Goal: Task Accomplishment & Management: Manage account settings

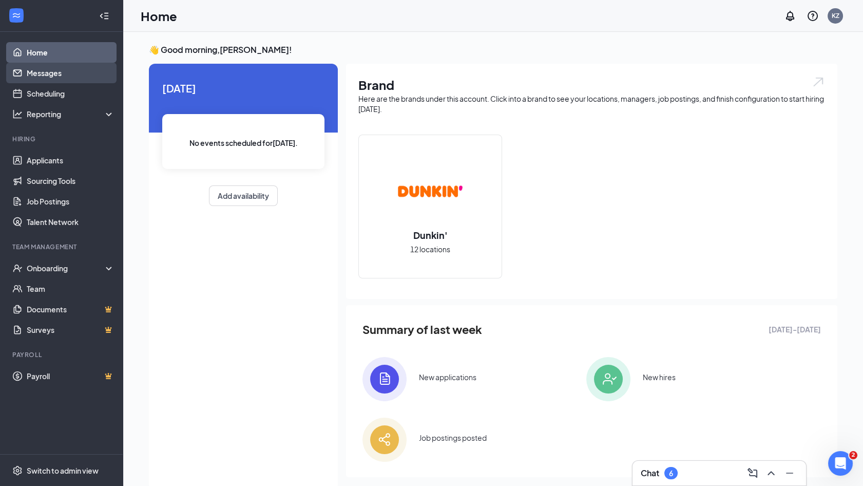
click at [67, 78] on link "Messages" at bounding box center [71, 73] width 88 height 21
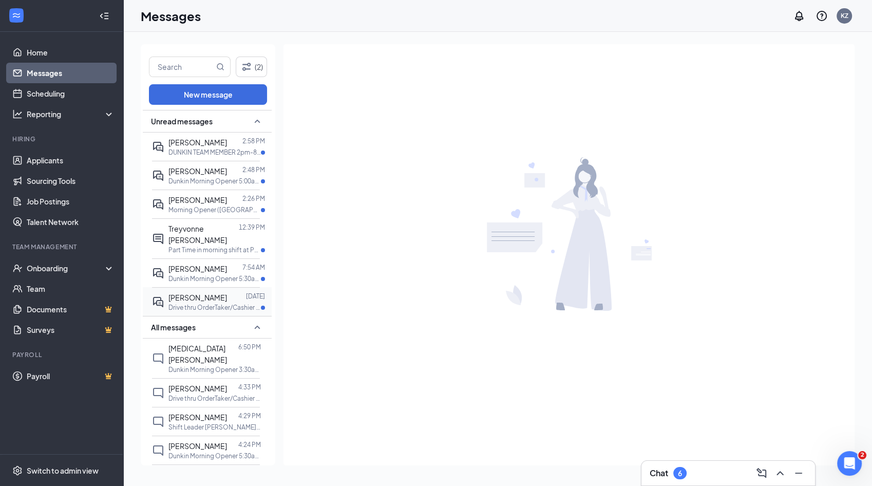
click at [214, 303] on p "Drive thru OrderTaker/Cashier at PC 352137" at bounding box center [214, 307] width 92 height 9
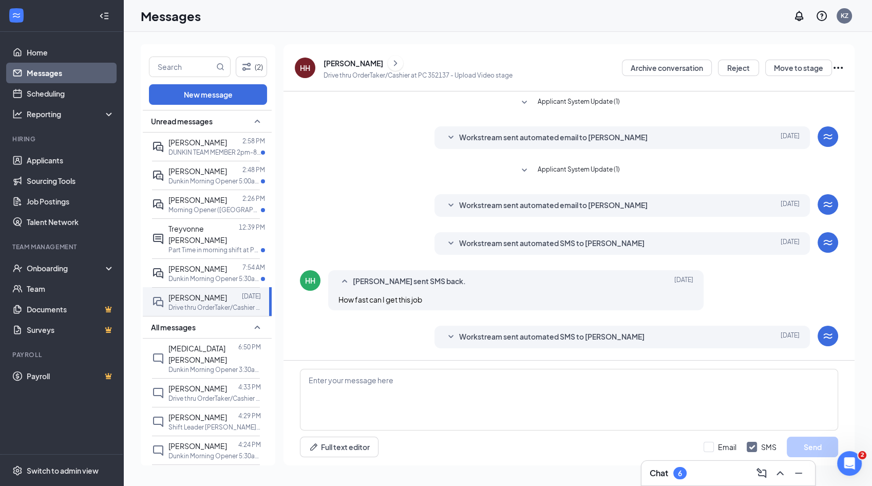
click at [335, 62] on div "[PERSON_NAME]" at bounding box center [354, 63] width 60 height 10
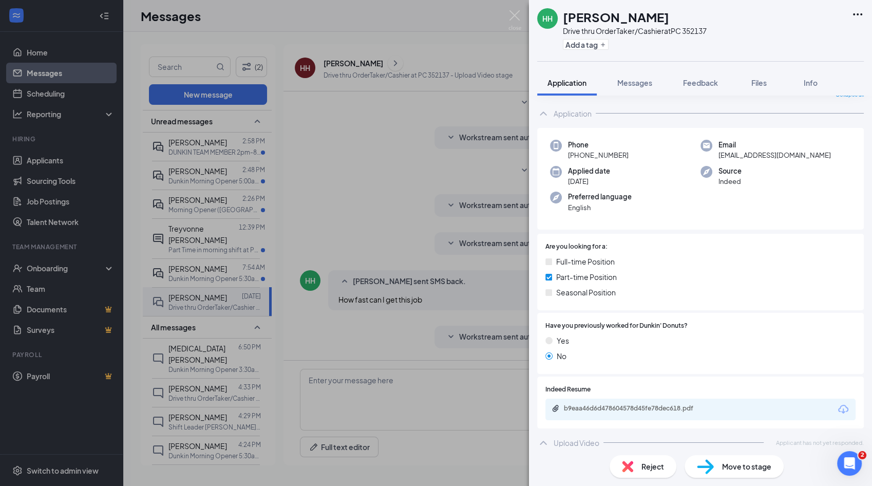
scroll to position [47, 0]
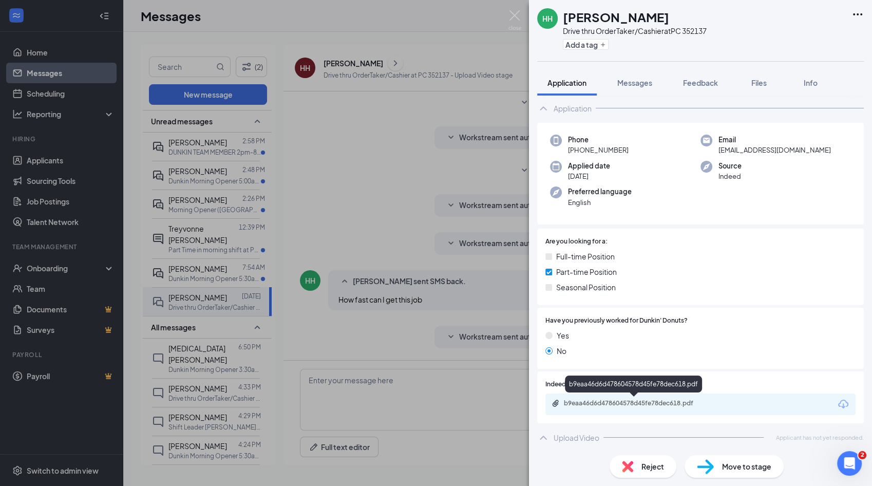
click at [616, 402] on div "b9eaa46d6d478604578d45fe78dec618.pdf" at bounding box center [636, 403] width 144 height 8
click at [450, 403] on div "HH Hamsi H Drive thru OrderTaker/Cashier at PC 352137 Add a tag Application Mes…" at bounding box center [436, 243] width 872 height 486
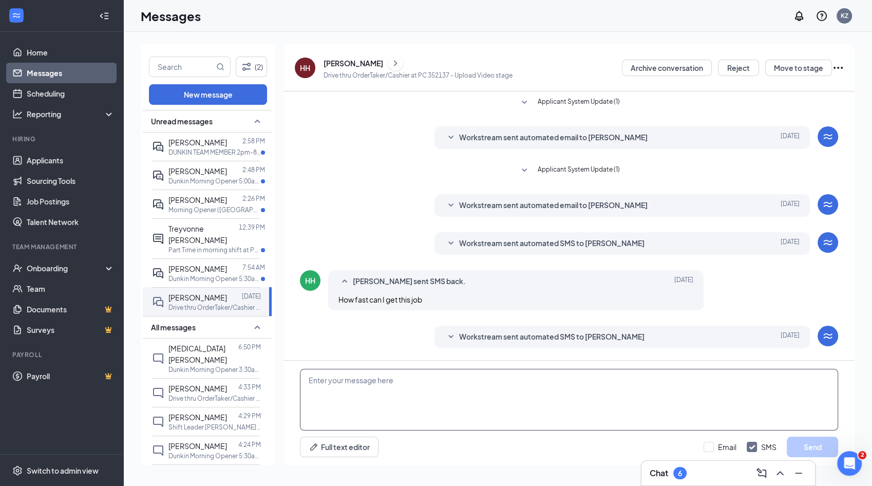
click at [450, 403] on textarea at bounding box center [569, 400] width 538 height 62
type textarea "how old are you whats your timings / days you can work at [GEOGRAPHIC_DATA]?"
click at [719, 439] on div "Email SMS Send" at bounding box center [771, 446] width 135 height 21
click at [703, 448] on div "Full text editor Email SMS Send" at bounding box center [569, 446] width 538 height 21
click at [726, 447] on input "Email" at bounding box center [720, 447] width 33 height 10
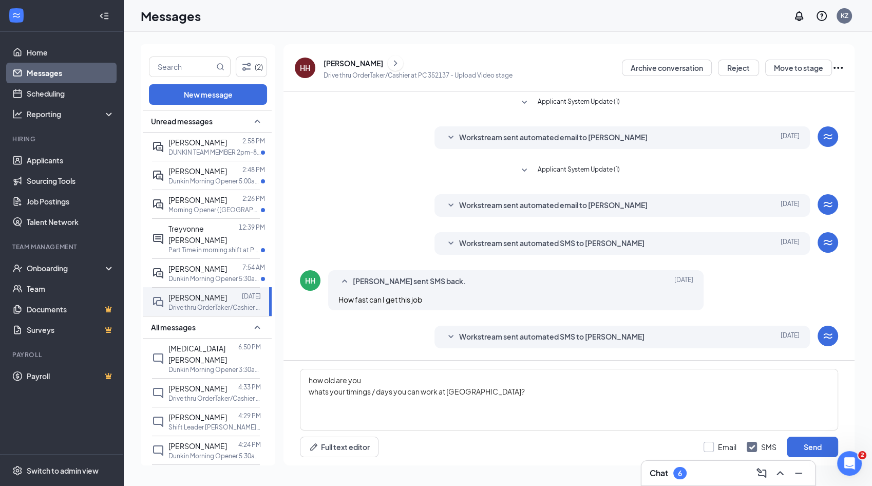
checkbox input "true"
click at [830, 439] on button "Send" at bounding box center [812, 446] width 51 height 21
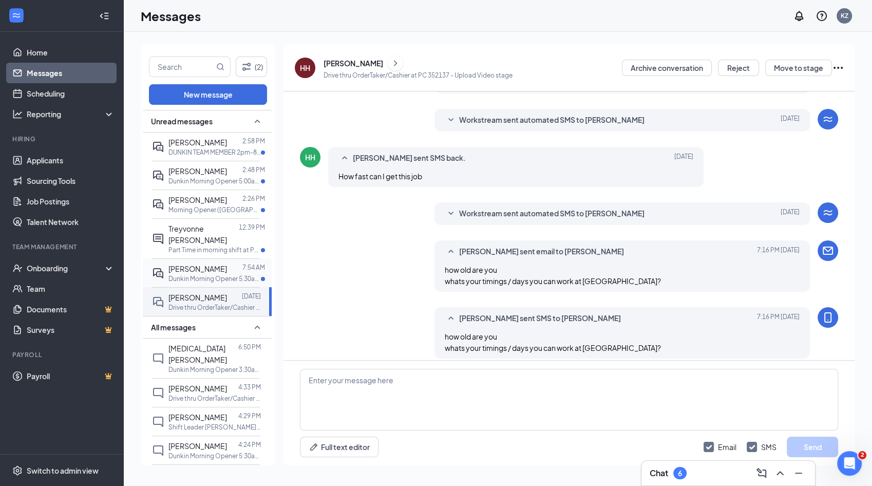
click at [183, 264] on span "[PERSON_NAME]" at bounding box center [197, 268] width 59 height 9
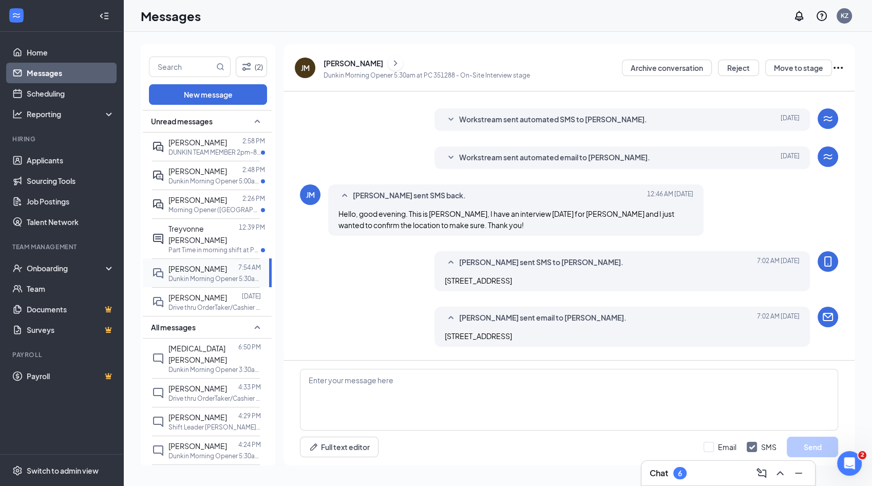
scroll to position [209, 0]
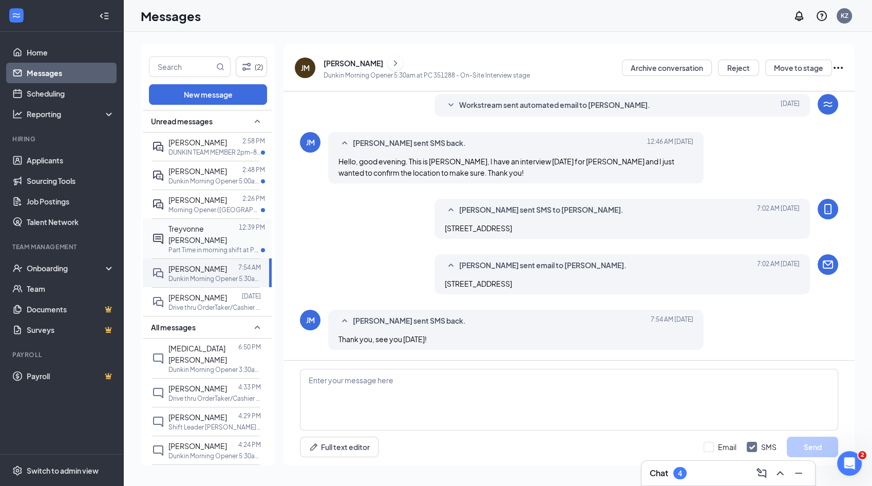
click at [205, 232] on div "Treyvonne [PERSON_NAME]" at bounding box center [203, 234] width 70 height 23
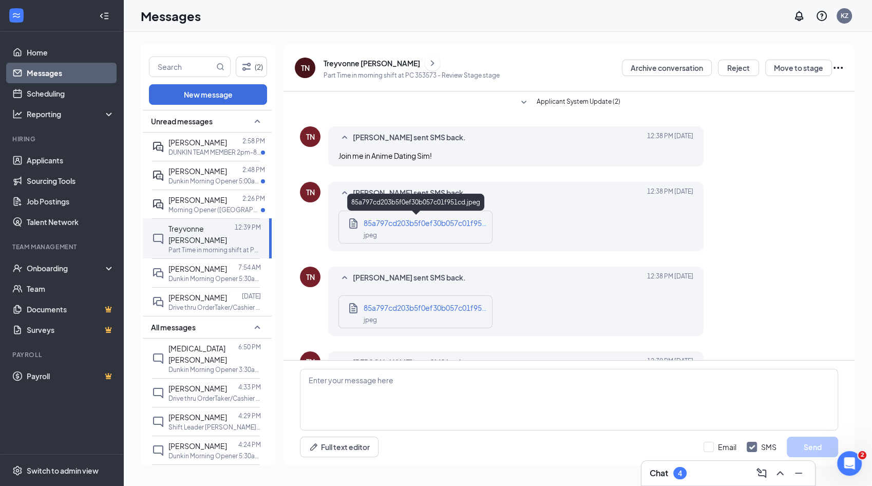
click at [452, 237] on div "jpeg" at bounding box center [425, 235] width 123 height 12
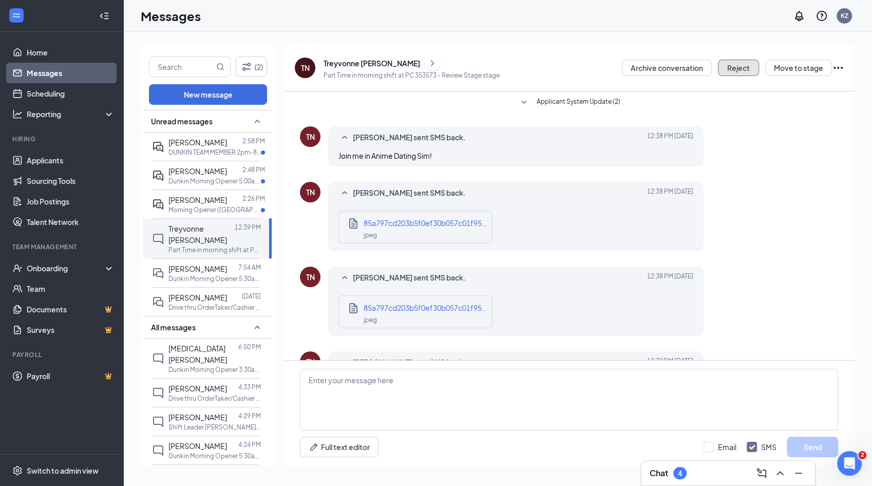
click at [739, 70] on button "Reject" at bounding box center [738, 68] width 41 height 16
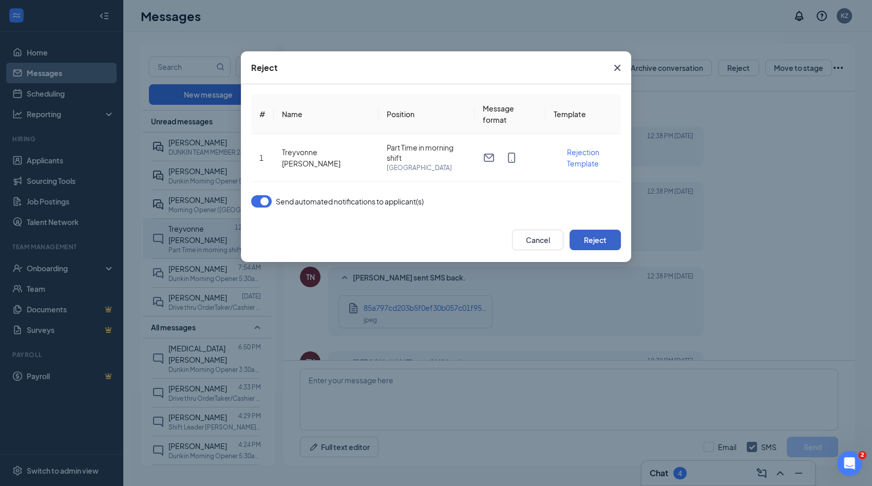
click at [586, 246] on button "Reject" at bounding box center [594, 240] width 51 height 21
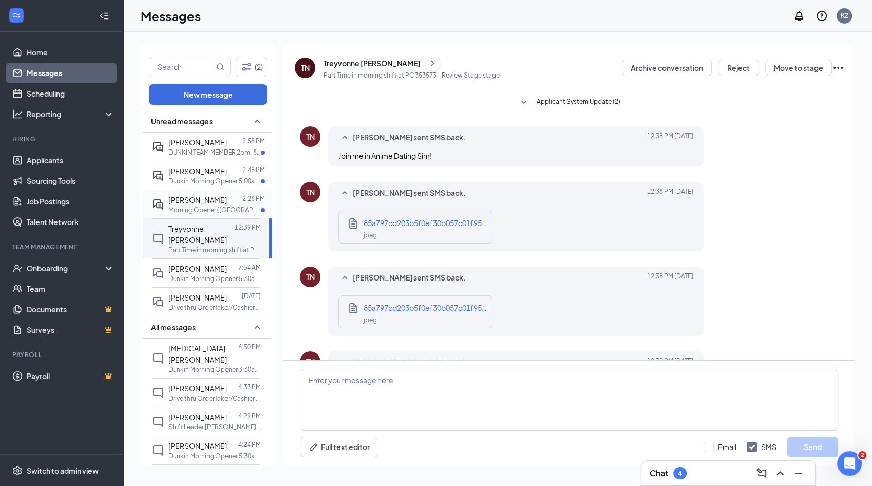
click at [176, 204] on div "[PERSON_NAME]" at bounding box center [197, 199] width 59 height 11
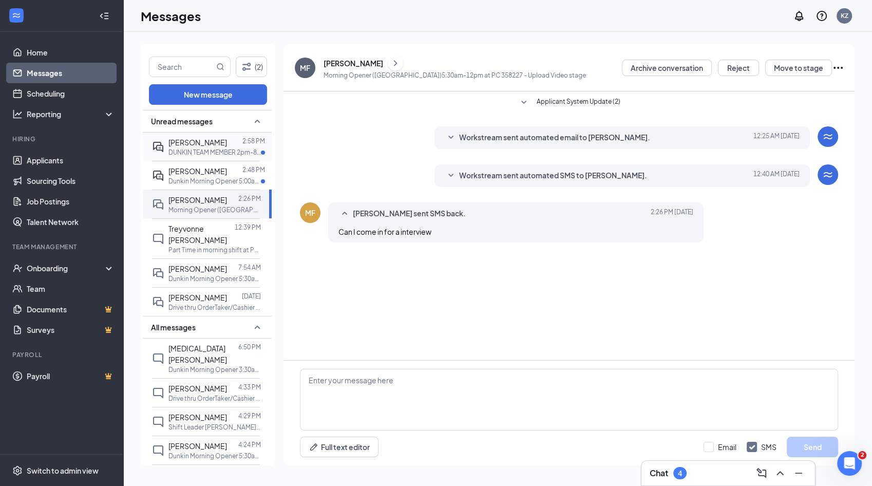
click at [210, 142] on span "[PERSON_NAME]" at bounding box center [197, 142] width 59 height 9
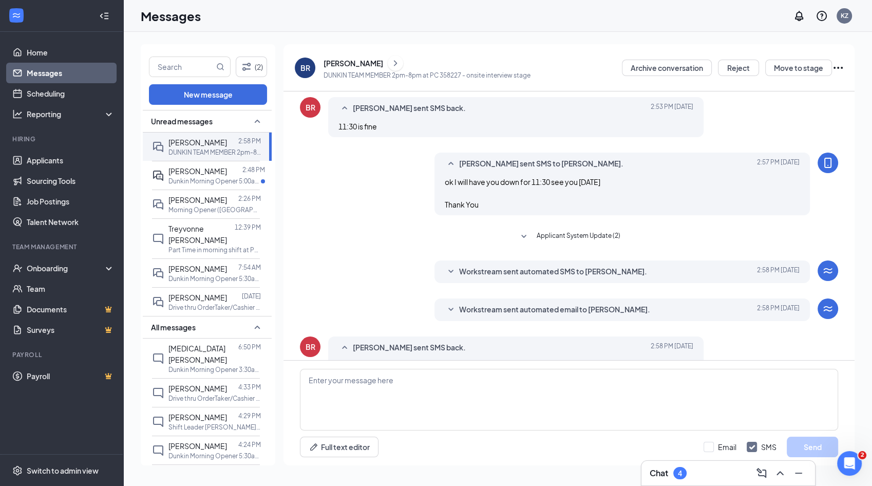
scroll to position [293, 0]
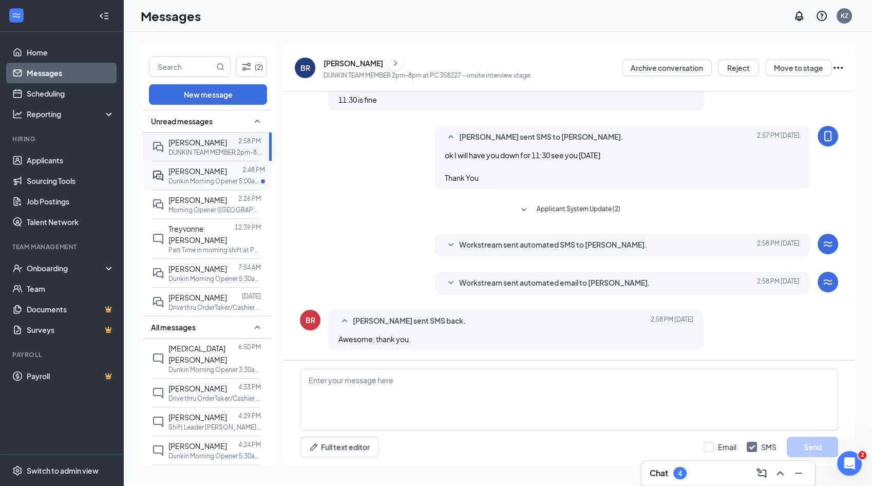
click at [227, 170] on span "[PERSON_NAME]" at bounding box center [197, 170] width 59 height 9
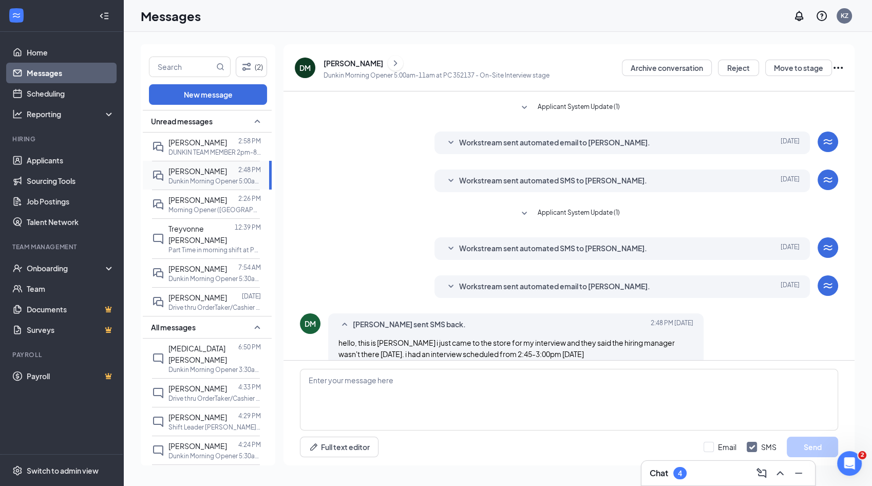
scroll to position [148, 0]
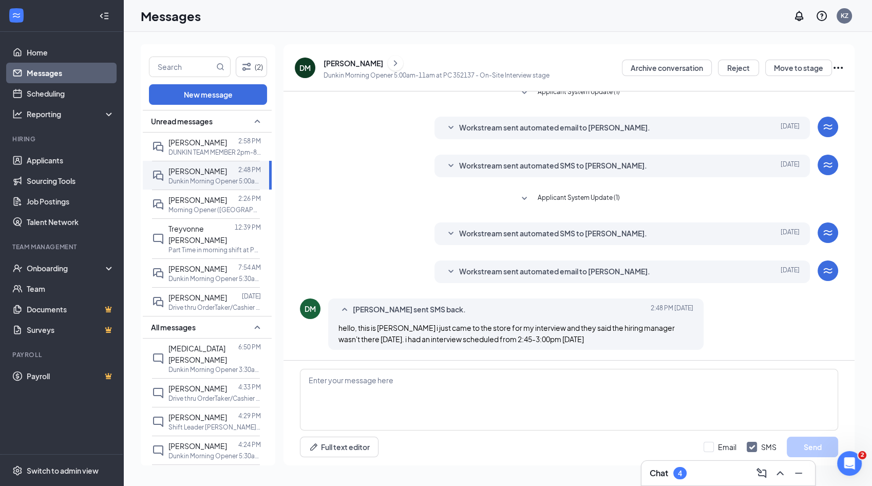
click at [334, 62] on div "[PERSON_NAME]" at bounding box center [354, 63] width 60 height 10
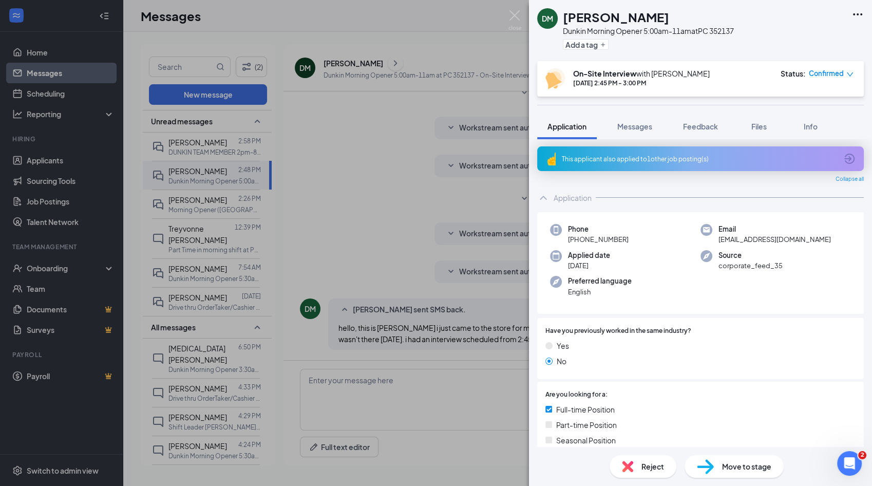
scroll to position [2, 0]
click at [445, 394] on div "[PERSON_NAME] Morning Opener 5:00am-11am at PC 352137 Add a tag On-Site Intervi…" at bounding box center [436, 243] width 872 height 486
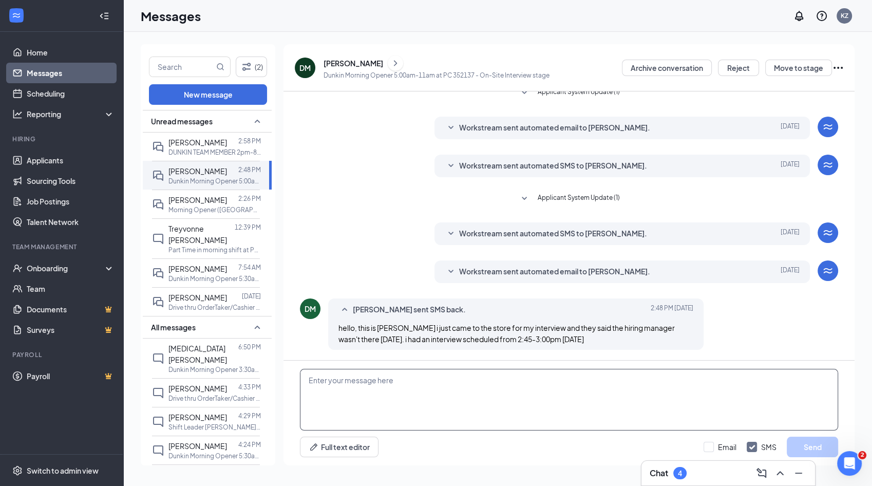
click at [472, 410] on textarea at bounding box center [569, 400] width 538 height 62
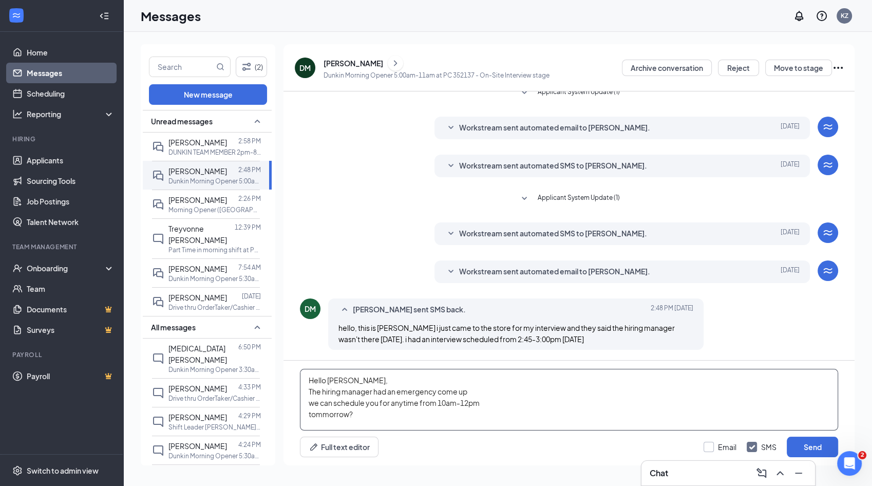
type textarea "Hello [PERSON_NAME], The hiring manager had an emergency come up we can schedul…"
click at [725, 442] on input "Email" at bounding box center [720, 447] width 33 height 10
checkbox input "true"
click at [827, 444] on button "Send" at bounding box center [812, 446] width 51 height 21
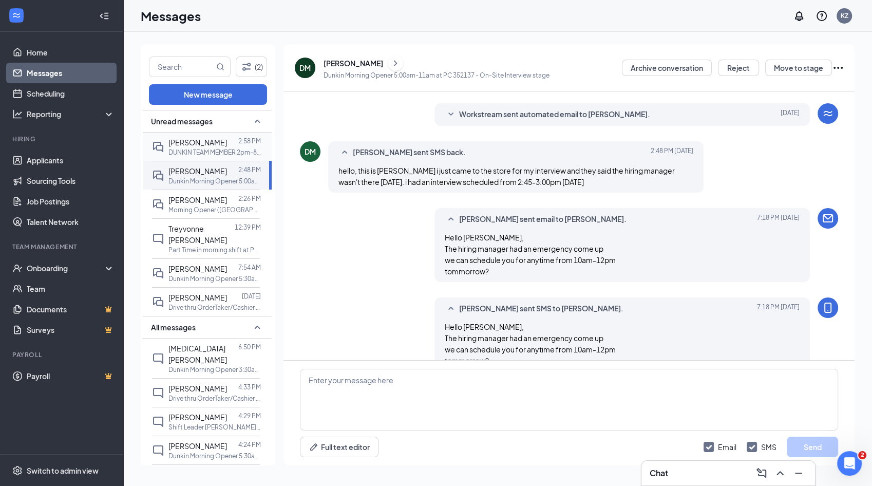
scroll to position [327, 0]
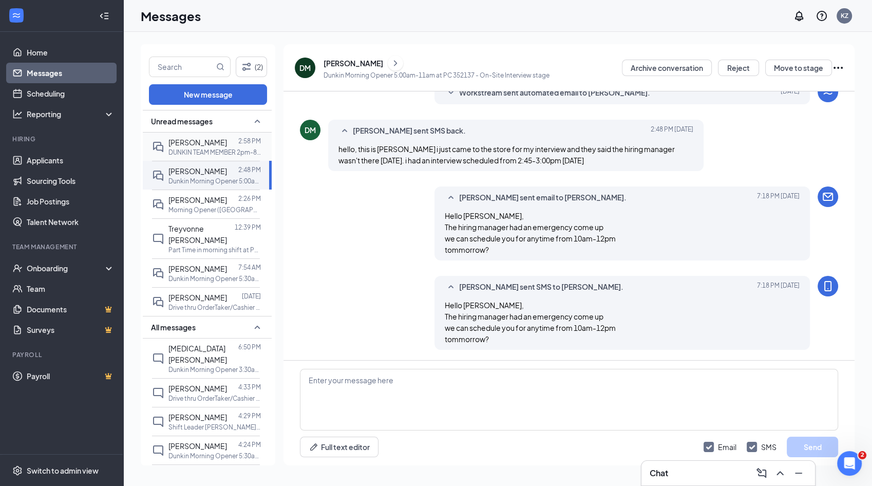
click at [203, 150] on p "DUNKIN TEAM MEMBER 2pm-8pm at PC 358227" at bounding box center [214, 152] width 92 height 9
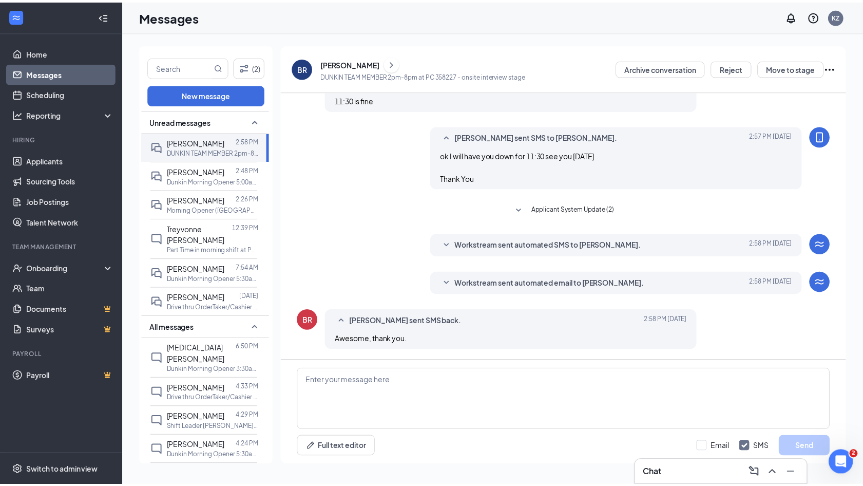
scroll to position [267, 0]
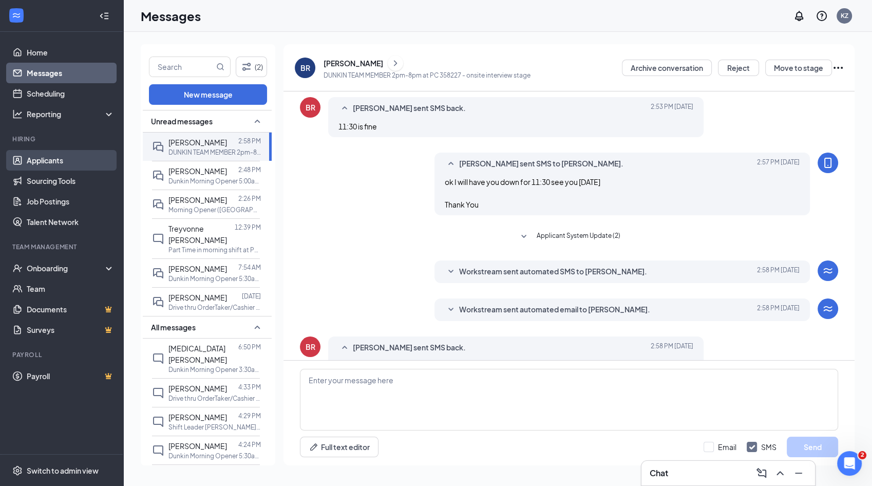
click at [77, 156] on link "Applicants" at bounding box center [71, 160] width 88 height 21
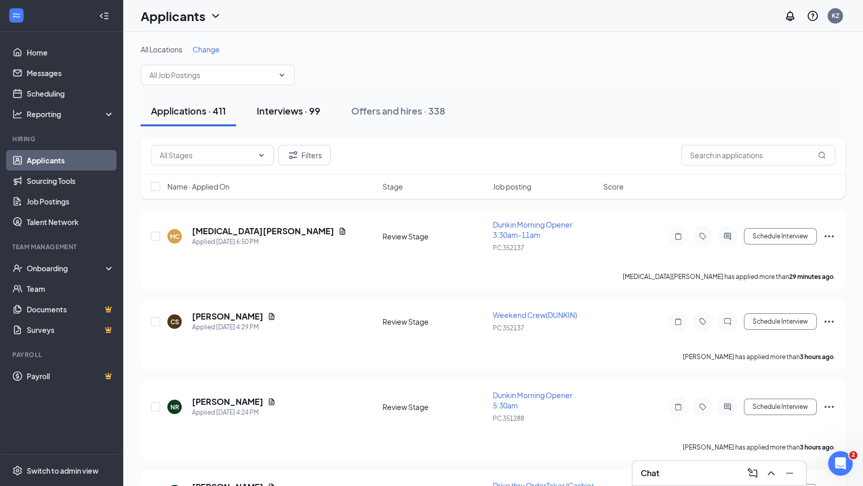
click at [295, 124] on button "Interviews · 99" at bounding box center [288, 111] width 84 height 31
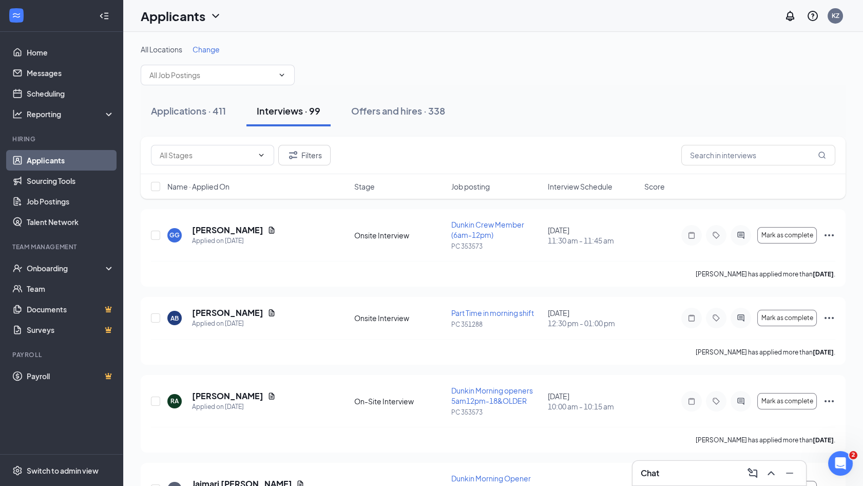
click at [215, 53] on div "Change" at bounding box center [206, 49] width 27 height 10
click at [213, 46] on span "Change" at bounding box center [206, 49] width 27 height 9
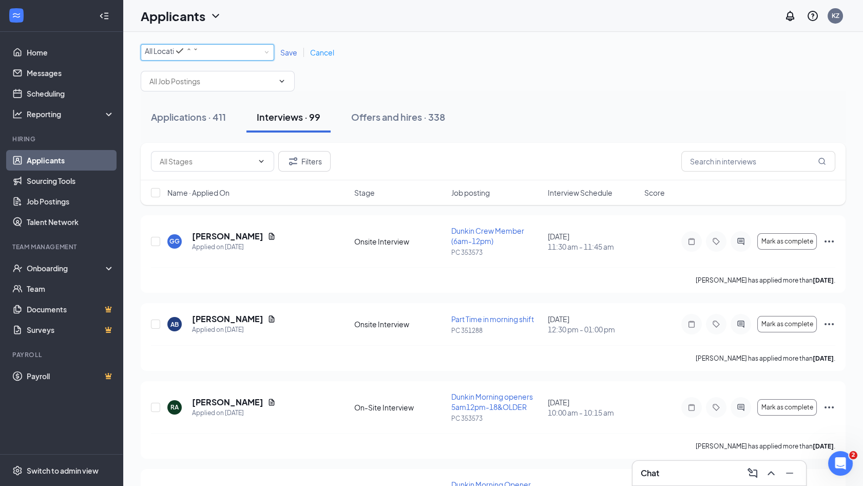
click at [199, 51] on div "All Locations" at bounding box center [172, 51] width 54 height 12
click at [235, 125] on li "PC 352137" at bounding box center [208, 116] width 134 height 20
click at [290, 57] on span "Save" at bounding box center [288, 52] width 17 height 9
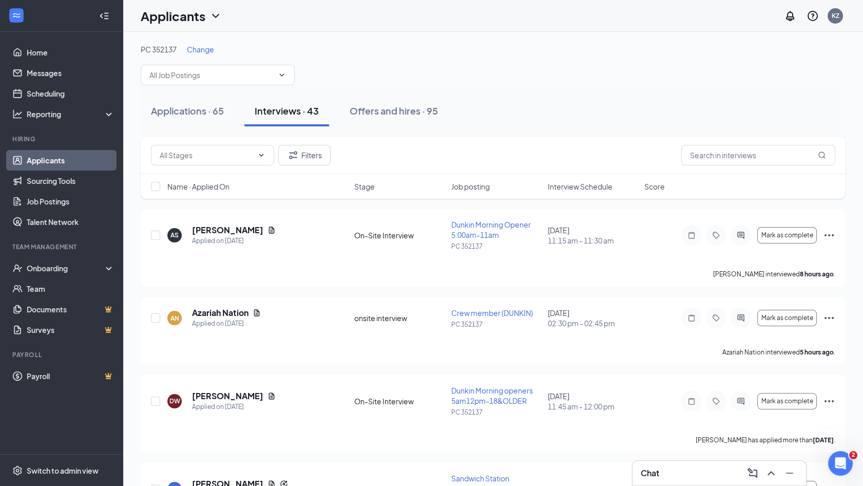
click at [288, 61] on div "PC 352137 Change" at bounding box center [493, 64] width 705 height 41
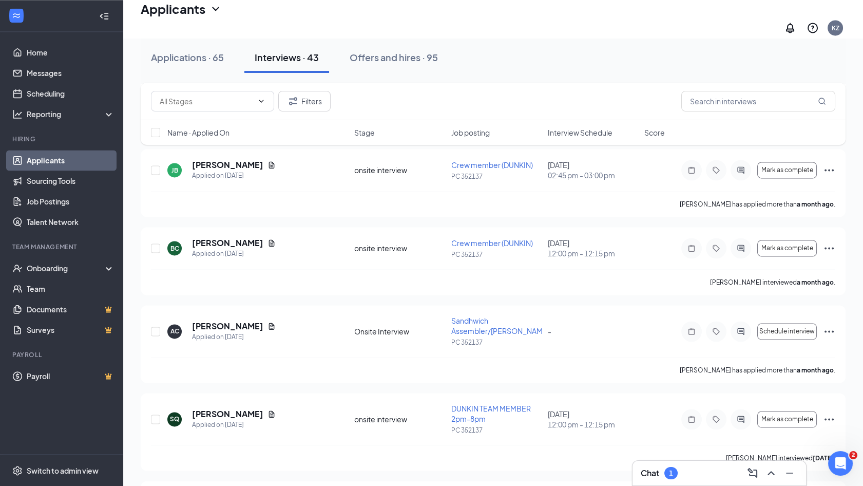
scroll to position [3143, 0]
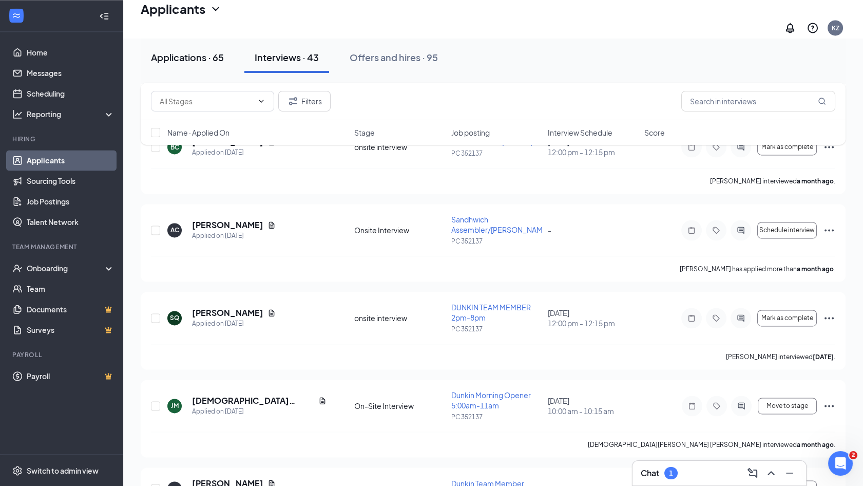
click at [203, 51] on div "Applications · 65" at bounding box center [187, 57] width 73 height 13
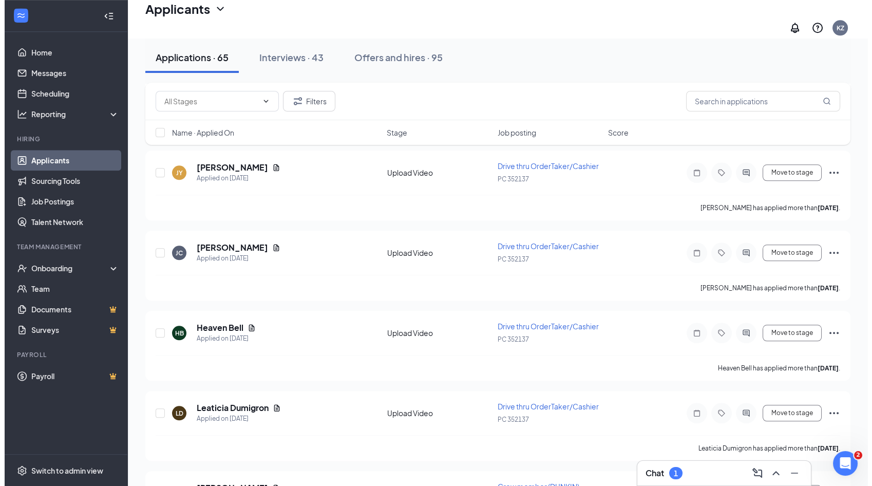
scroll to position [2214, 0]
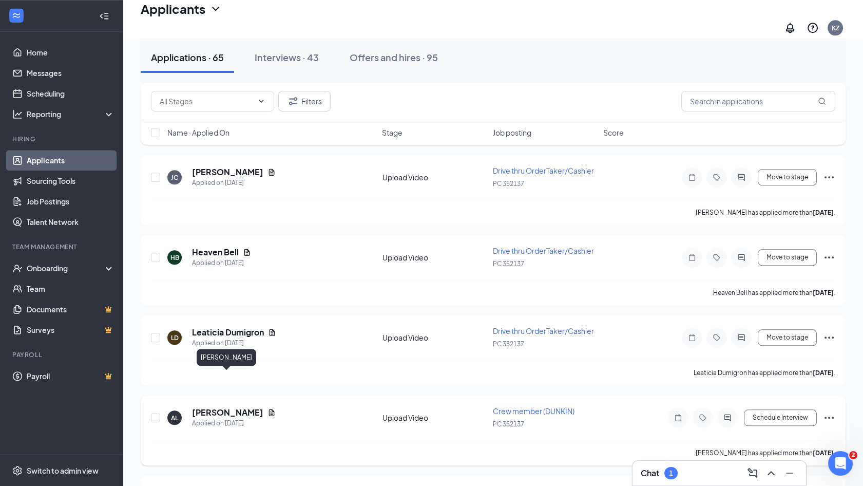
click at [226, 407] on h5 "[PERSON_NAME]" at bounding box center [227, 412] width 71 height 11
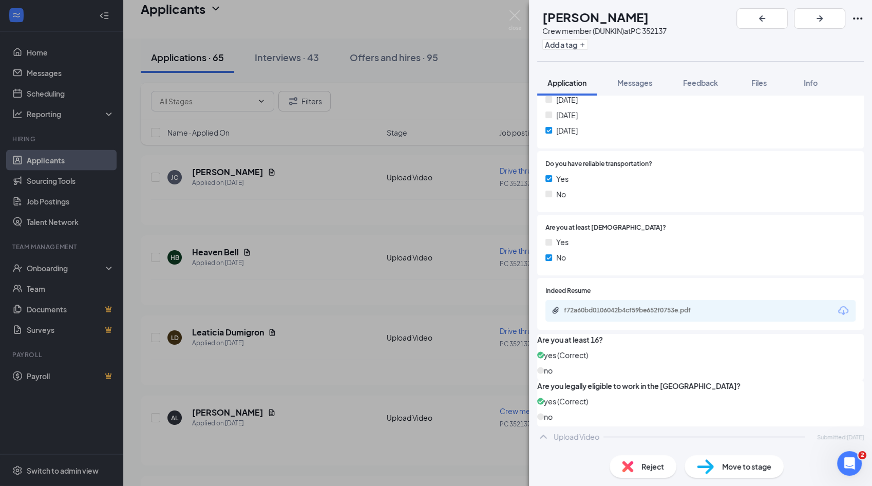
scroll to position [451, 0]
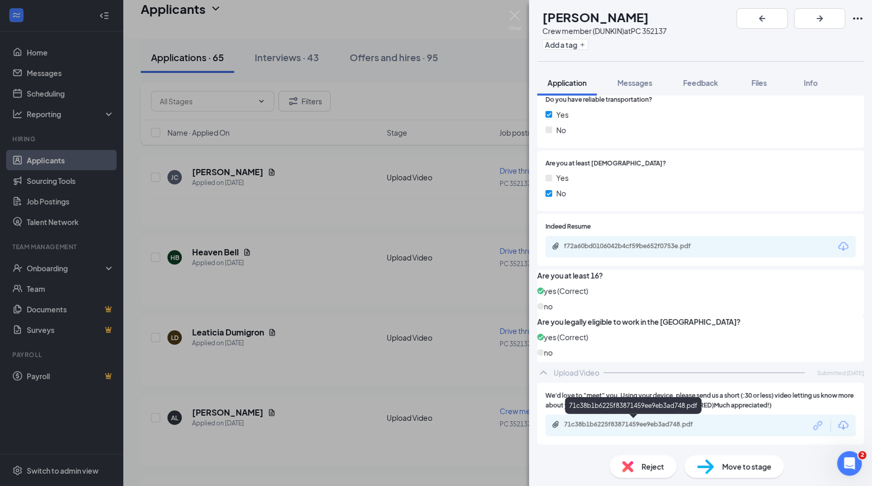
click at [627, 423] on div "71c38b1b6225f83871459ee9eb3ad748.pdf" at bounding box center [636, 424] width 144 height 8
click at [744, 470] on span "Move to stage" at bounding box center [746, 466] width 49 height 11
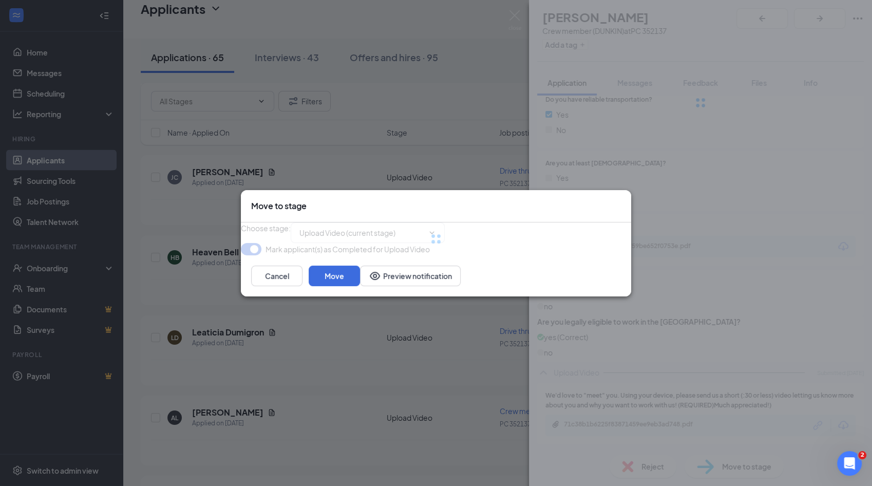
type input "Review Stage (next stage)"
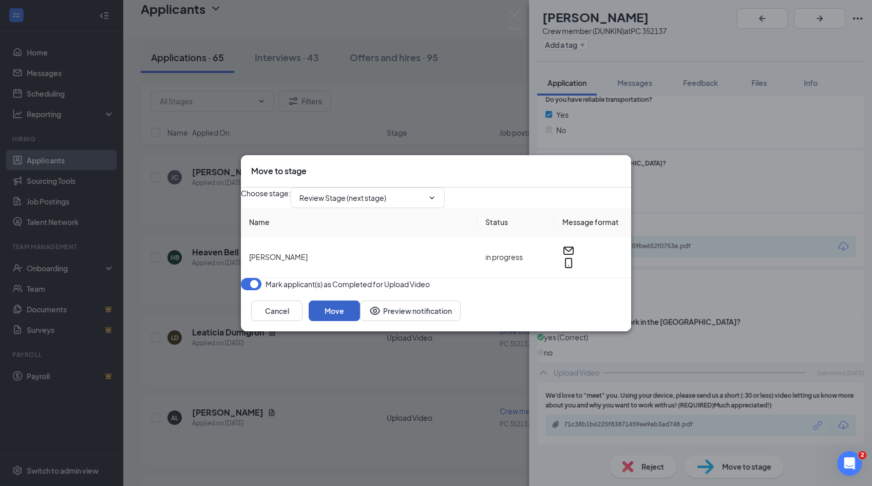
click at [360, 321] on button "Move" at bounding box center [334, 310] width 51 height 21
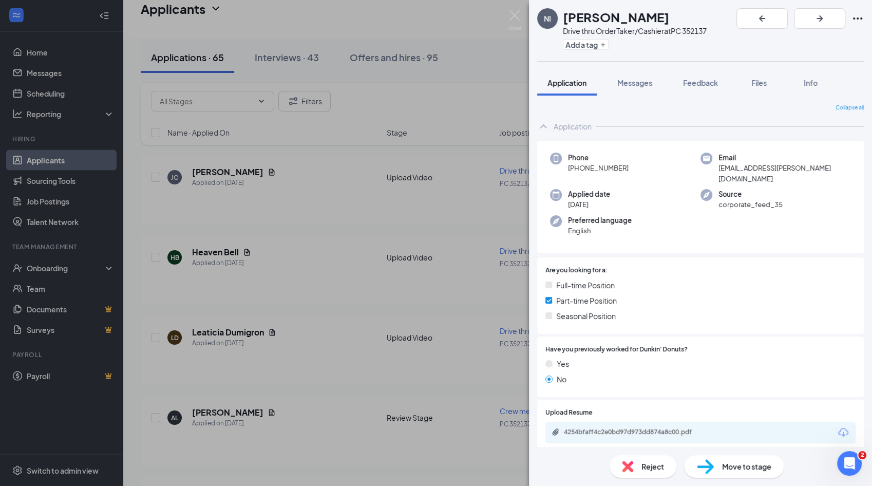
click at [51, 270] on div "NI [PERSON_NAME] Drive thru OrderTaker/Cashier at PC 352137 Add a tag Applicati…" at bounding box center [436, 243] width 872 height 486
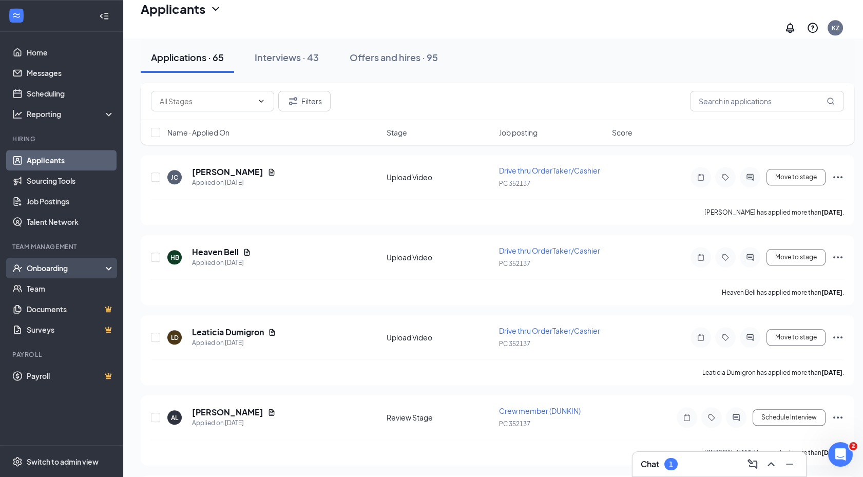
click at [54, 265] on div "Onboarding" at bounding box center [66, 268] width 79 height 10
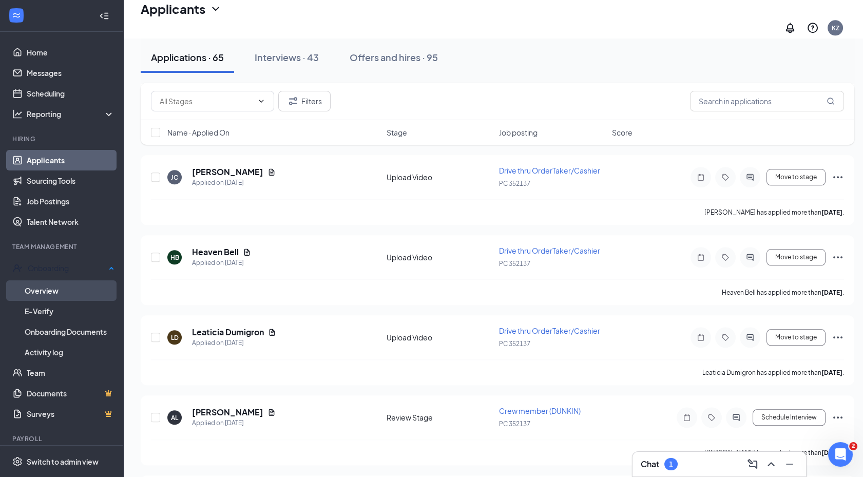
click at [59, 283] on link "Overview" at bounding box center [70, 290] width 90 height 21
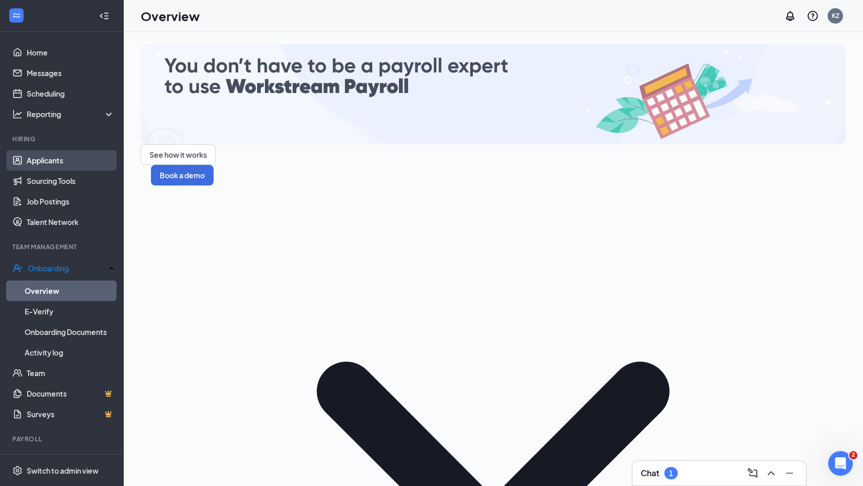
click at [53, 161] on link "Applicants" at bounding box center [71, 160] width 88 height 21
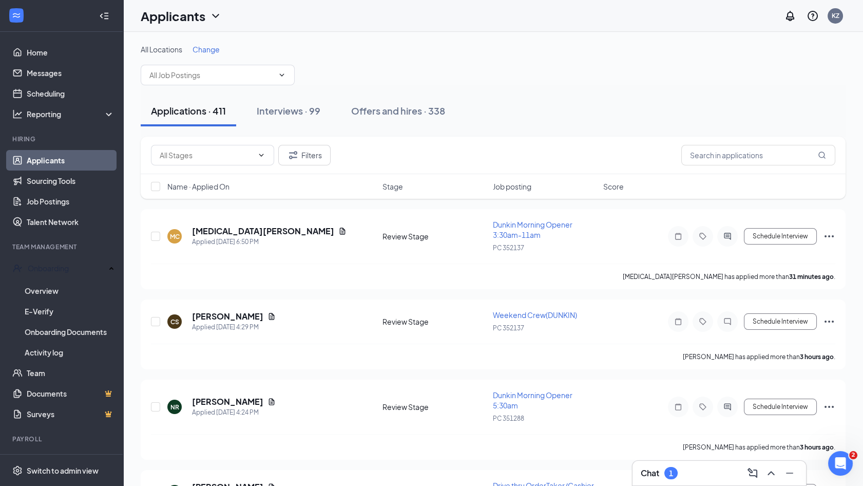
click at [215, 51] on span "Change" at bounding box center [206, 49] width 27 height 9
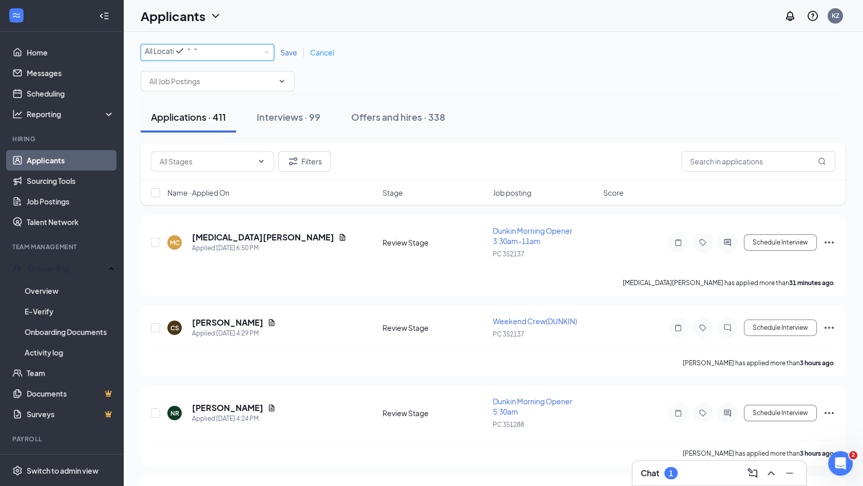
click at [199, 57] on div "All Locations" at bounding box center [172, 51] width 54 height 12
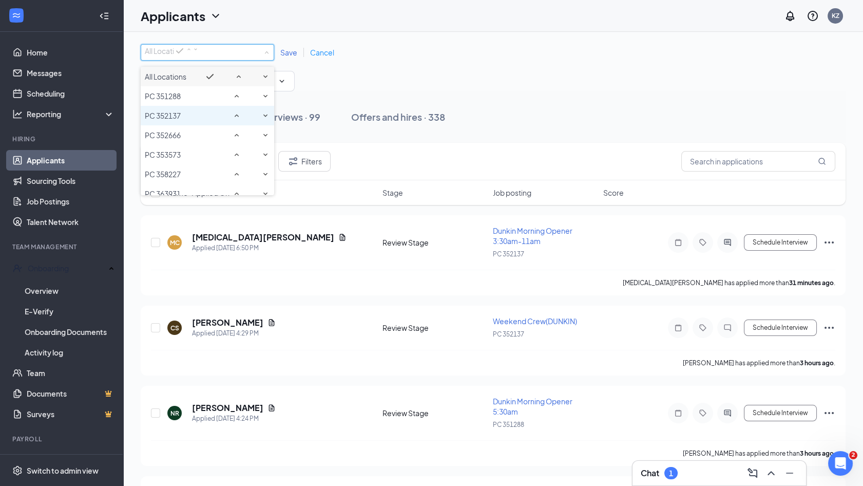
click at [226, 122] on div "PC 352137" at bounding box center [207, 115] width 125 height 12
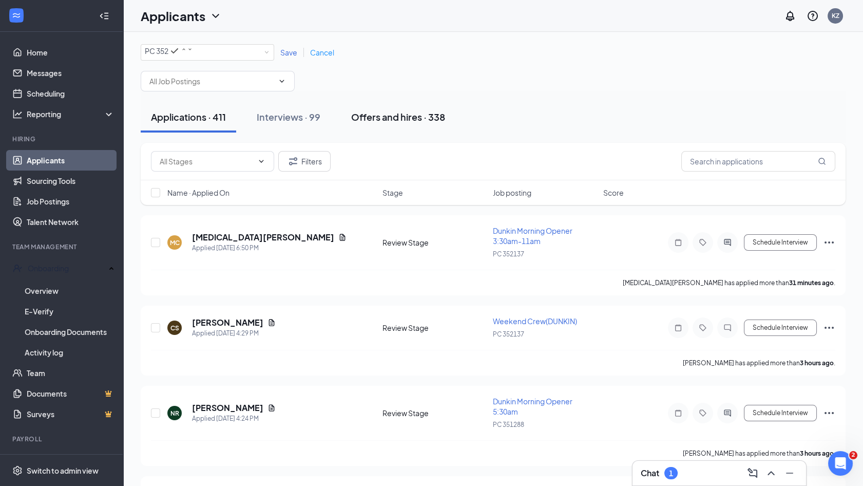
click at [381, 121] on div "Offers and hires · 338" at bounding box center [398, 116] width 94 height 13
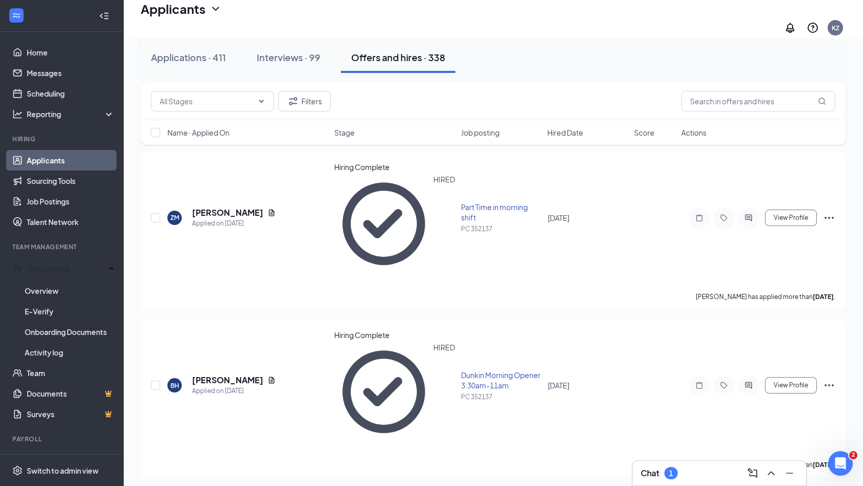
scroll to position [411, 0]
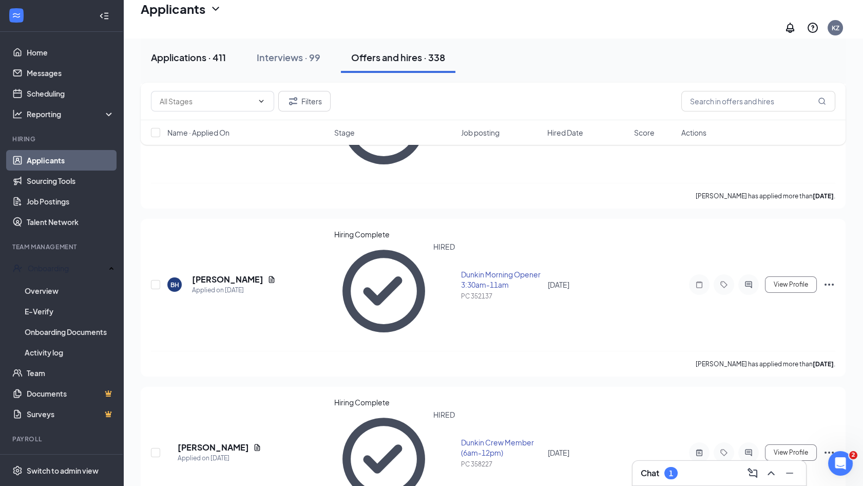
drag, startPoint x: 253, startPoint y: 65, endPoint x: 163, endPoint y: 62, distance: 89.4
click at [163, 62] on div "Applications · 411" at bounding box center [188, 57] width 75 height 13
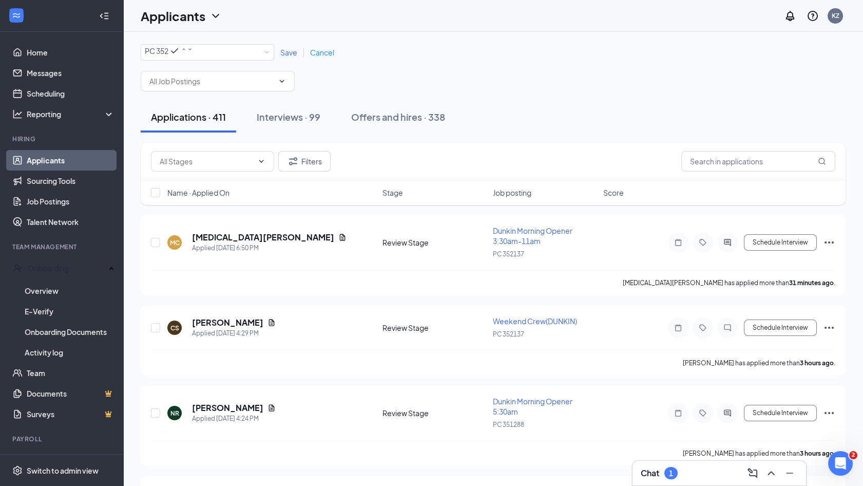
click at [294, 55] on span "Save" at bounding box center [288, 52] width 17 height 9
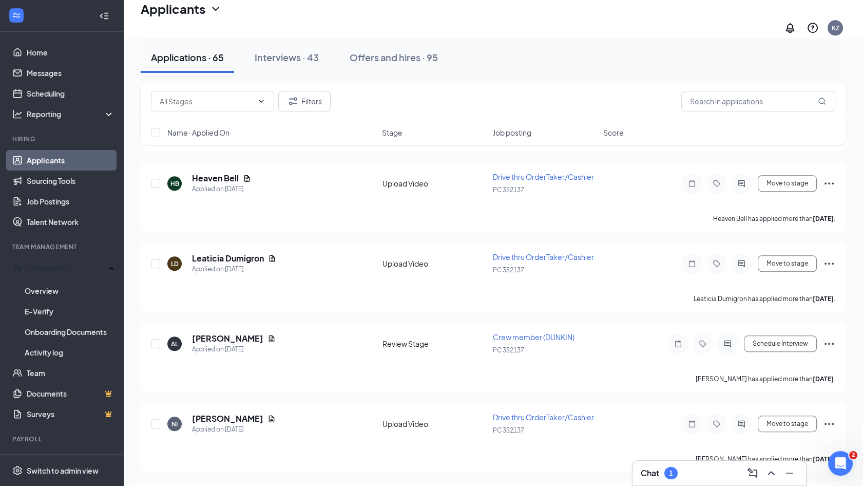
scroll to position [2287, 0]
click at [827, 338] on icon "Ellipses" at bounding box center [829, 344] width 12 height 12
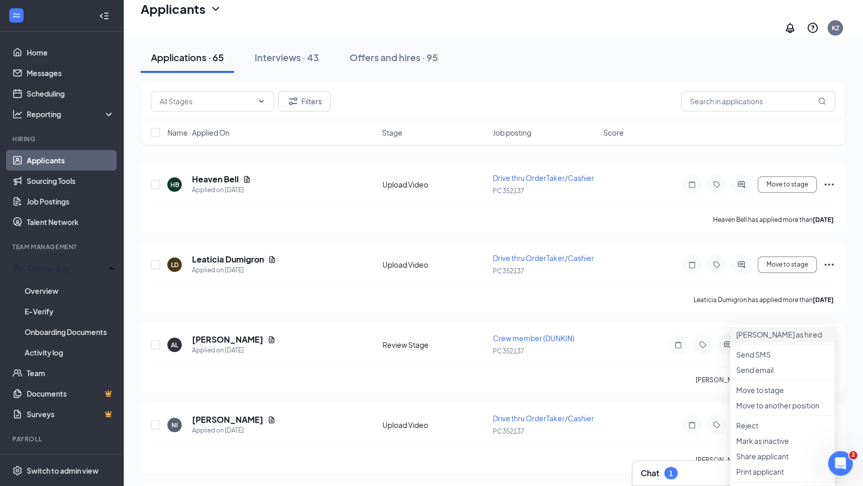
click at [807, 335] on p "[PERSON_NAME] as hired" at bounding box center [782, 334] width 92 height 10
type input "Hiring Complete (final stage)"
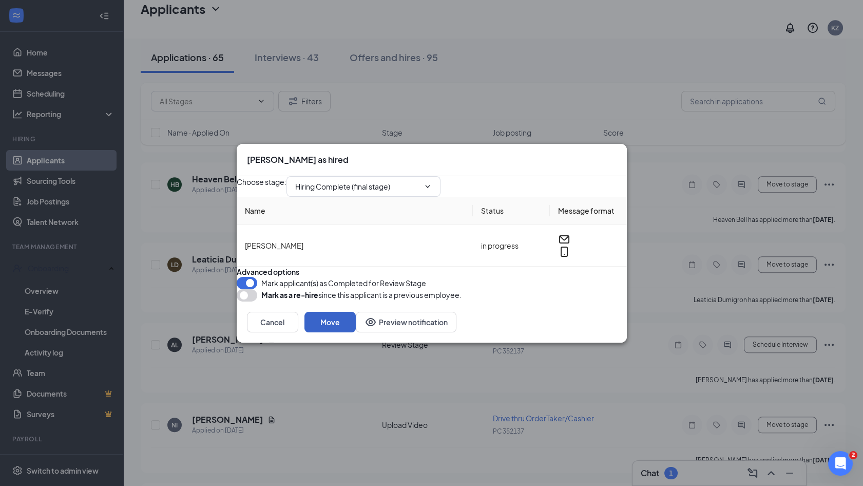
click at [356, 332] on button "Move" at bounding box center [330, 322] width 51 height 21
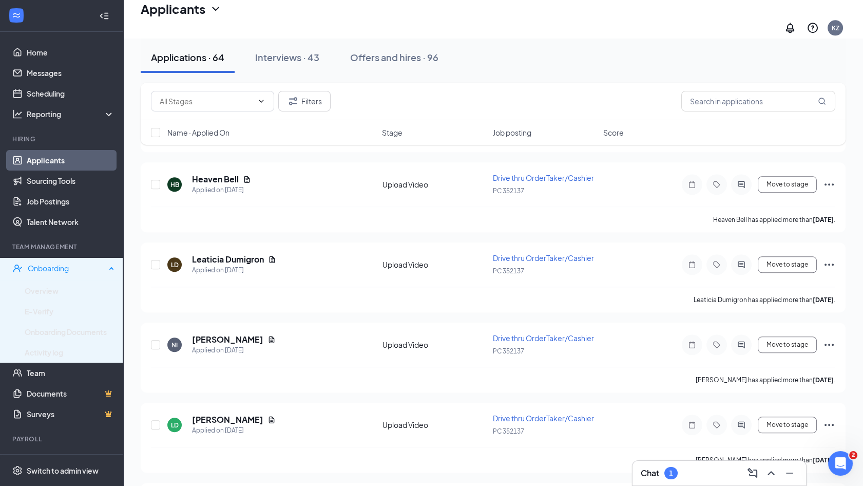
click at [70, 271] on div "Onboarding" at bounding box center [67, 268] width 78 height 10
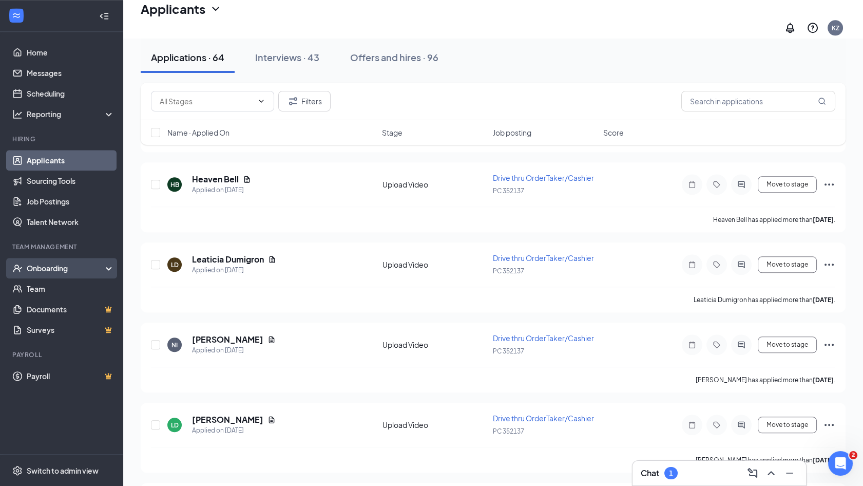
click at [60, 267] on div "Onboarding" at bounding box center [66, 268] width 79 height 10
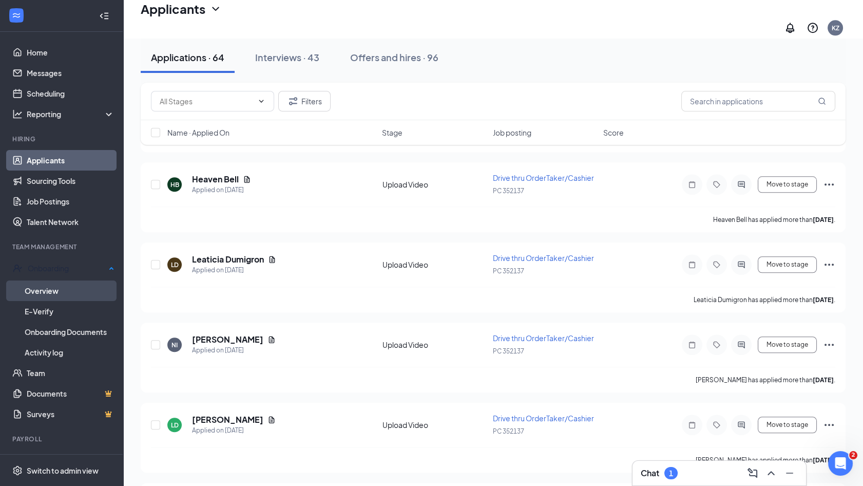
click at [56, 283] on link "Overview" at bounding box center [70, 290] width 90 height 21
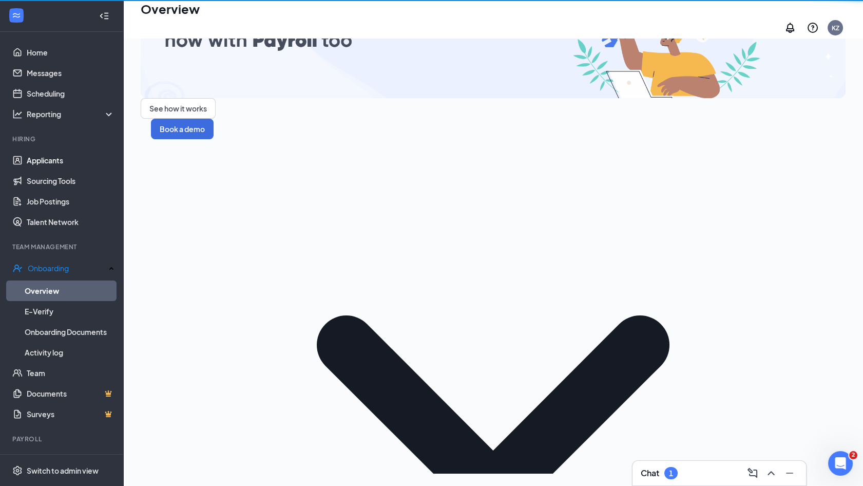
scroll to position [46, 0]
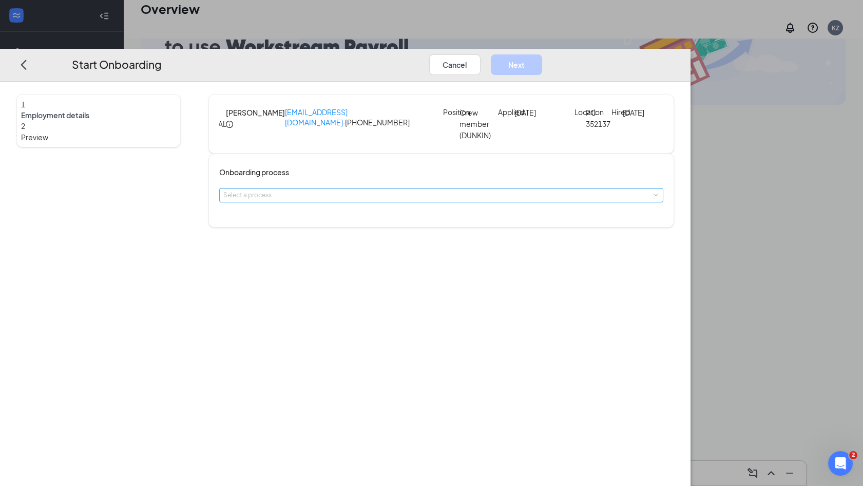
click at [367, 200] on div "Select a process" at bounding box center [438, 195] width 431 height 10
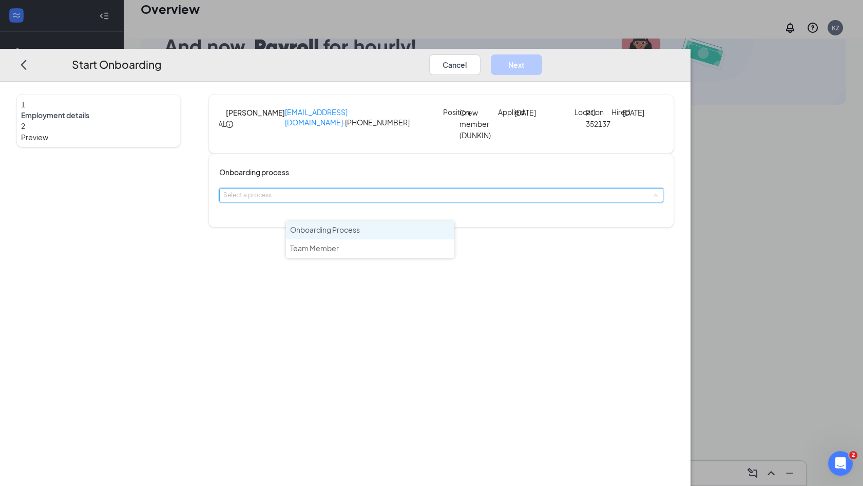
click at [370, 223] on li "Onboarding Process" at bounding box center [370, 230] width 168 height 18
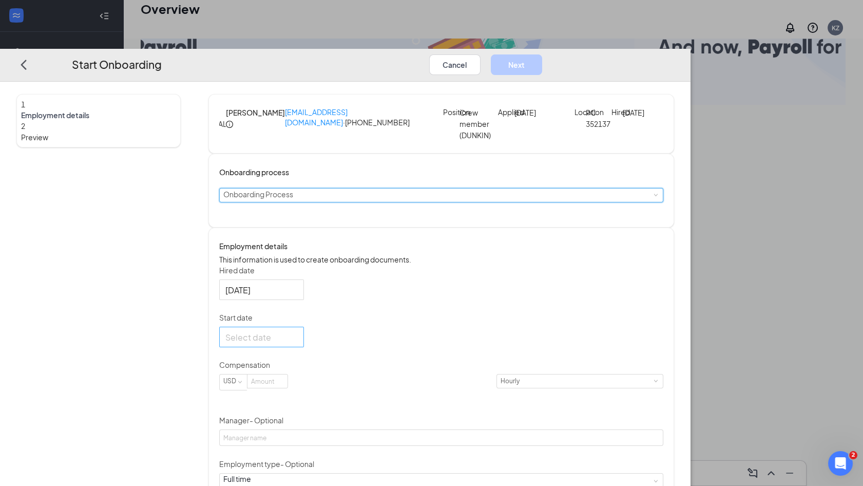
click at [298, 343] on div at bounding box center [261, 336] width 72 height 13
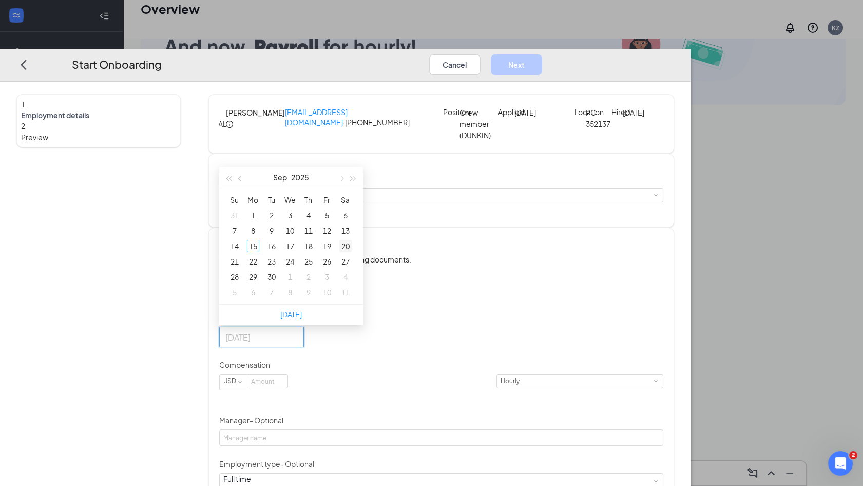
type input "[DATE]"
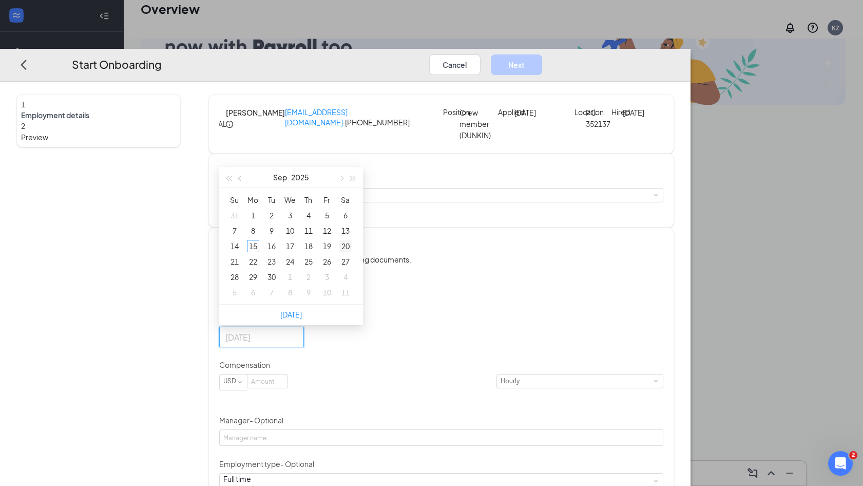
click at [352, 252] on div "20" at bounding box center [345, 246] width 12 height 12
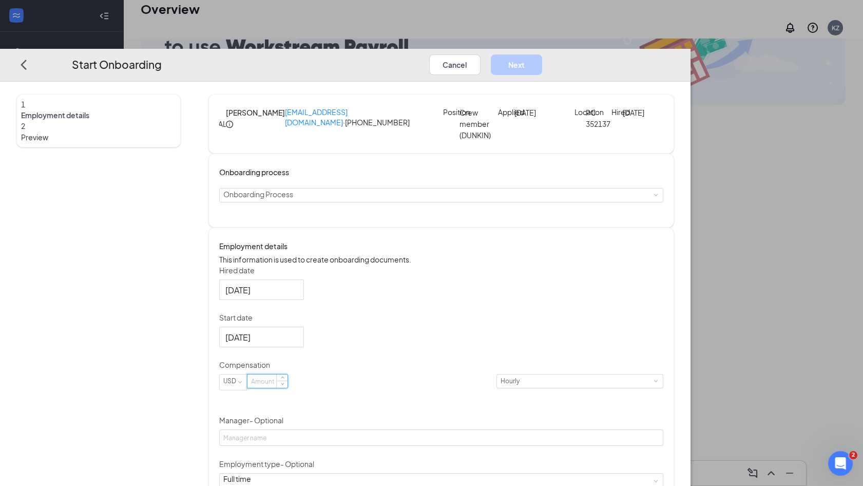
click at [288, 388] on input at bounding box center [268, 380] width 40 height 13
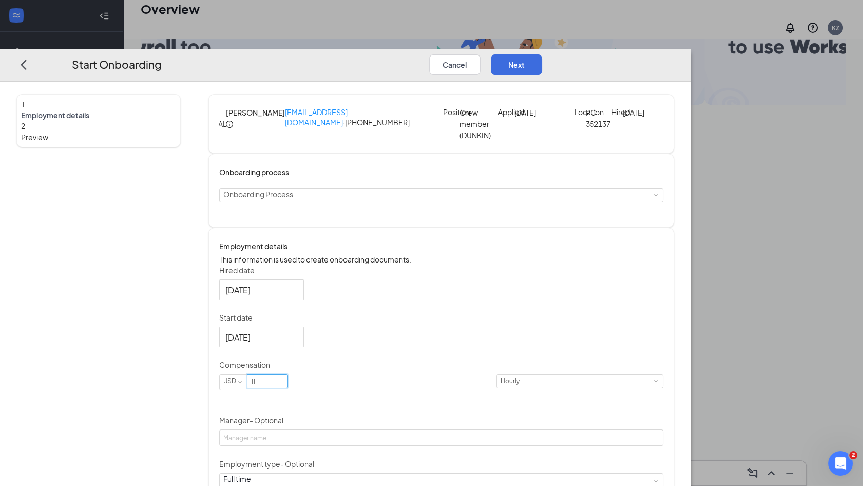
type input "11"
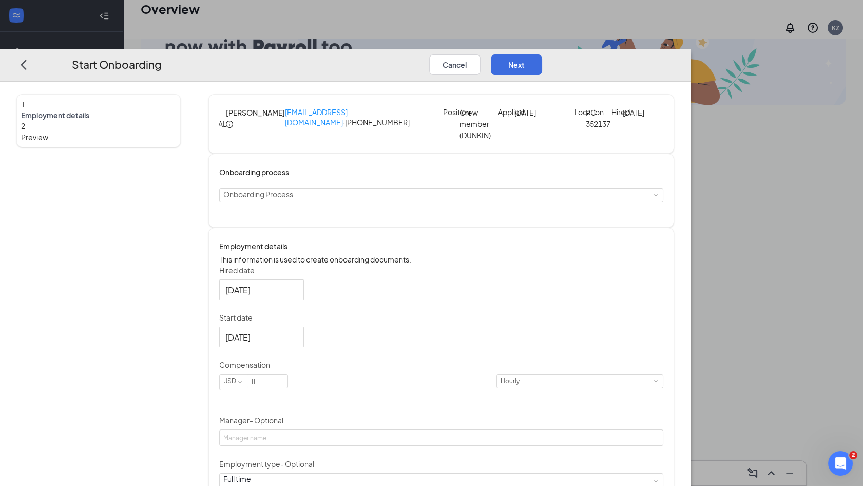
click at [553, 445] on div "Hired date [DATE] Start date [DATE] [DATE] Su Mo Tu We Th Fr Sa 31 1 2 3 4 5 6 …" at bounding box center [441, 425] width 444 height 320
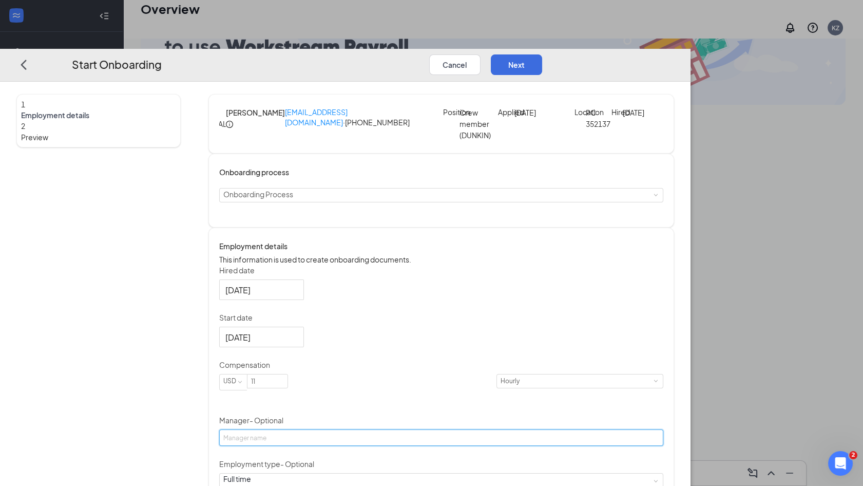
click at [369, 446] on input "Manager - Optional" at bounding box center [441, 437] width 444 height 16
type input "[PERSON_NAME]"
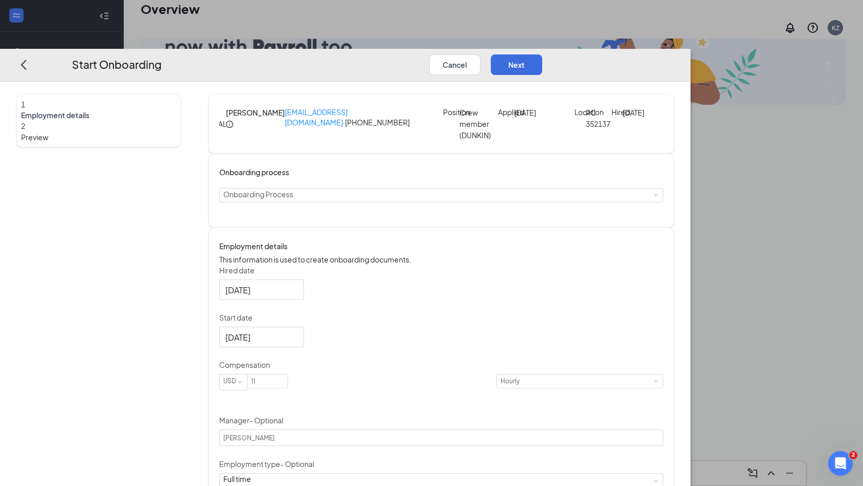
click at [505, 283] on div "Employment details This information is used to create onboarding documents. Hir…" at bounding box center [441, 418] width 444 height 357
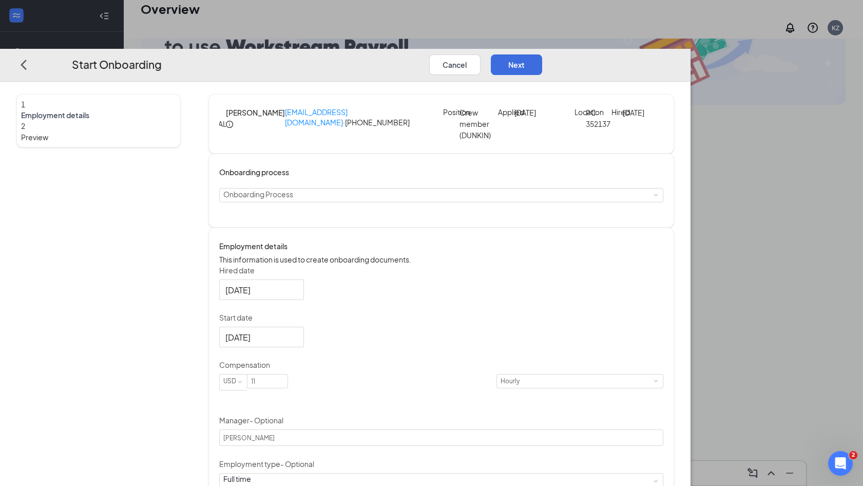
scroll to position [164, 0]
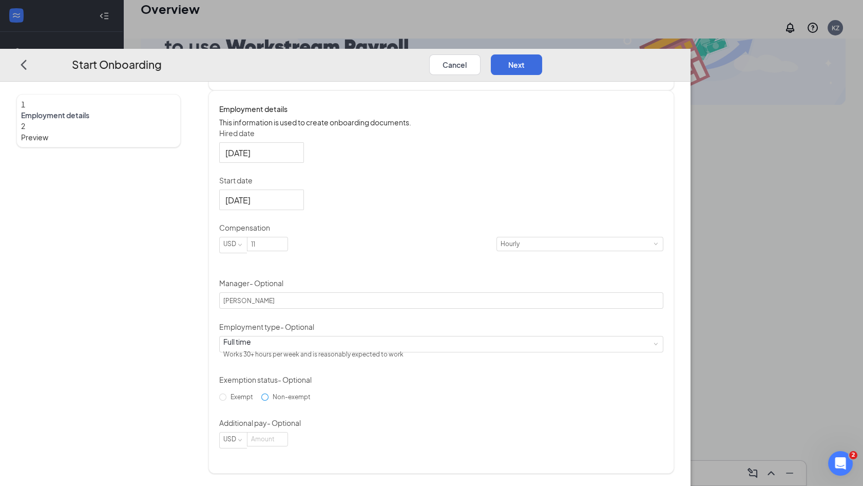
click at [315, 400] on span "Non-exempt" at bounding box center [292, 396] width 46 height 8
click at [269, 400] on input "Non-exempt" at bounding box center [264, 396] width 7 height 7
radio input "true"
click at [542, 54] on button "Next" at bounding box center [516, 64] width 51 height 21
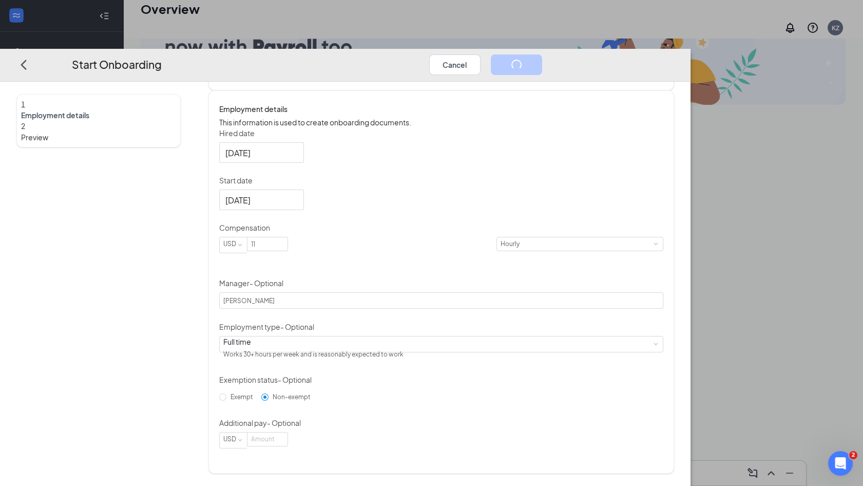
scroll to position [0, 0]
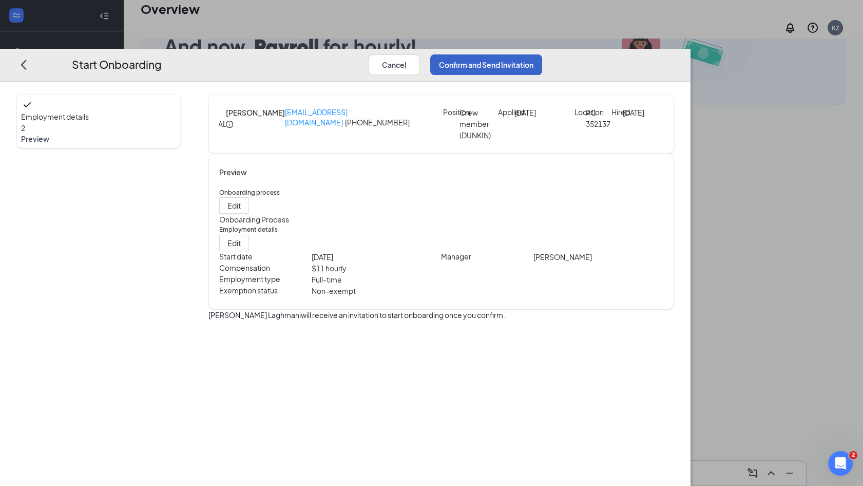
click at [542, 54] on button "Confirm and Send Invitation" at bounding box center [486, 64] width 112 height 21
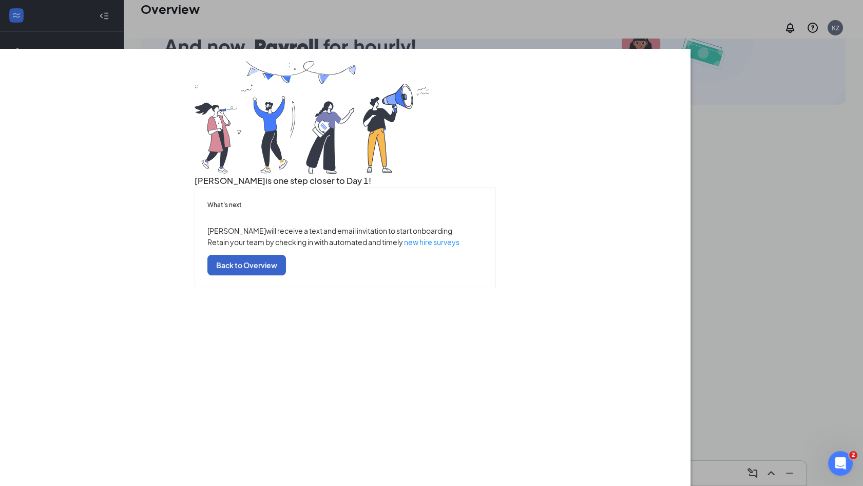
click at [286, 275] on button "Back to Overview" at bounding box center [246, 265] width 79 height 21
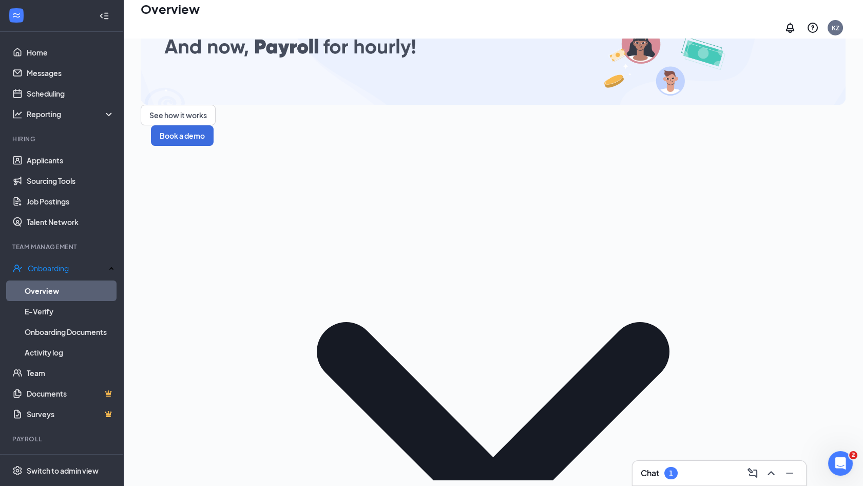
click at [688, 476] on div "Chat 1" at bounding box center [719, 473] width 157 height 16
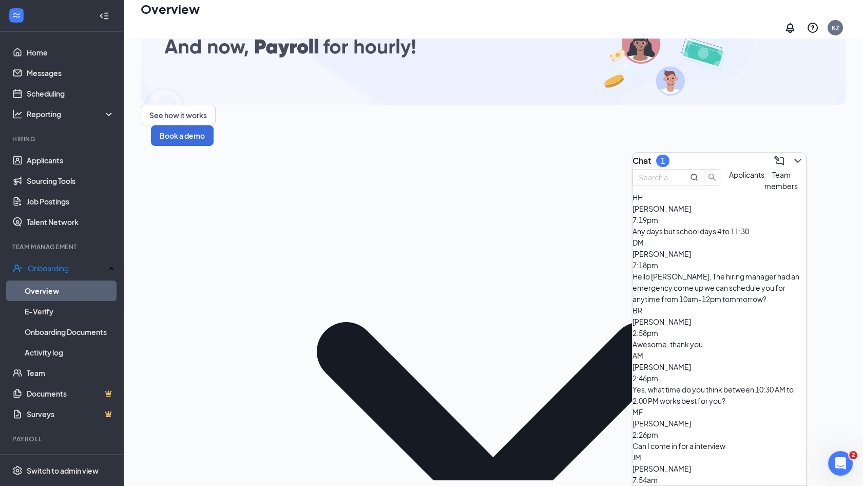
click at [776, 237] on div "Any days but school days 4 to 11:30" at bounding box center [720, 230] width 174 height 11
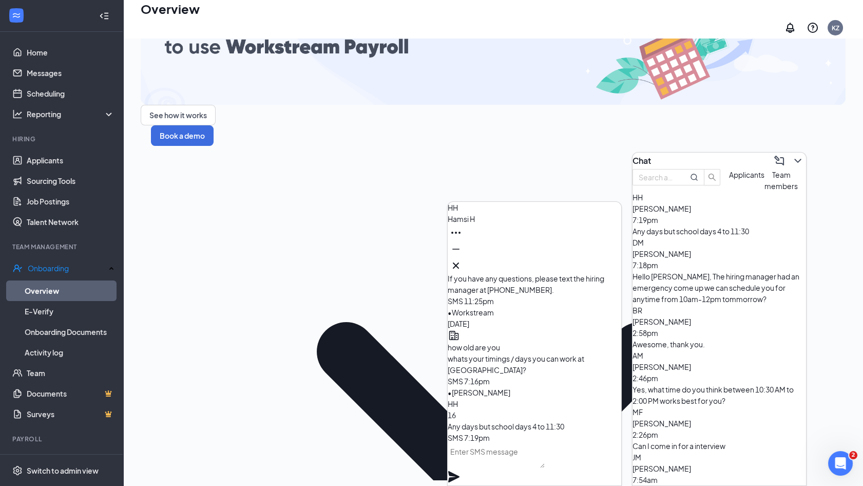
click at [545, 468] on textarea at bounding box center [496, 455] width 97 height 25
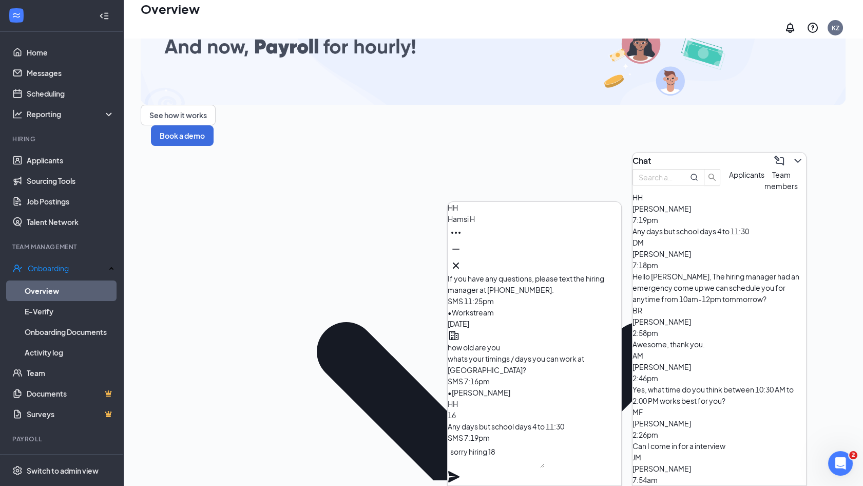
type textarea "sorry hiring 18 &"
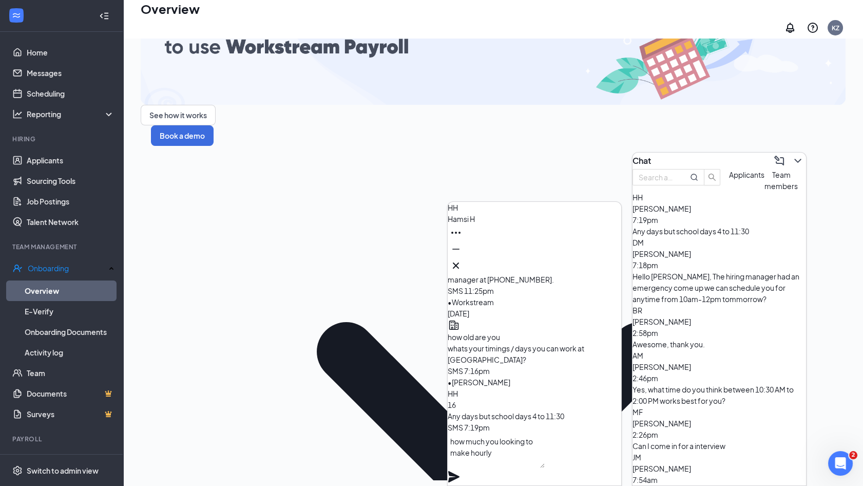
type textarea "how much you looking to make hourly"
click at [460, 470] on icon "Plane" at bounding box center [454, 476] width 12 height 12
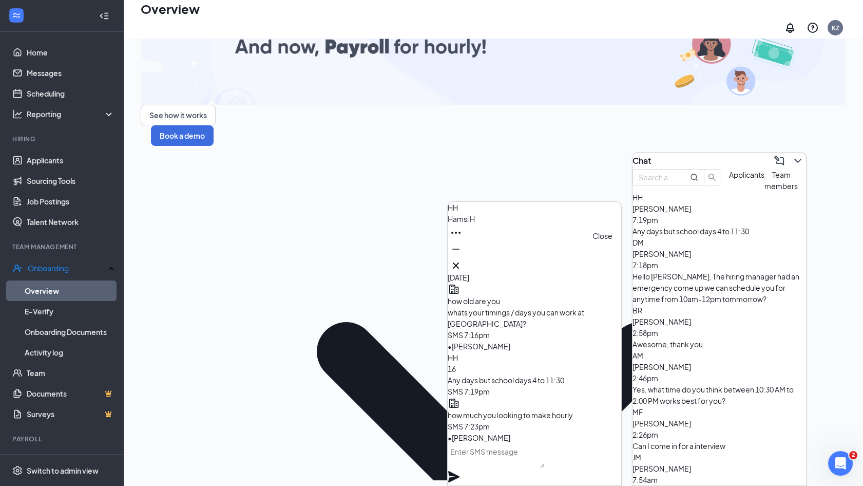
click at [462, 259] on icon "Cross" at bounding box center [456, 265] width 12 height 12
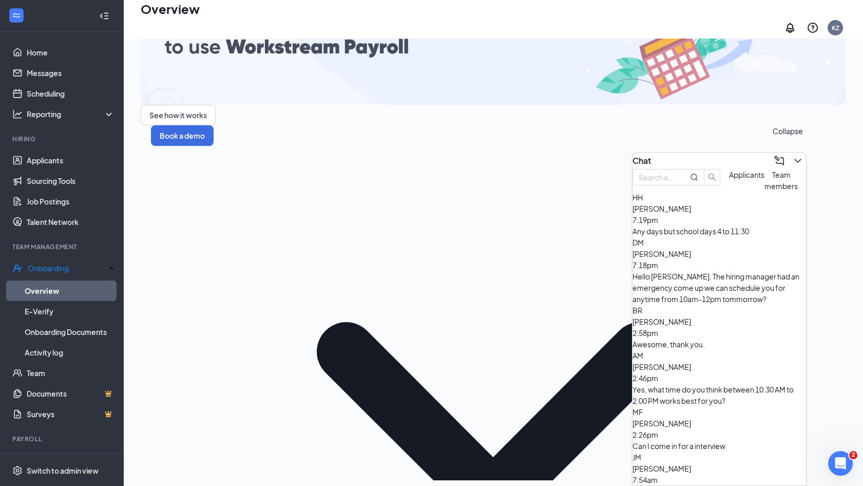
click at [792, 159] on icon "ChevronDown" at bounding box center [798, 161] width 12 height 12
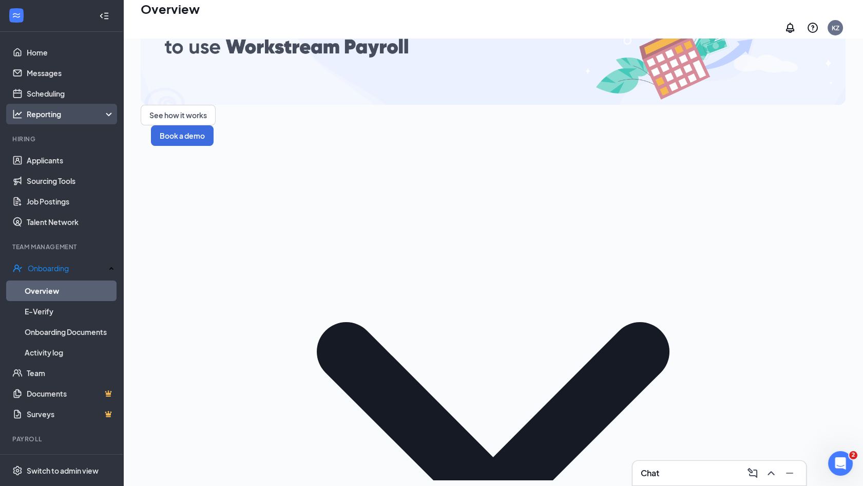
click at [49, 119] on div "Reporting" at bounding box center [71, 114] width 88 height 10
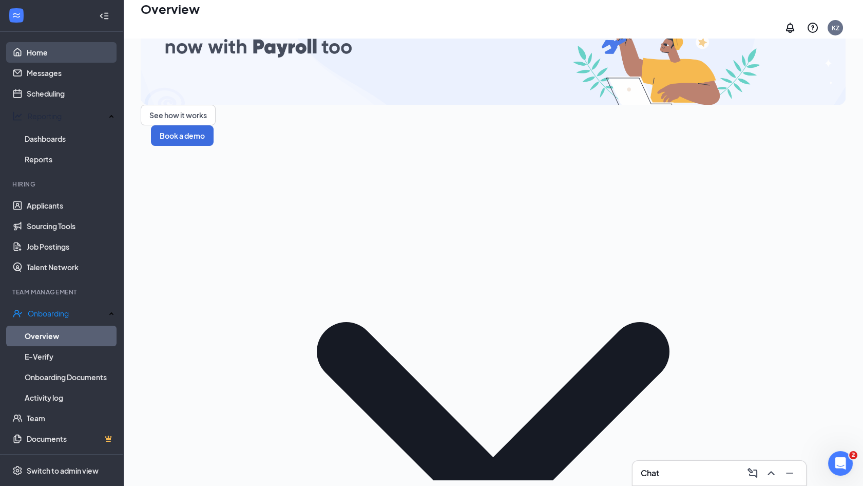
click at [53, 52] on link "Home" at bounding box center [71, 52] width 88 height 21
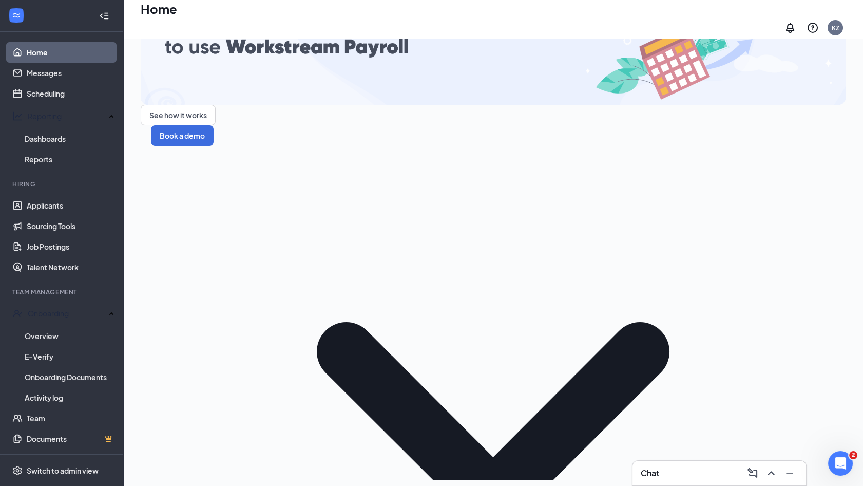
scroll to position [21, 0]
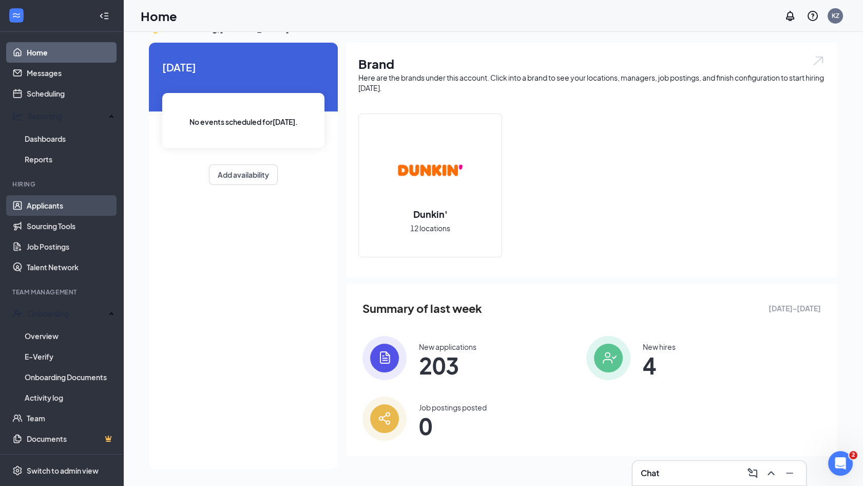
click at [64, 195] on link "Applicants" at bounding box center [71, 205] width 88 height 21
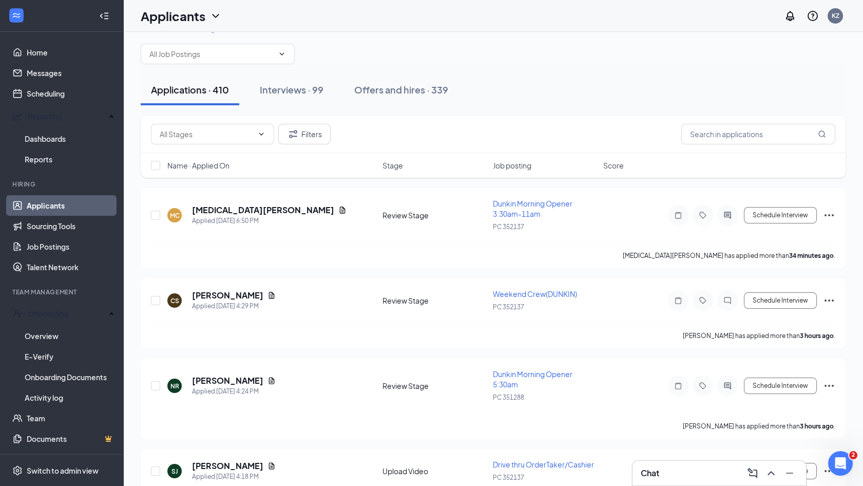
click at [703, 468] on div "Chat" at bounding box center [719, 473] width 157 height 16
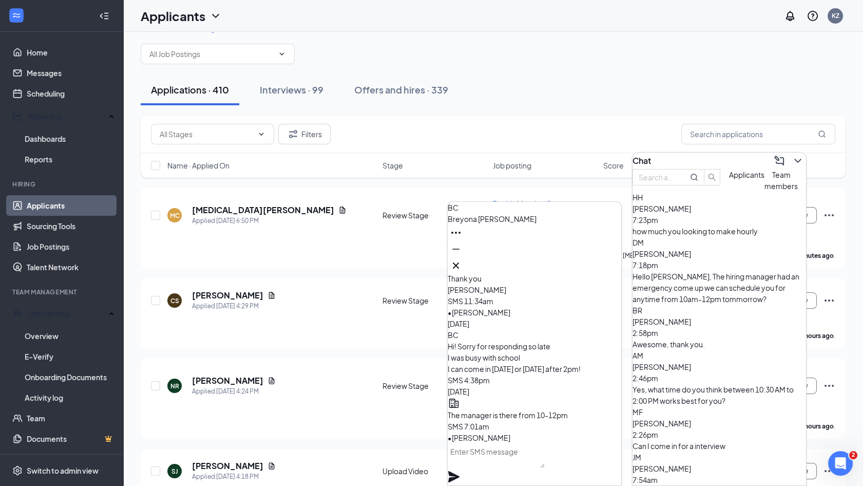
click at [617, 264] on div "BC [PERSON_NAME]" at bounding box center [535, 238] width 174 height 72
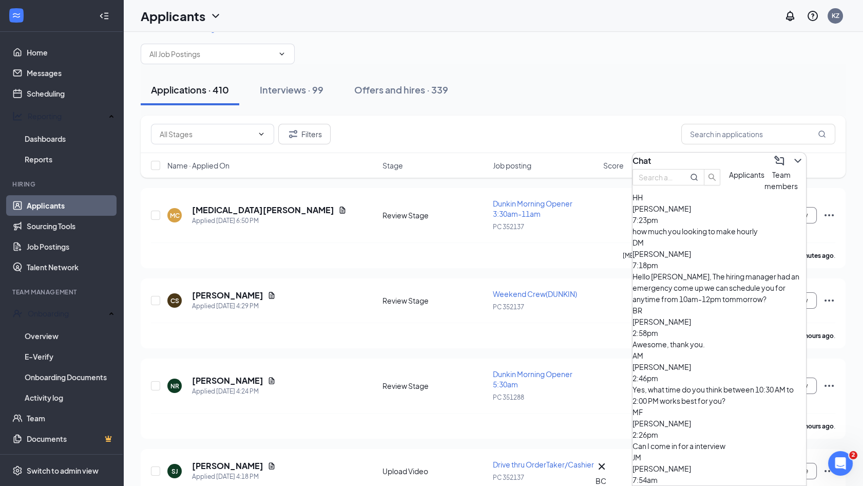
click at [769, 191] on span "Team members" at bounding box center [781, 180] width 33 height 21
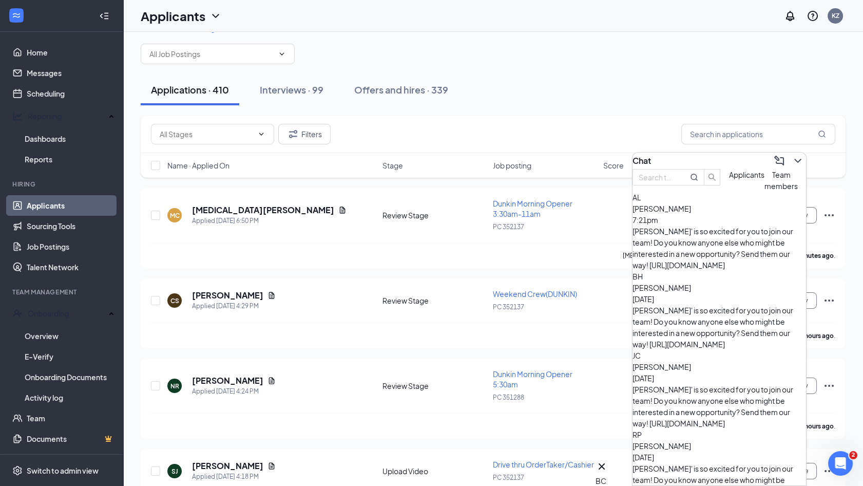
click at [703, 253] on div "[PERSON_NAME]' is so excited for you to join our team! Do you know anyone else …" at bounding box center [720, 247] width 174 height 45
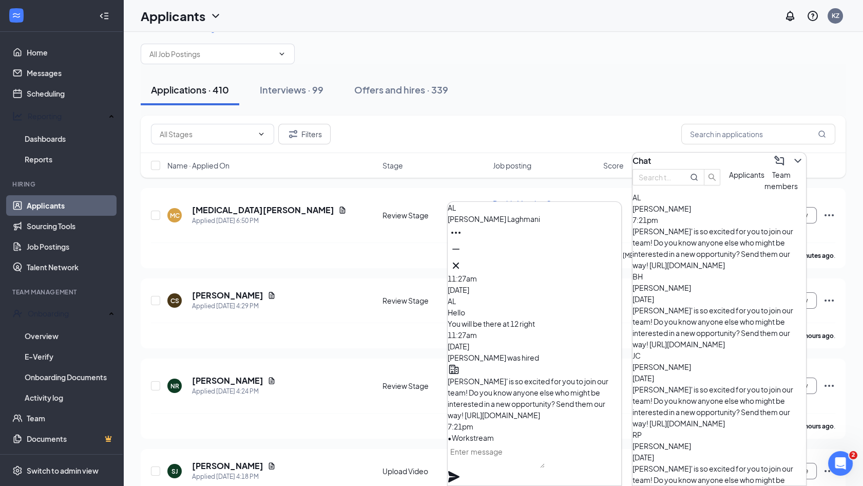
click at [507, 468] on textarea at bounding box center [496, 455] width 97 height 25
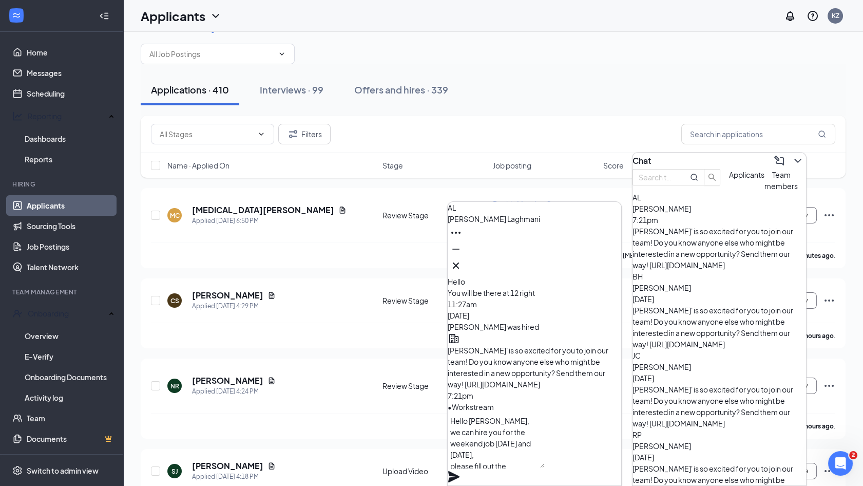
scroll to position [10, 0]
click at [536, 468] on textarea "Hello [PERSON_NAME], we can hire you for the weekend job [DATE] and [DATE], ple…" at bounding box center [496, 439] width 97 height 55
click at [479, 456] on textarea "Hello [PERSON_NAME], we can hire you for the weekend job [DATE] and [DATE], ple…" at bounding box center [496, 439] width 97 height 55
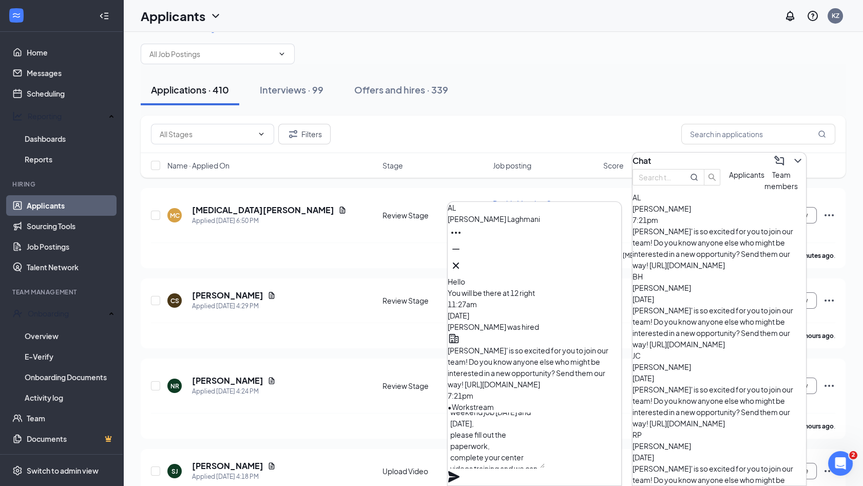
type textarea "Hello [PERSON_NAME], we can hire you for the weekend job [DATE] and [DATE], ple…"
click at [460, 470] on icon "Plane" at bounding box center [454, 476] width 12 height 12
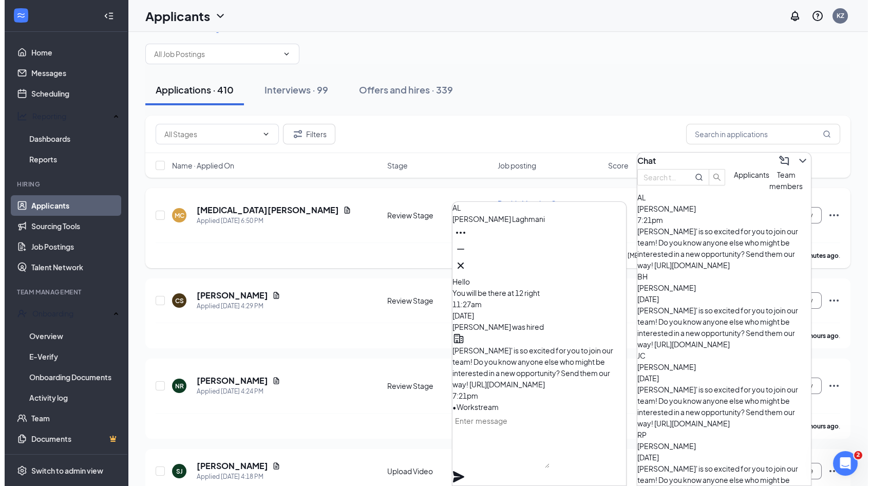
scroll to position [0, 0]
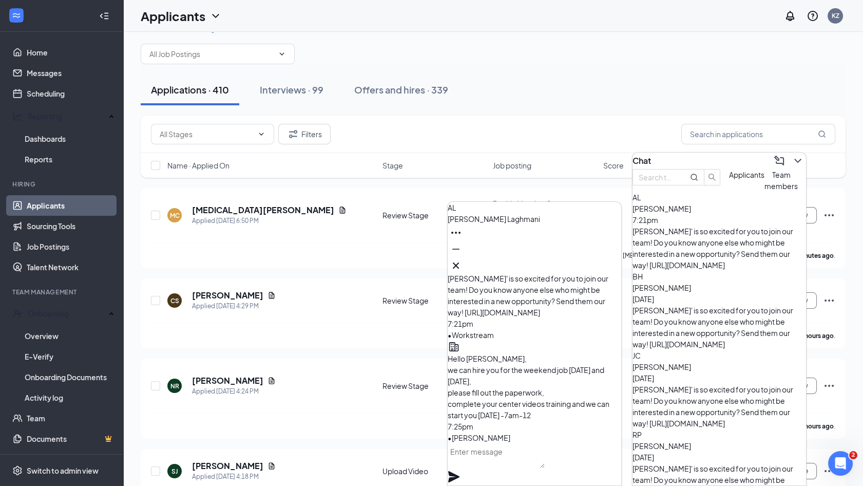
click at [509, 110] on div "Applications · 410 Interviews · 99 Offers and hires · 339" at bounding box center [493, 89] width 705 height 51
click at [462, 263] on icon "Cross" at bounding box center [456, 265] width 12 height 12
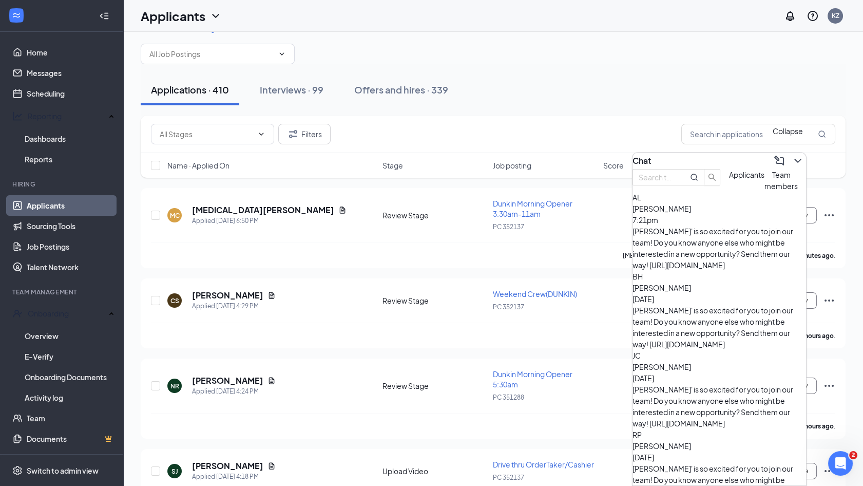
click at [793, 162] on icon "ChevronDown" at bounding box center [798, 161] width 12 height 12
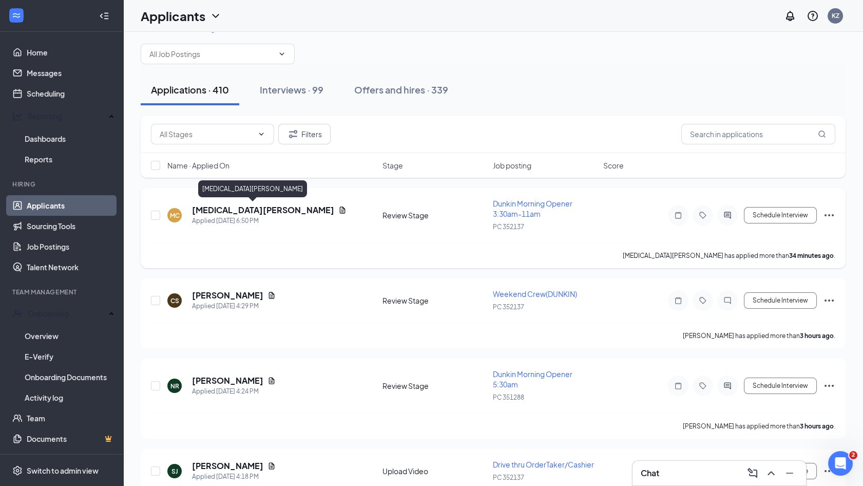
click at [254, 210] on h5 "[MEDICAL_DATA][PERSON_NAME]" at bounding box center [263, 209] width 142 height 11
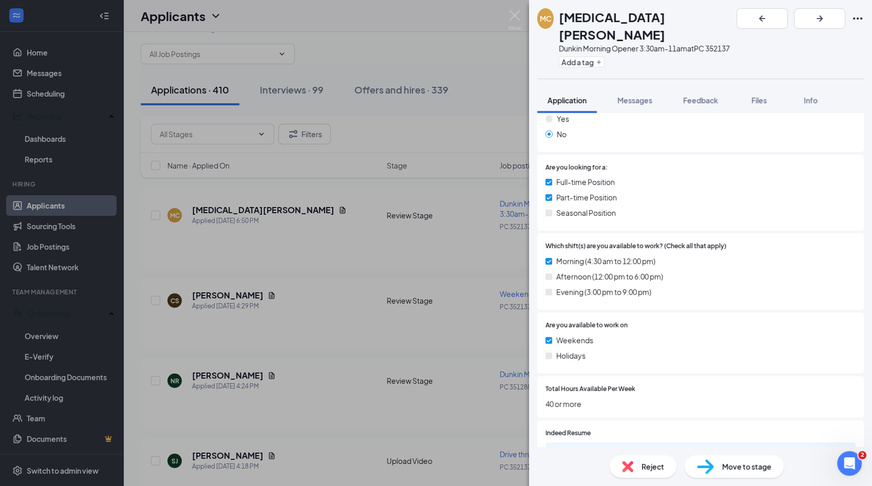
scroll to position [213, 0]
click at [641, 442] on div "d0e03b6493ad72b257ad42ceb36b353f.pdf" at bounding box center [700, 453] width 310 height 22
click at [642, 447] on div "d0e03b6493ad72b257ad42ceb36b353f.pdf" at bounding box center [635, 452] width 166 height 10
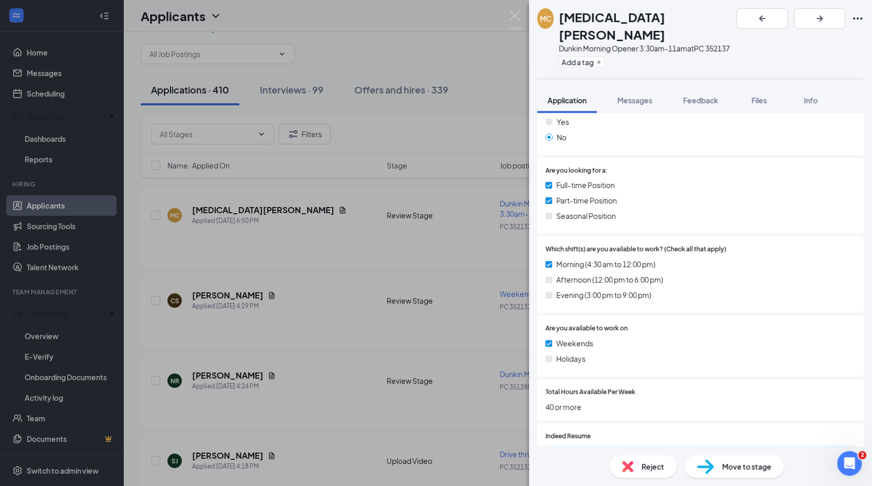
click at [408, 204] on div "MC [MEDICAL_DATA][PERSON_NAME] Dunkin Morning Opener 3:30am-11am at PC 352137 A…" at bounding box center [436, 243] width 872 height 486
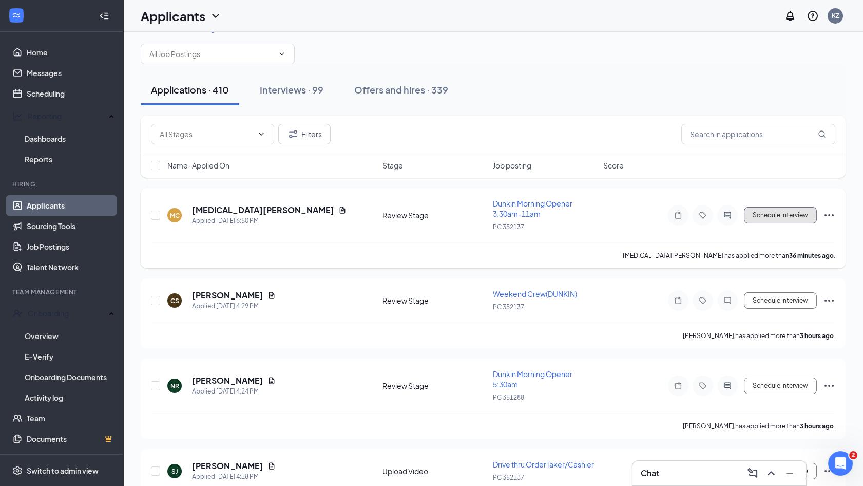
click at [790, 215] on button "Schedule Interview" at bounding box center [780, 215] width 73 height 16
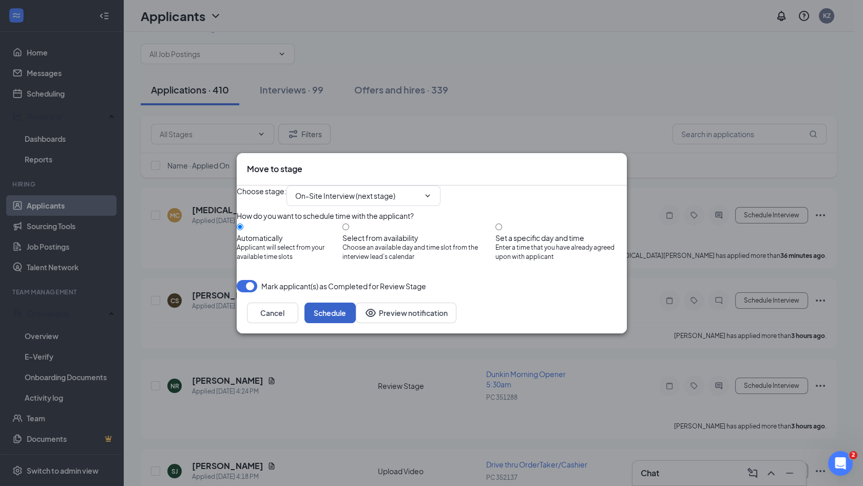
click at [356, 323] on button "Schedule" at bounding box center [330, 312] width 51 height 21
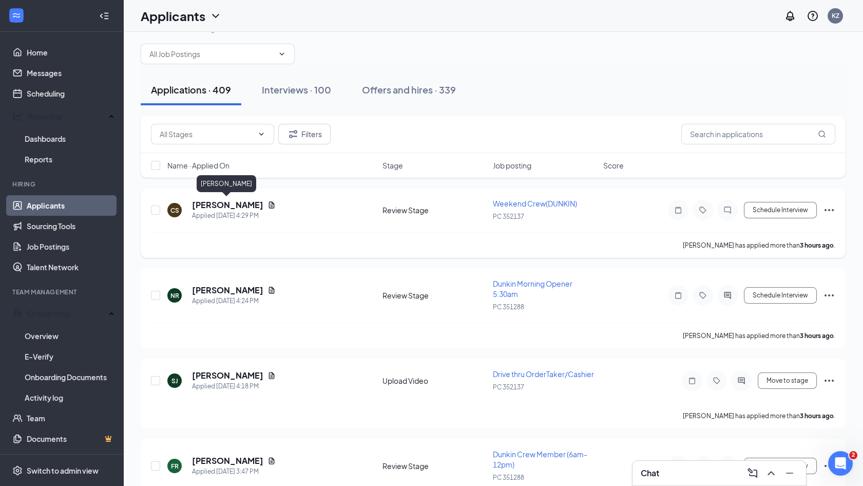
click at [211, 207] on h5 "[PERSON_NAME]" at bounding box center [227, 204] width 71 height 11
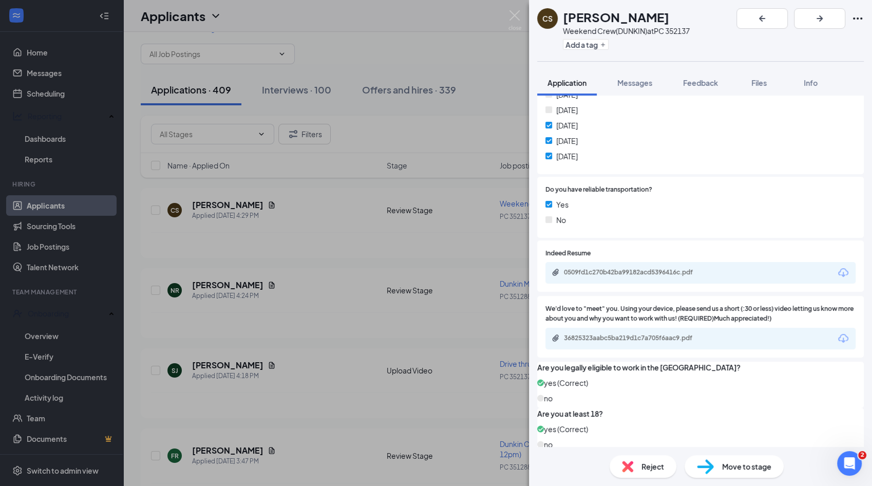
scroll to position [368, 0]
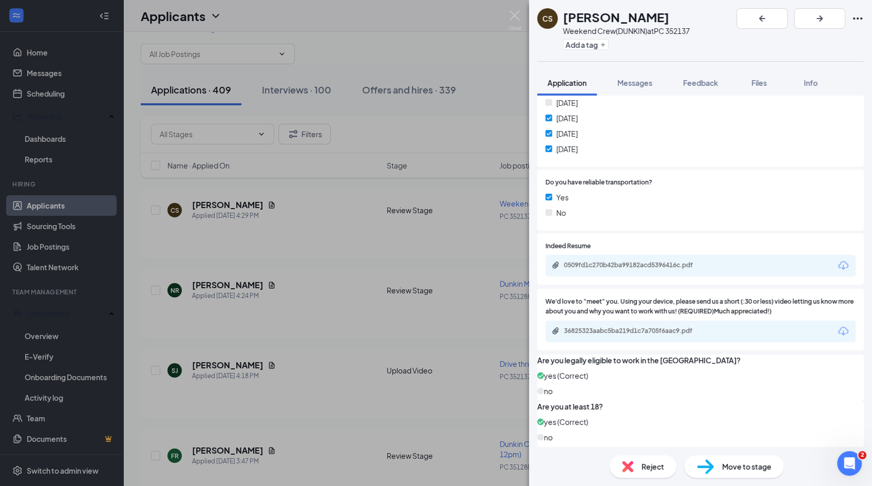
click at [633, 303] on div "We'd love to "meet" you. Using your device, please send us a short (:30 or less…" at bounding box center [700, 320] width 327 height 62
click at [596, 327] on div "36825323aabc5ba219d1c7a705f6aac9.pdf" at bounding box center [636, 331] width 144 height 8
click at [644, 261] on div "0509fd1c270b42ba99182acd5396416c.pdf" at bounding box center [636, 265] width 144 height 8
click at [395, 212] on div "CS [PERSON_NAME] Weekend Crew(DUNKIN) at PC 352137 Add a tag Application Messag…" at bounding box center [436, 243] width 872 height 486
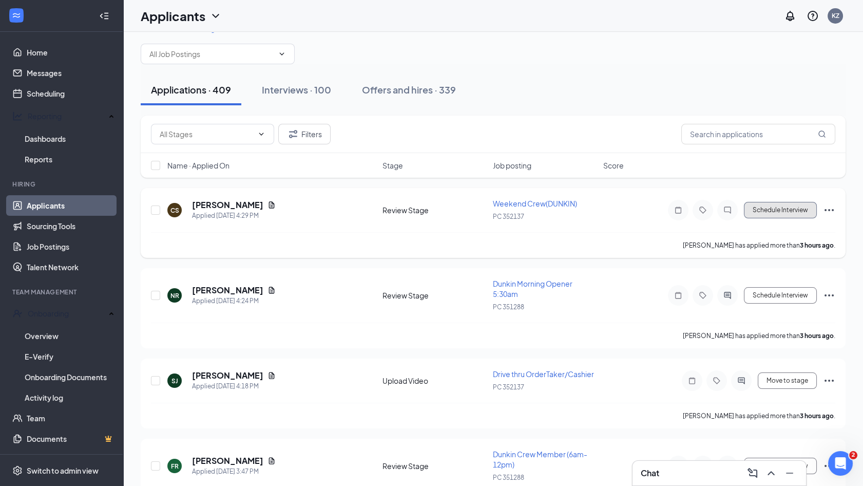
click at [767, 209] on button "Schedule Interview" at bounding box center [780, 210] width 73 height 16
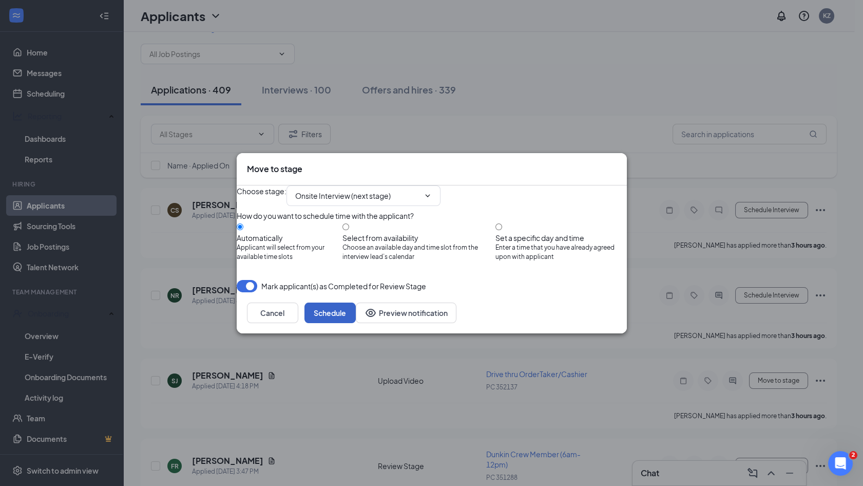
click at [356, 323] on button "Schedule" at bounding box center [330, 312] width 51 height 21
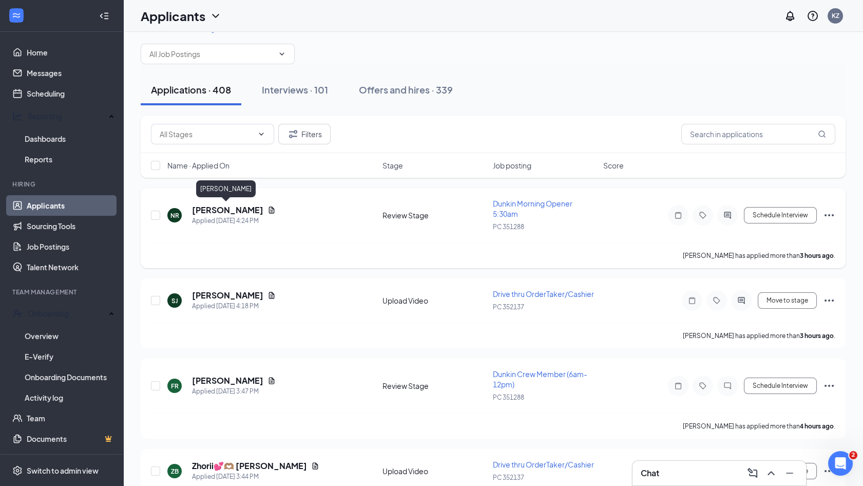
click at [199, 211] on h5 "[PERSON_NAME]" at bounding box center [227, 209] width 71 height 11
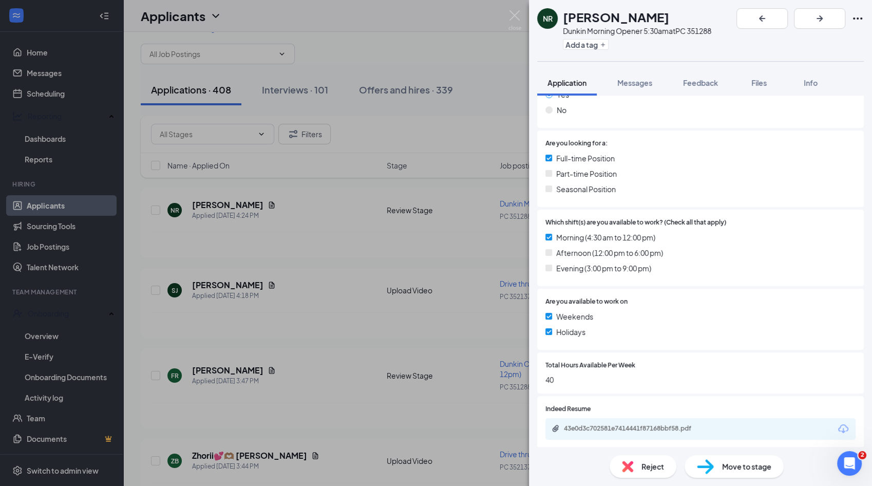
scroll to position [213, 0]
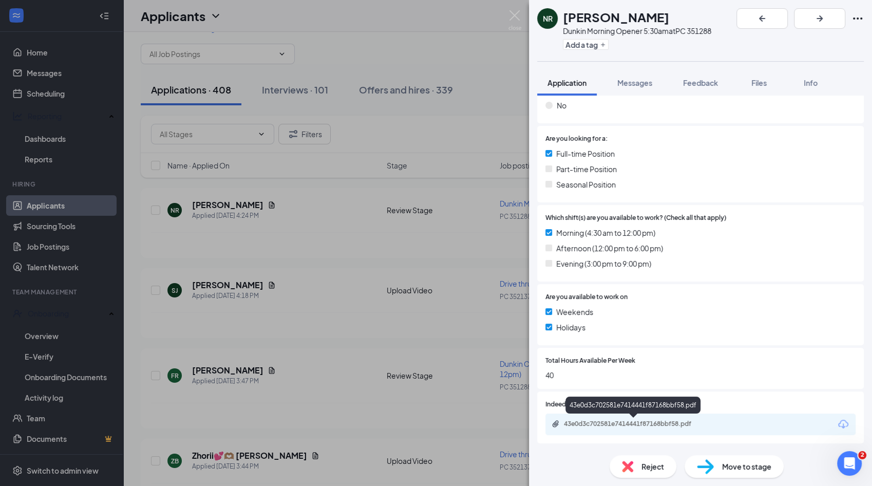
click at [654, 422] on div "43e0d3c702581e7414441f87168bbf58.pdf" at bounding box center [636, 424] width 144 height 8
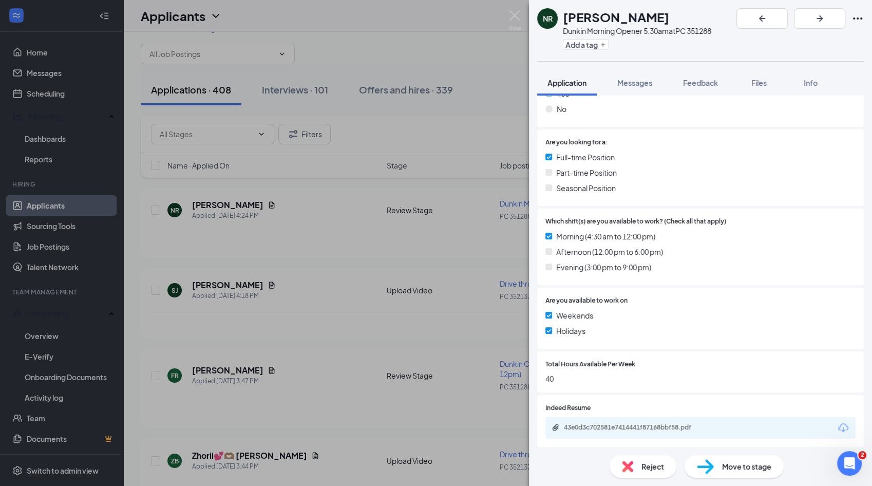
click at [452, 286] on div "NR [PERSON_NAME] Morning Opener 5:30am at PC 351288 Add a tag Application Messa…" at bounding box center [436, 243] width 872 height 486
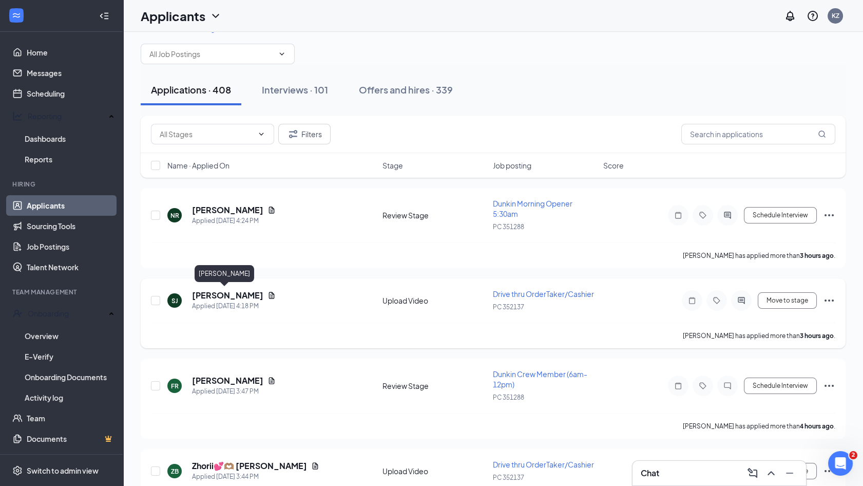
click at [227, 296] on h5 "[PERSON_NAME]" at bounding box center [227, 295] width 71 height 11
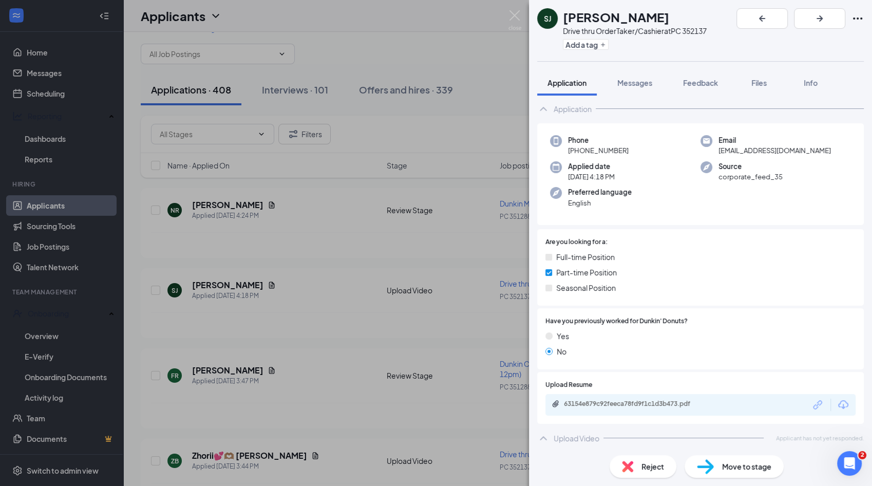
scroll to position [18, 0]
click at [633, 398] on div "63154e879c92feeca78fd9f1c1d3b473.pdf" at bounding box center [700, 404] width 310 height 22
click at [633, 400] on div "63154e879c92feeca78fd9f1c1d3b473.pdf" at bounding box center [636, 403] width 144 height 8
click at [624, 468] on img at bounding box center [627, 466] width 11 height 11
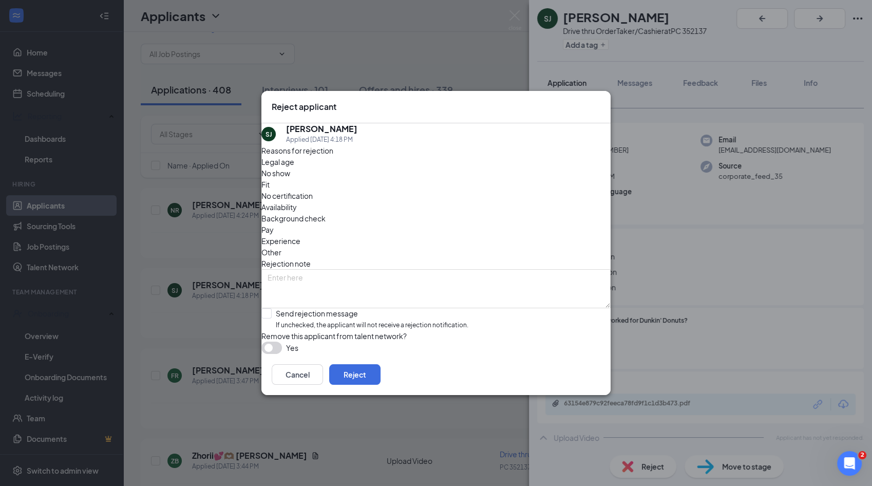
click at [389, 180] on div "Fit" at bounding box center [435, 184] width 349 height 11
click at [339, 308] on input "Send rejection message If unchecked, the applicant will not receive a rejection…" at bounding box center [364, 319] width 207 height 22
checkbox input "true"
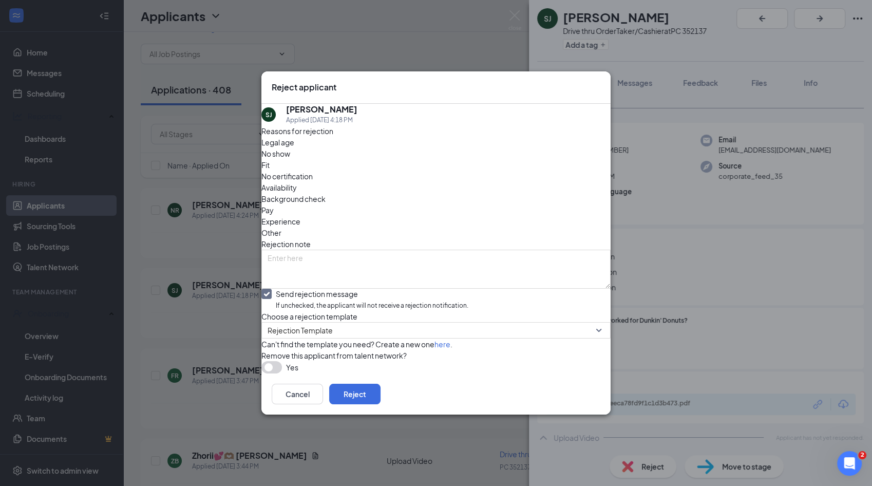
click at [280, 373] on button "button" at bounding box center [271, 367] width 21 height 12
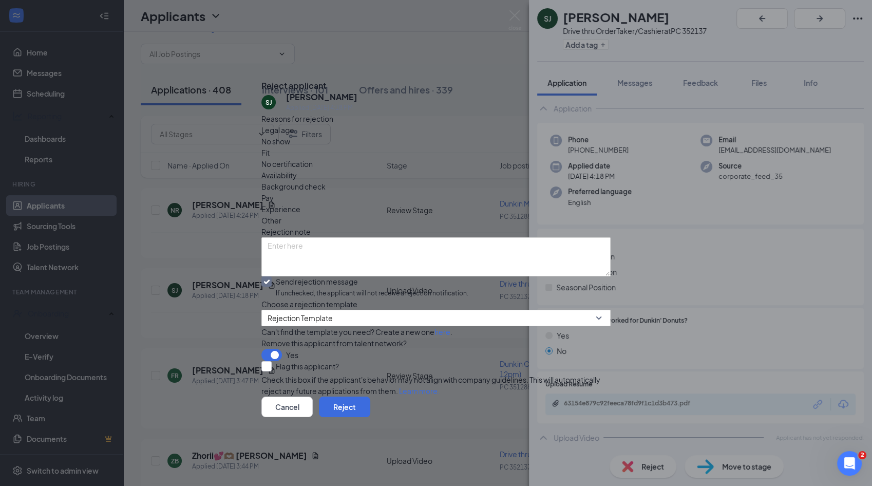
click at [306, 376] on div "Reasons for rejection Legal age No show Fit No certification Availability Backg…" at bounding box center [435, 254] width 349 height 283
click at [308, 371] on input "Flag this applicant?" at bounding box center [300, 366] width 78 height 10
checkbox input "true"
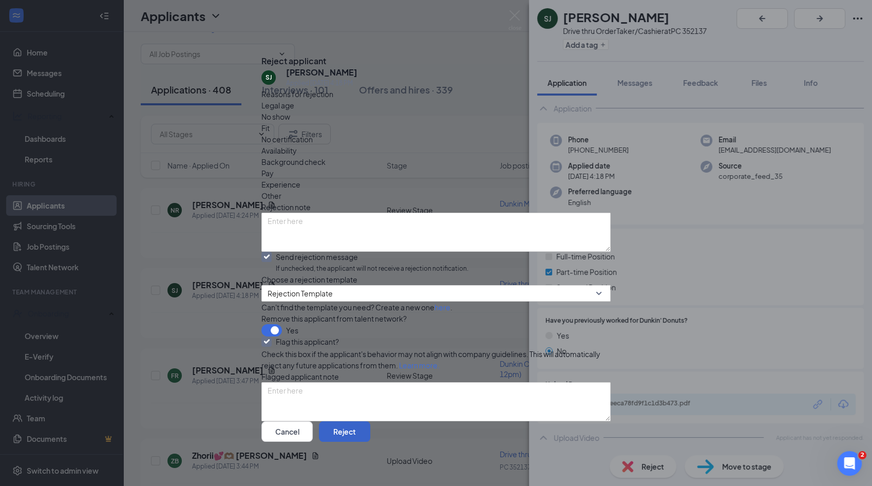
click at [370, 421] on button "Reject" at bounding box center [344, 431] width 51 height 21
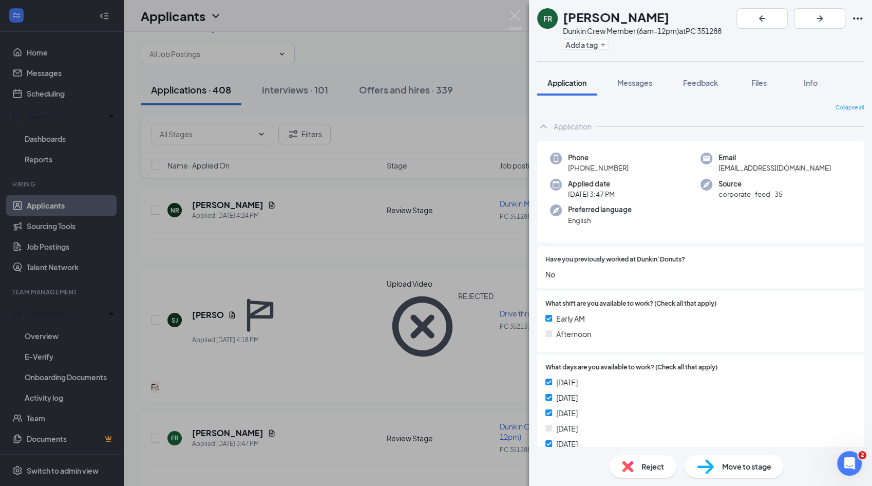
click at [380, 337] on div "FR [PERSON_NAME] Crew Member (6am-12pm) at PC 351288 Add a tag Application Mess…" at bounding box center [436, 243] width 872 height 486
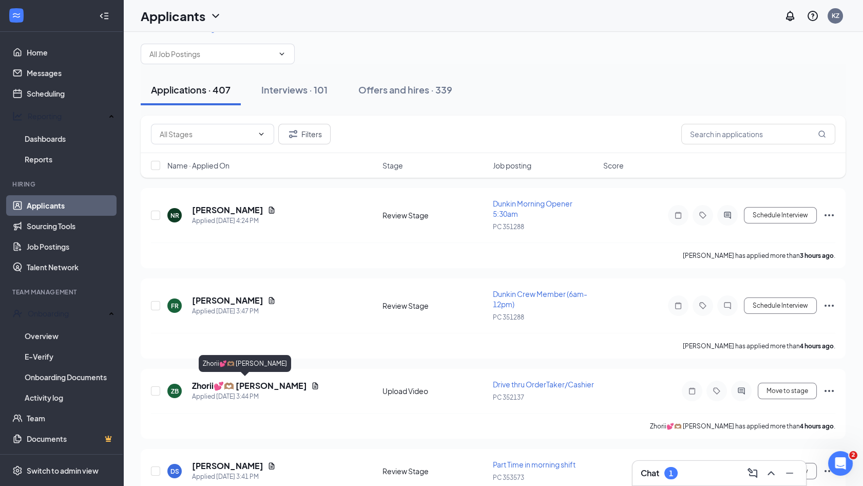
click at [260, 382] on h5 "Zhorii💕🫶🏽 [PERSON_NAME]" at bounding box center [249, 385] width 115 height 11
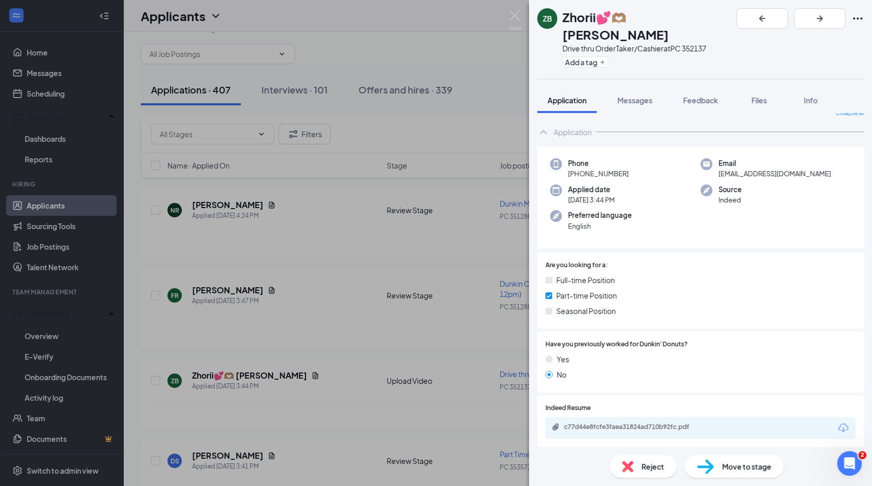
scroll to position [14, 0]
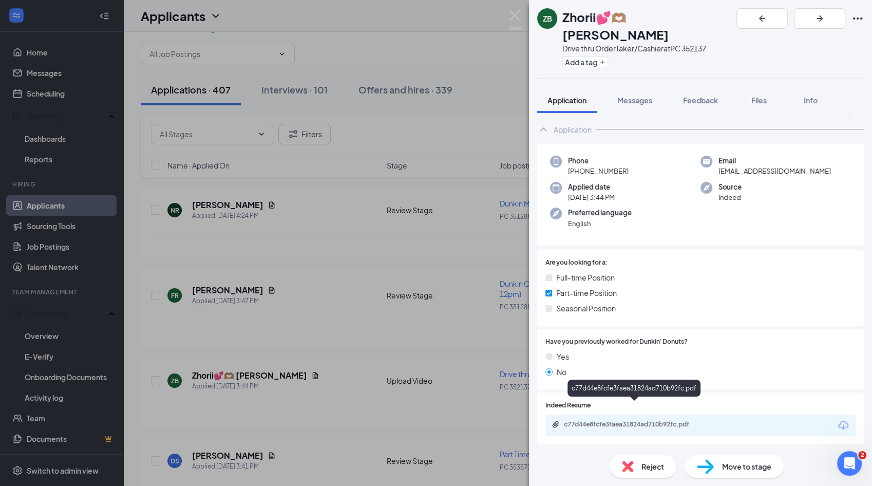
click at [612, 420] on div "c77d44e8fcfe3faea31824ad710b92fc.pdf" at bounding box center [636, 424] width 144 height 8
click at [630, 459] on div "Reject" at bounding box center [643, 466] width 67 height 23
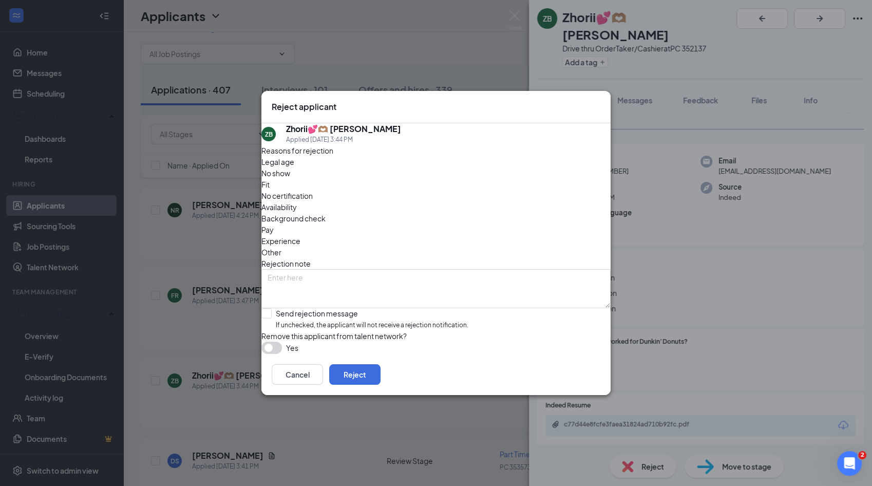
click at [377, 180] on div "Fit" at bounding box center [435, 184] width 349 height 11
click at [296, 308] on input "Send rejection message If unchecked, the applicant will not receive a rejection…" at bounding box center [364, 319] width 207 height 22
checkbox input "true"
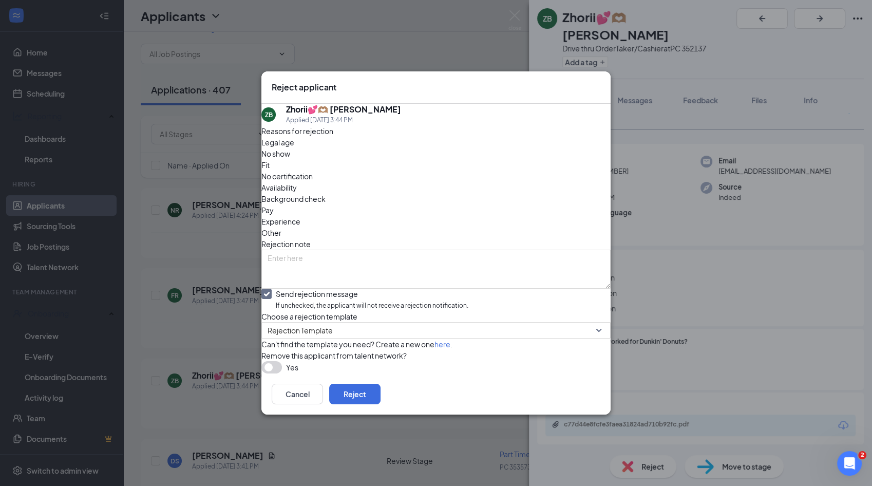
click at [282, 373] on button "button" at bounding box center [271, 367] width 21 height 12
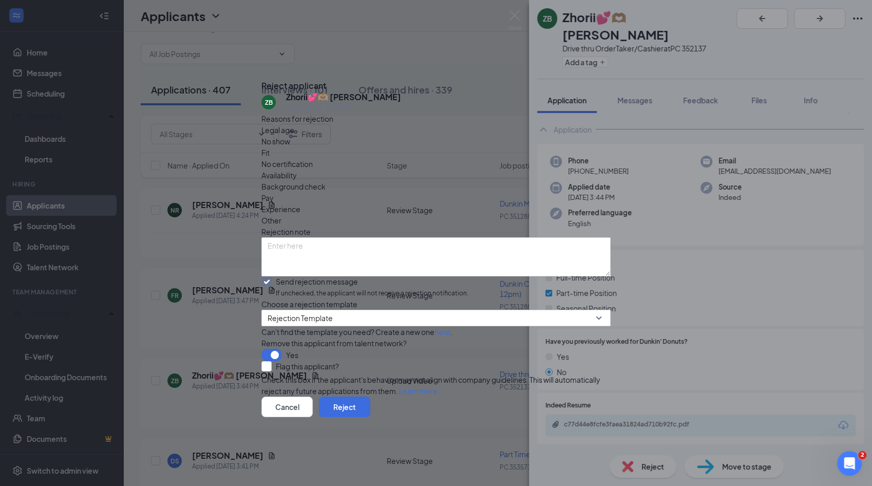
click at [303, 376] on div "Reasons for rejection Legal age No show Fit No certification Availability Backg…" at bounding box center [435, 254] width 349 height 283
click at [307, 371] on input "Flag this applicant?" at bounding box center [300, 366] width 78 height 10
checkbox input "true"
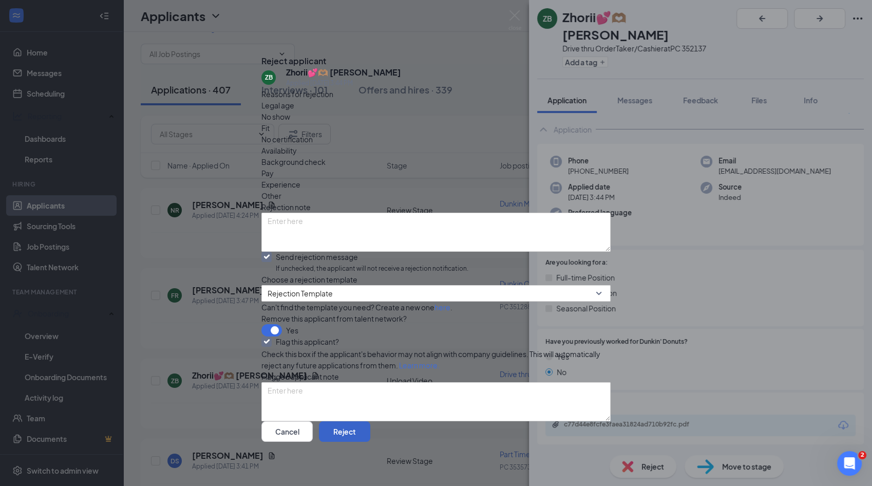
click at [370, 421] on button "Reject" at bounding box center [344, 431] width 51 height 21
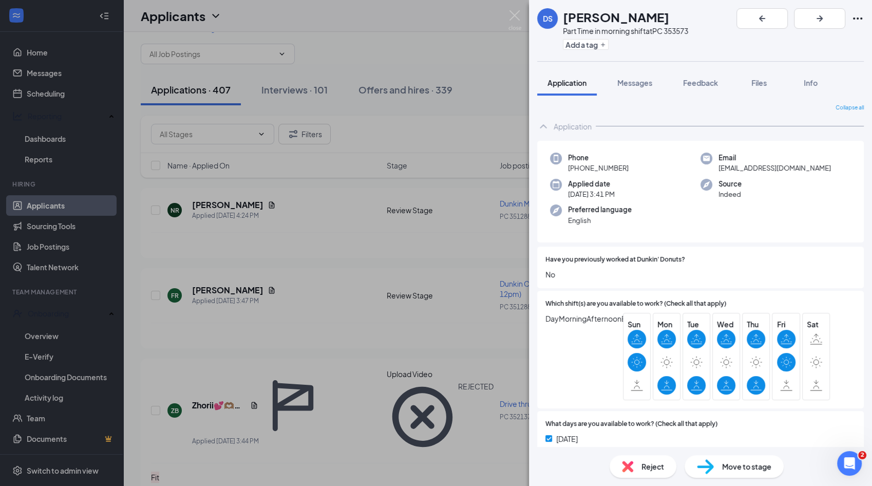
click at [393, 399] on div "DS [PERSON_NAME] Part Time in morning shift at PC 353573 Add a tag Application …" at bounding box center [436, 243] width 872 height 486
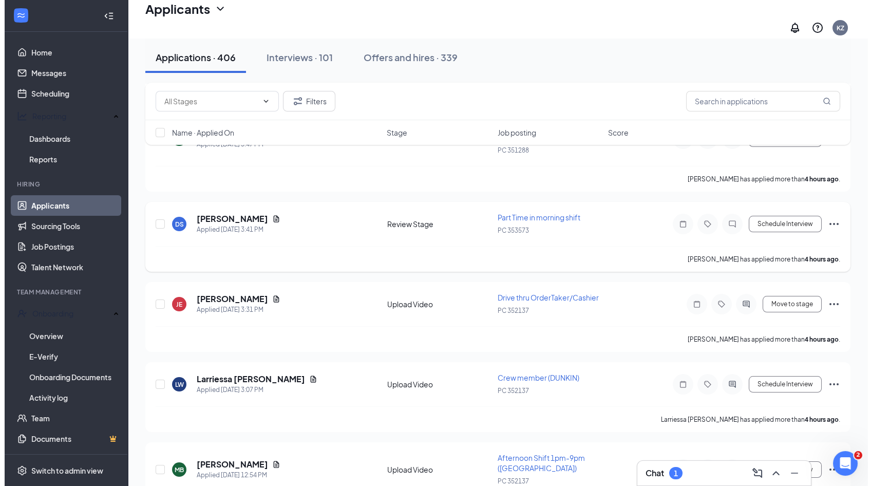
scroll to position [193, 0]
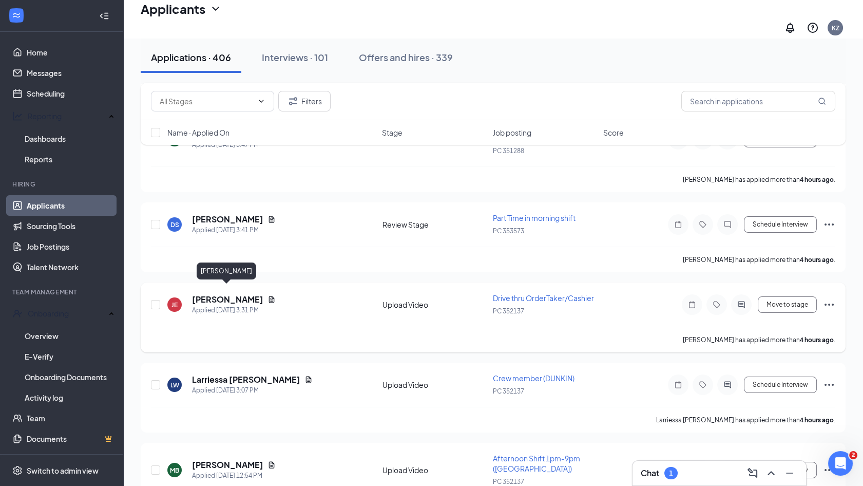
click at [239, 294] on h5 "[PERSON_NAME]" at bounding box center [227, 299] width 71 height 11
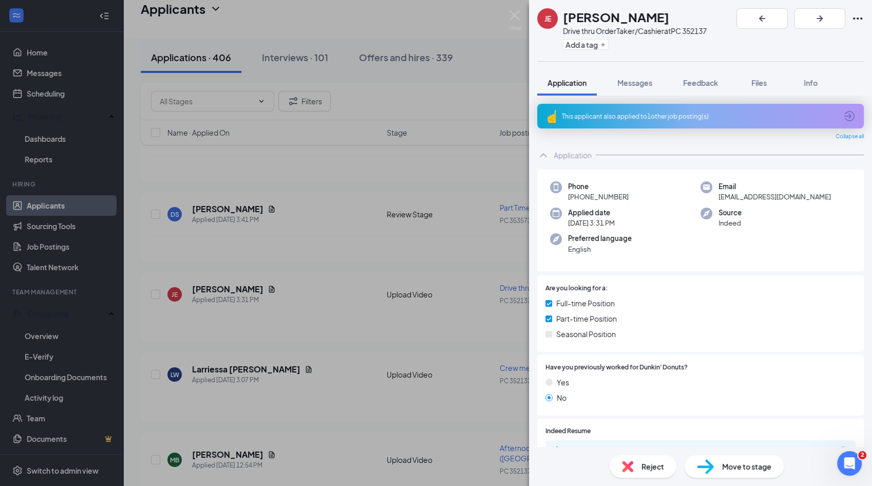
scroll to position [111, 0]
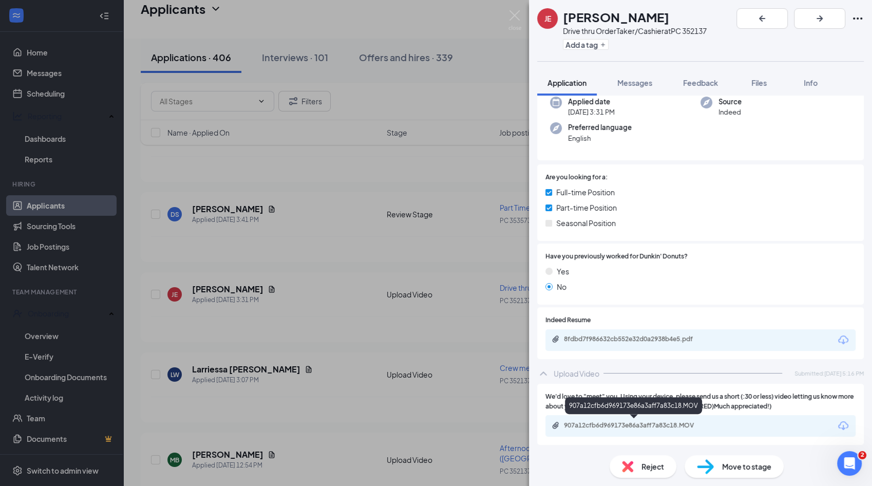
click at [614, 427] on div "907a12cfb6d969173e86a3aff7a83c18.MOV" at bounding box center [636, 425] width 144 height 8
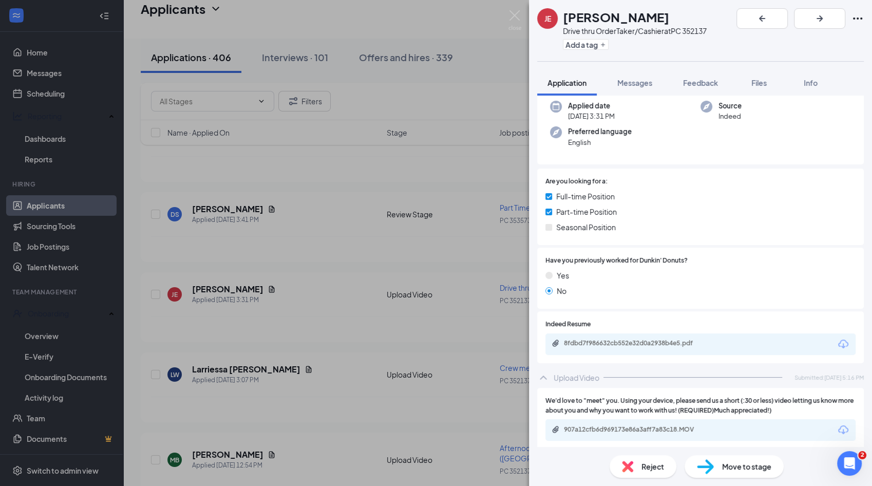
click at [726, 344] on div "8fdbd7f986632cb552e32d0a2938b4e5.pdf" at bounding box center [700, 344] width 310 height 22
click at [629, 345] on div "8fdbd7f986632cb552e32d0a2938b4e5.pdf" at bounding box center [636, 343] width 144 height 8
click at [625, 89] on button "Messages" at bounding box center [634, 83] width 55 height 26
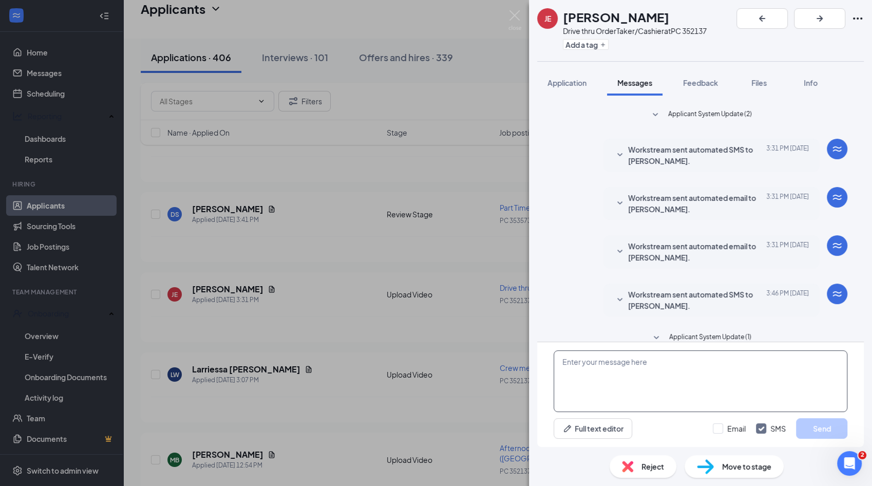
scroll to position [15, 0]
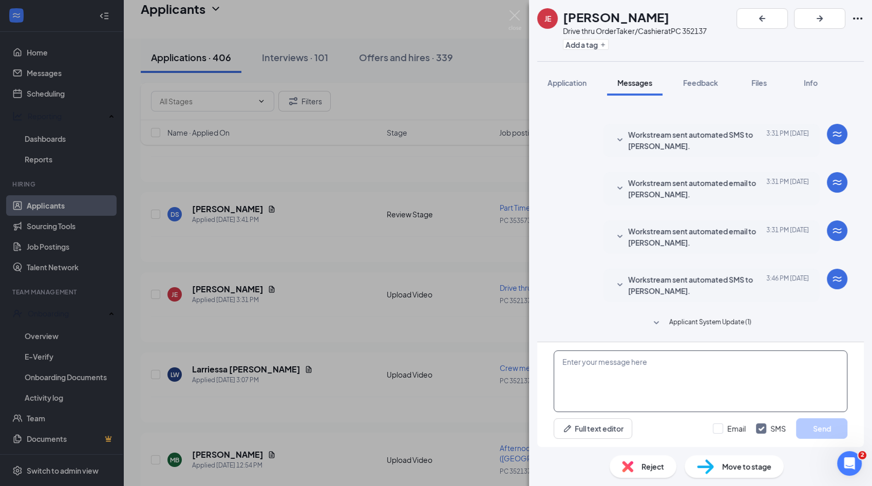
click at [653, 363] on textarea at bounding box center [701, 381] width 294 height 62
type textarea "when can you come in for an interview?"
click at [725, 432] on input "Email" at bounding box center [729, 428] width 33 height 10
checkbox input "true"
click at [836, 432] on button "Send" at bounding box center [821, 428] width 51 height 21
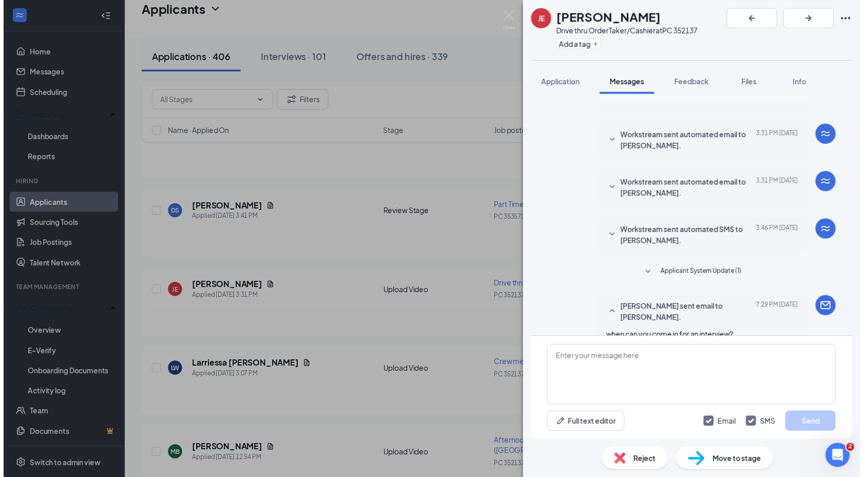
scroll to position [146, 0]
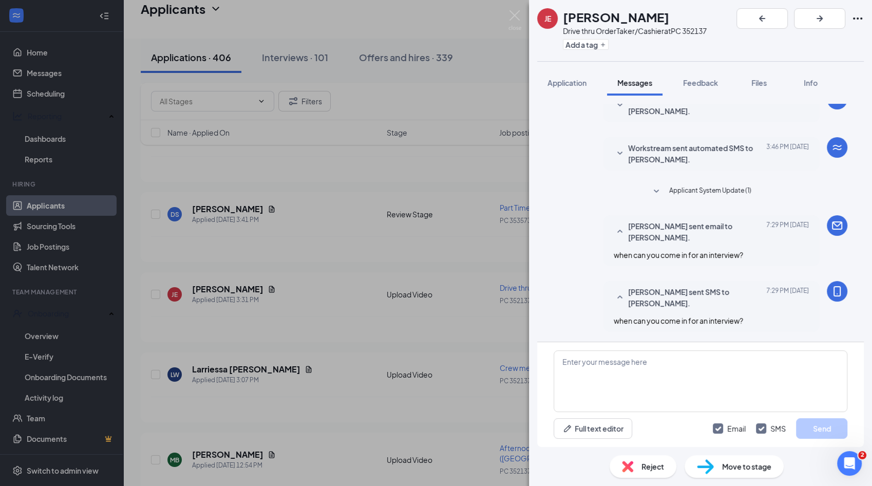
click at [436, 312] on div "JE [PERSON_NAME] Drive thru OrderTaker/Cashier at PC 352137 Add a tag Applicati…" at bounding box center [436, 243] width 872 height 486
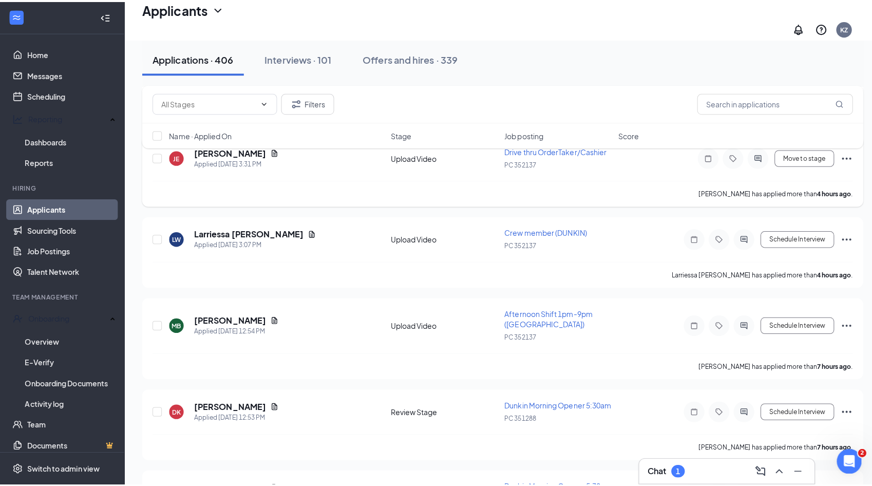
scroll to position [332, 0]
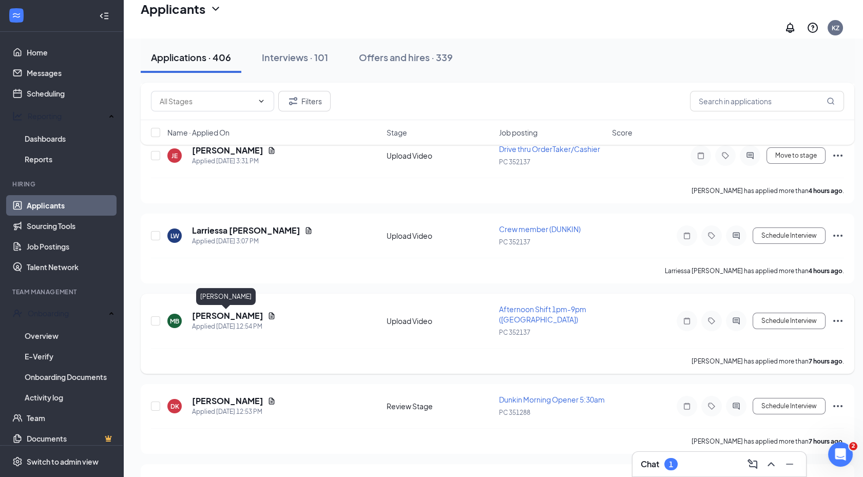
click at [211, 318] on h5 "[PERSON_NAME]" at bounding box center [227, 315] width 71 height 11
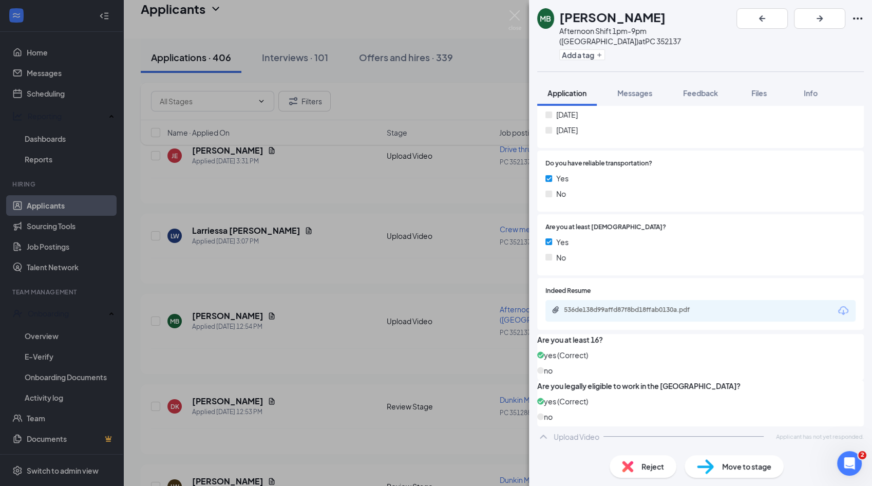
scroll to position [415, 0]
click at [626, 300] on div "536de138d99affd87f8bd18ffab0130a.pdf" at bounding box center [700, 311] width 310 height 22
click at [628, 306] on div "536de138d99affd87f8bd18ffab0130a.pdf" at bounding box center [636, 310] width 144 height 8
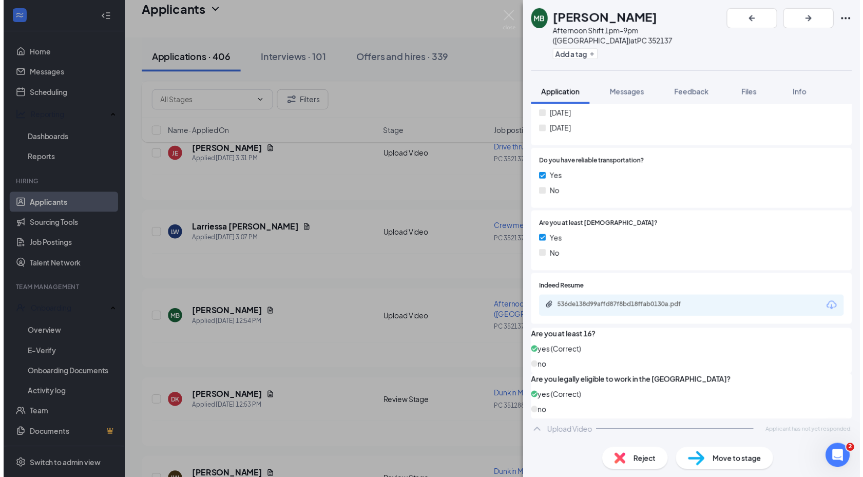
scroll to position [412, 0]
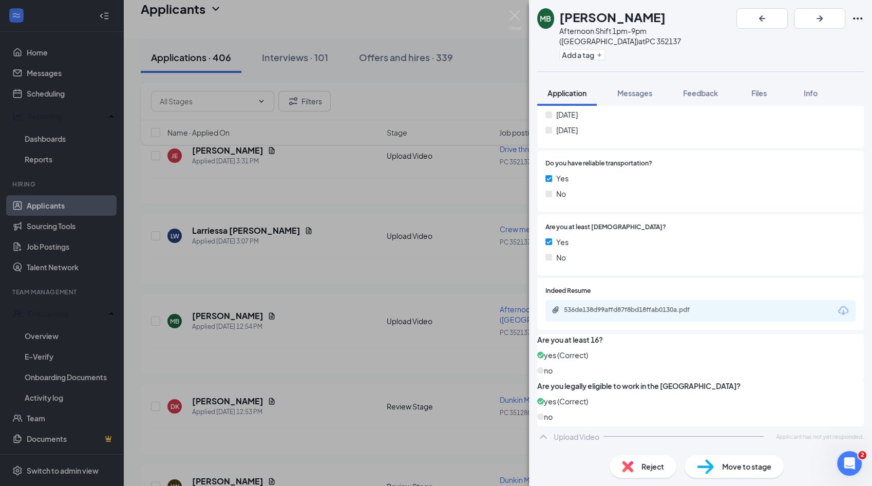
click at [487, 296] on div "MB [PERSON_NAME] Afternoon Shift 1pm-9pm (DUNKIN) at PC 352137 Add a tag Applic…" at bounding box center [436, 243] width 872 height 486
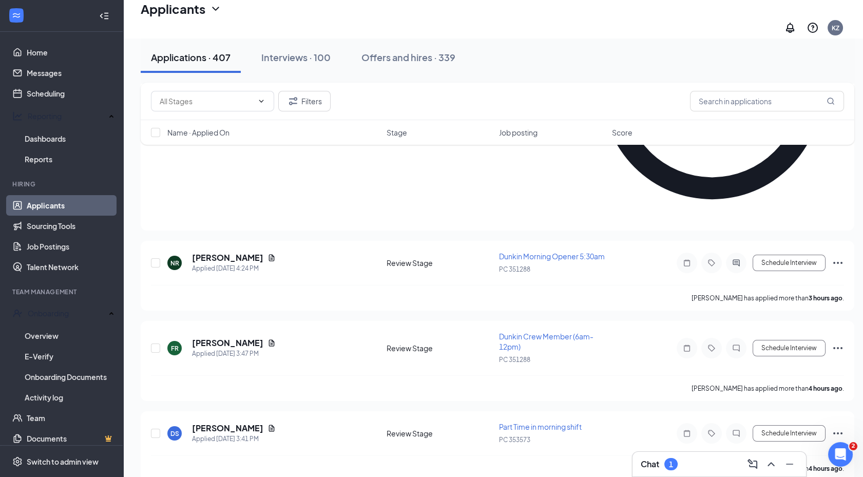
scroll to position [333, 0]
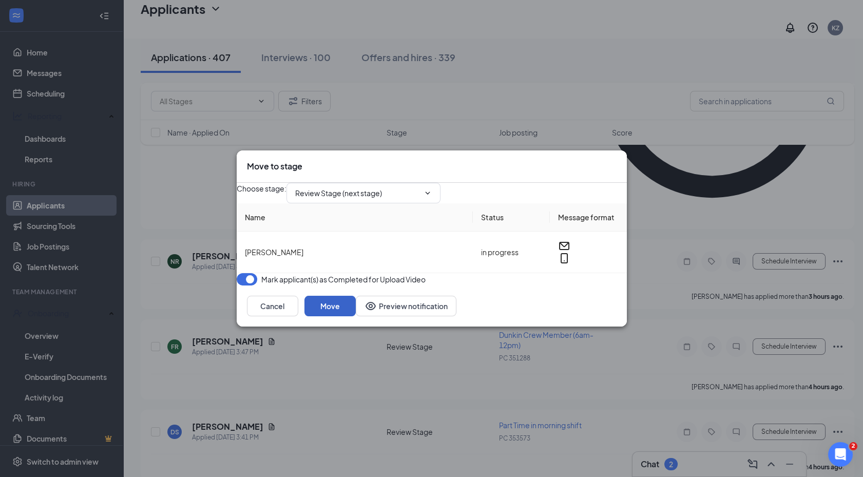
click at [356, 316] on button "Move" at bounding box center [330, 306] width 51 height 21
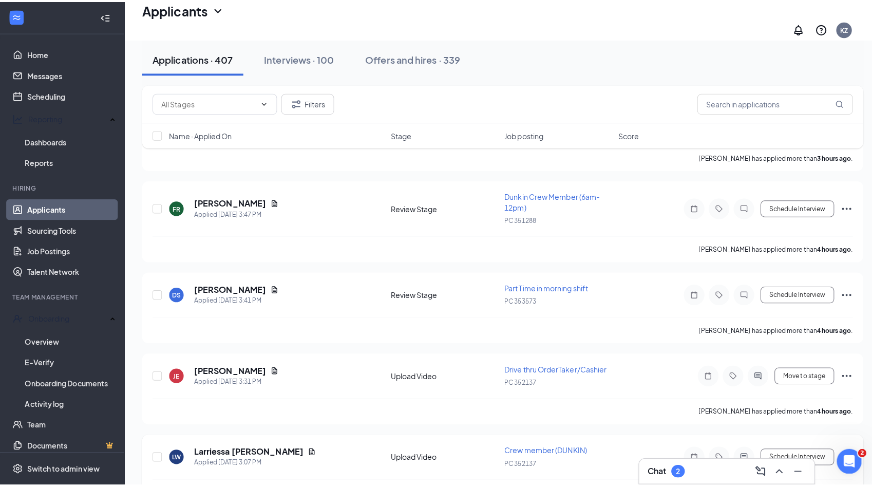
scroll to position [481, 0]
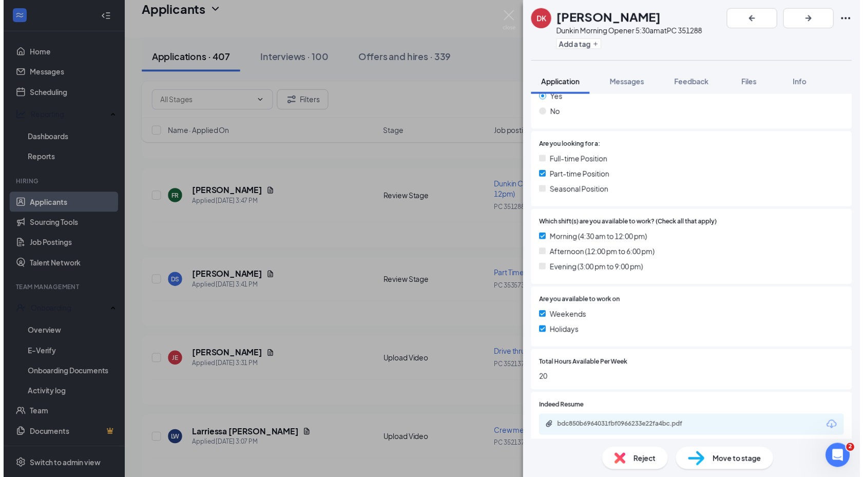
scroll to position [181, 0]
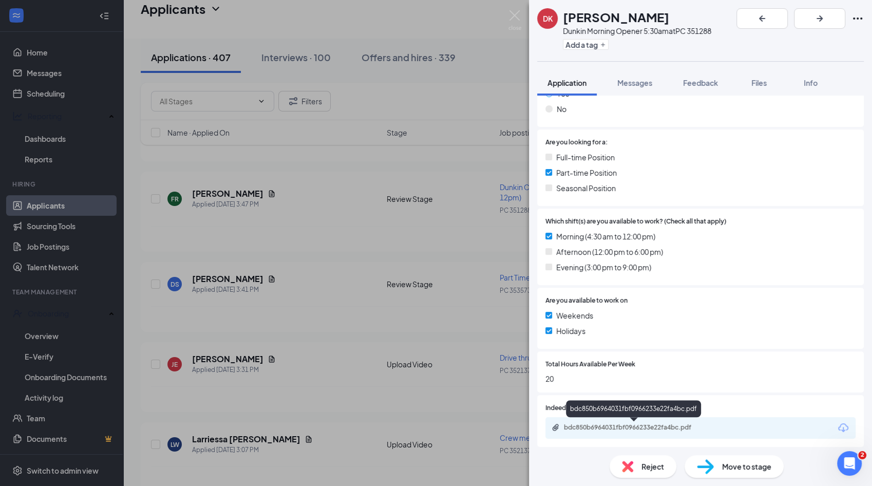
click at [629, 431] on div "bdc850b6964031fbf0966233e22fa4bc.pdf" at bounding box center [635, 428] width 166 height 10
click at [388, 331] on div "DK [PERSON_NAME] Morning Opener 5:30am at PC 351288 Add a tag Application Messa…" at bounding box center [436, 243] width 872 height 486
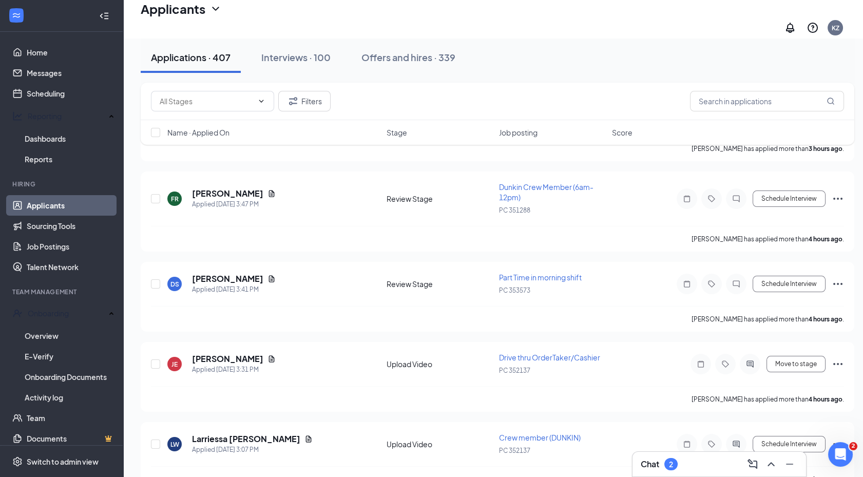
type input "On-Site Interview (next stage)"
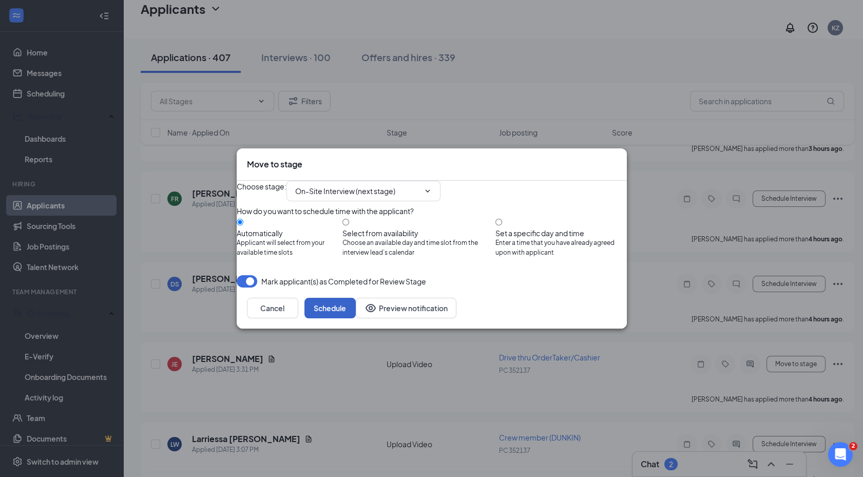
drag, startPoint x: 581, startPoint y: 322, endPoint x: 574, endPoint y: 329, distance: 10.2
click at [356, 318] on button "Schedule" at bounding box center [330, 308] width 51 height 21
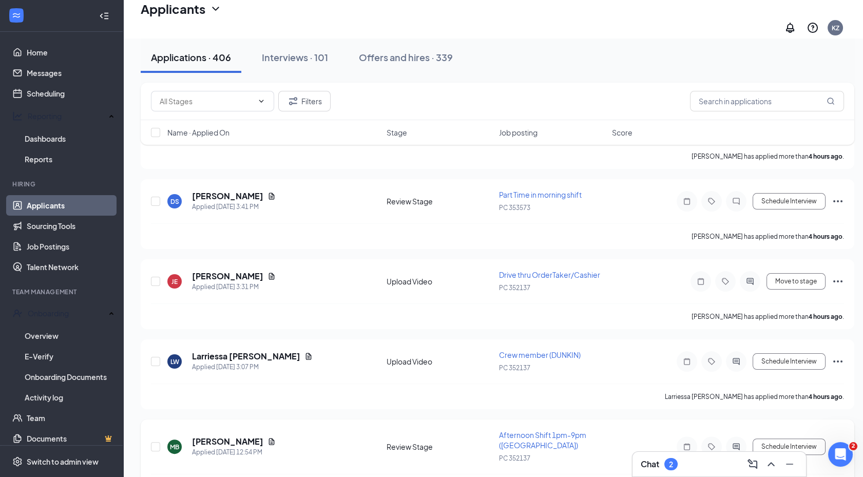
scroll to position [580, 0]
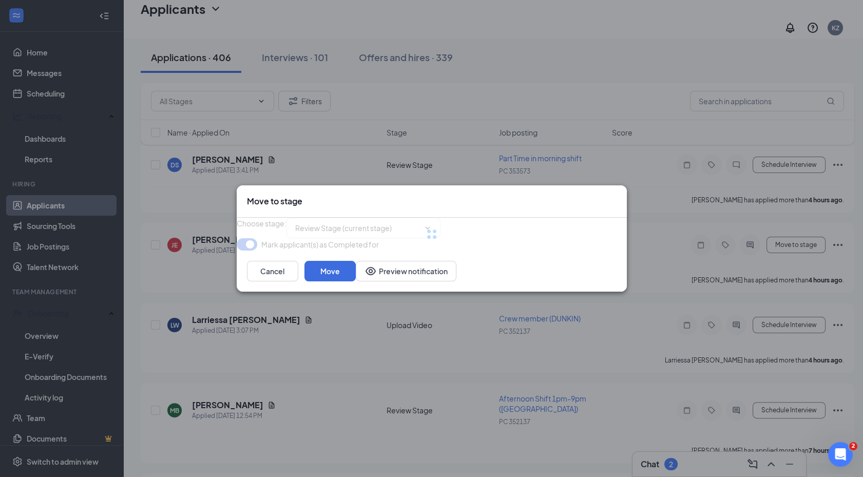
type input "On-Site Interview (next stage)"
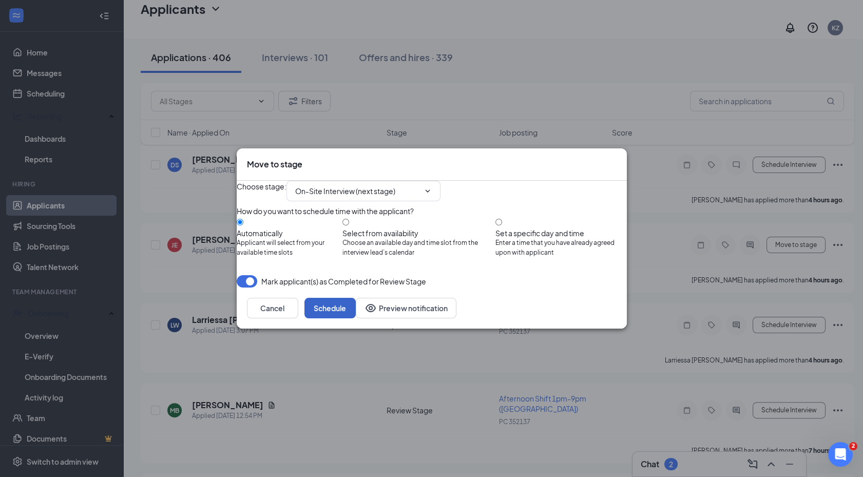
click at [356, 318] on button "Schedule" at bounding box center [330, 308] width 51 height 21
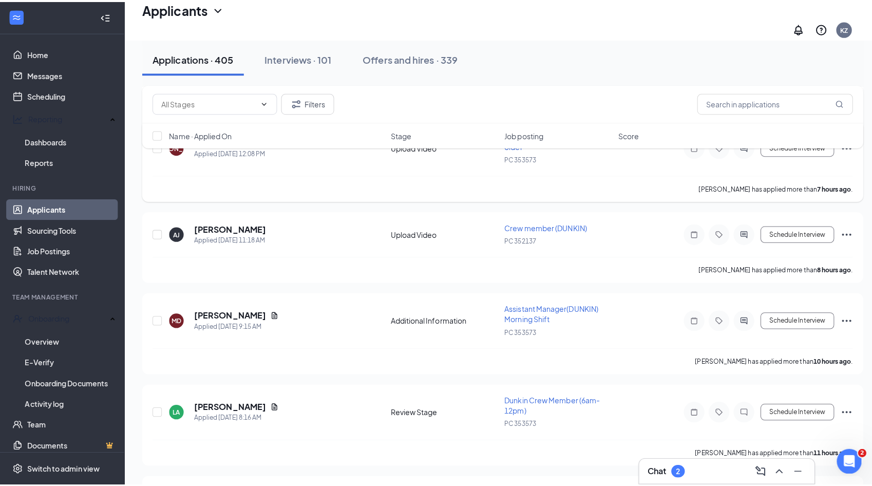
scroll to position [1016, 0]
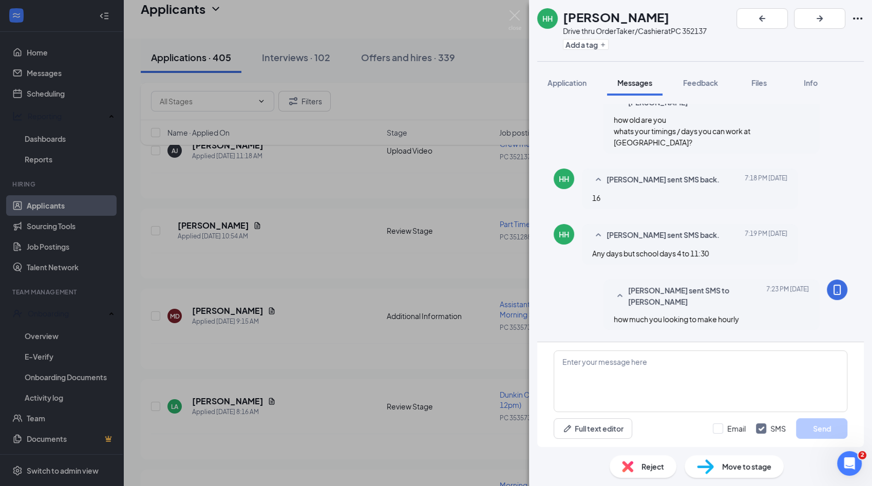
scroll to position [1006, 0]
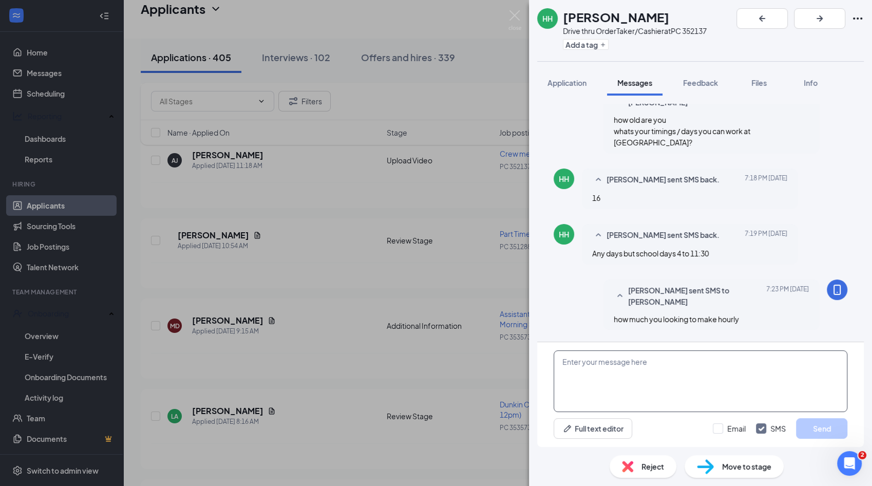
click at [727, 359] on textarea at bounding box center [701, 381] width 294 height 62
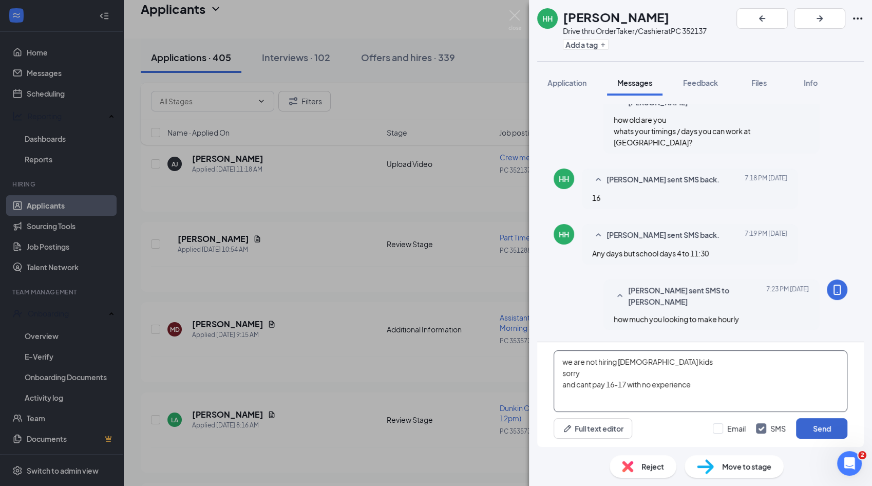
type textarea "we are not hiring [DEMOGRAPHIC_DATA] kids sorry and cant pay 16-17 with no expe…"
click at [808, 425] on button "Send" at bounding box center [821, 428] width 51 height 21
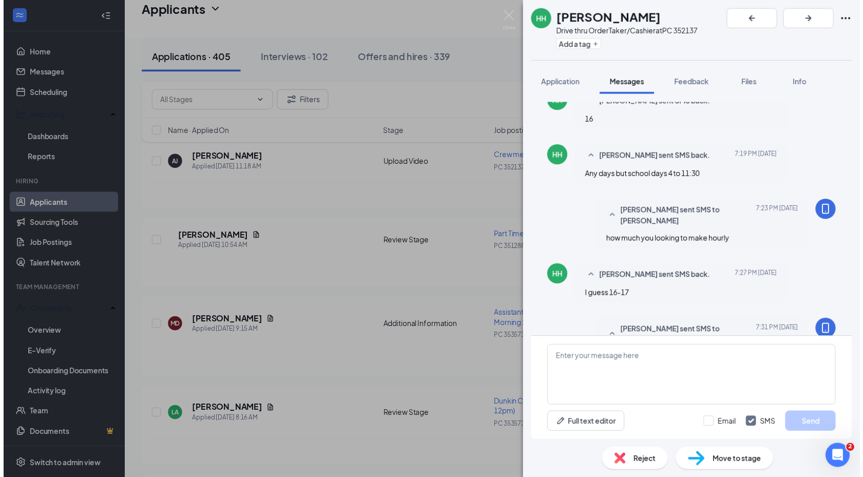
scroll to position [428, 0]
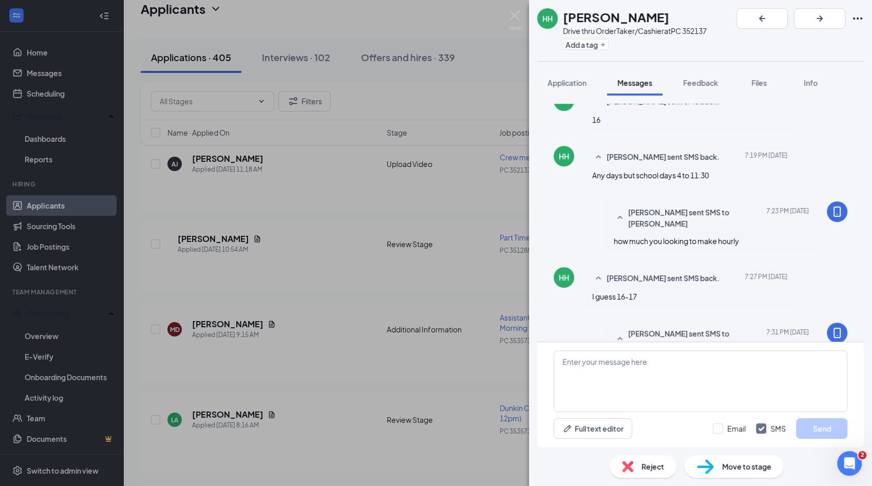
click at [626, 461] on img at bounding box center [627, 466] width 11 height 11
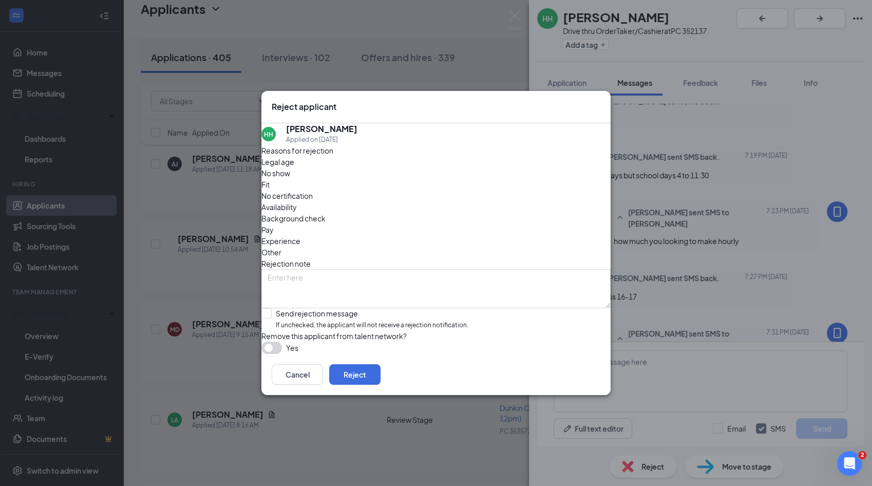
click at [377, 186] on div "Fit" at bounding box center [435, 184] width 349 height 11
click at [321, 308] on input "Send rejection message If unchecked, the applicant will not receive a rejection…" at bounding box center [364, 319] width 207 height 22
checkbox input "true"
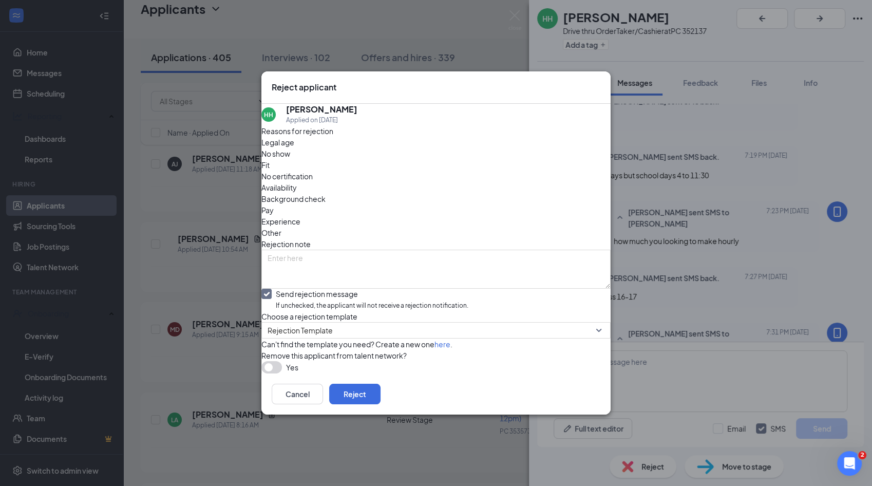
click at [282, 373] on button "button" at bounding box center [271, 367] width 21 height 12
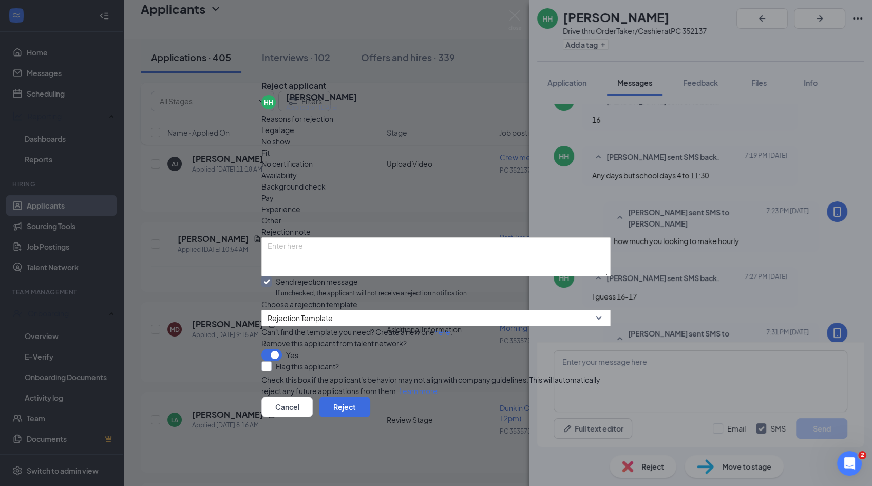
click at [321, 371] on input "Flag this applicant?" at bounding box center [300, 366] width 78 height 10
checkbox input "true"
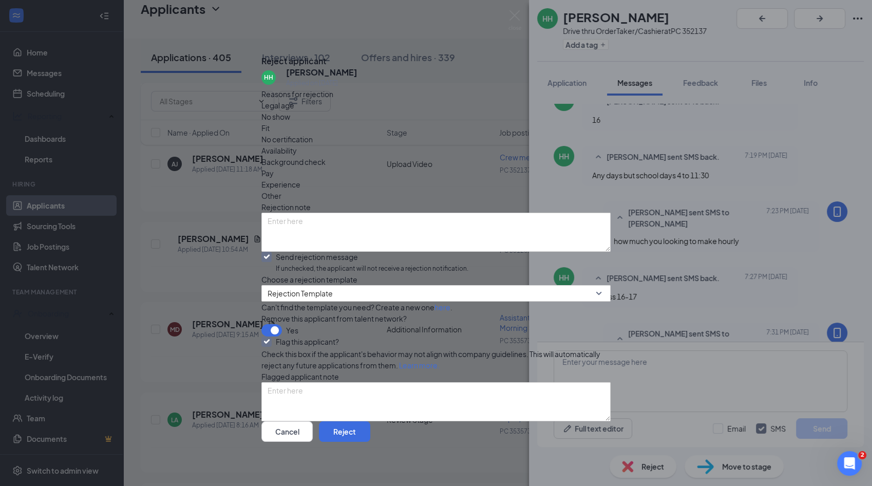
click at [473, 312] on div "Reasons for rejection Legal age No show Fit No certification Availability Backg…" at bounding box center [435, 254] width 349 height 333
click at [477, 308] on span "Rejection Template" at bounding box center [432, 300] width 328 height 28
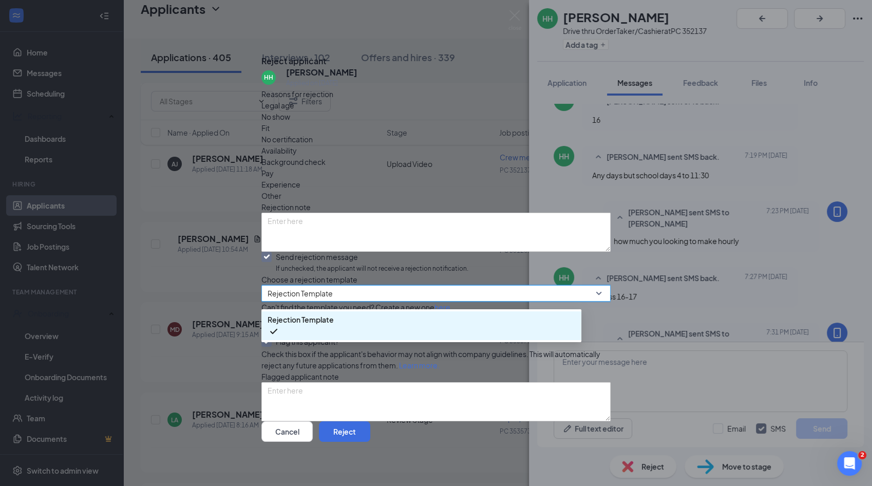
click at [477, 308] on span "Rejection Template" at bounding box center [432, 300] width 328 height 28
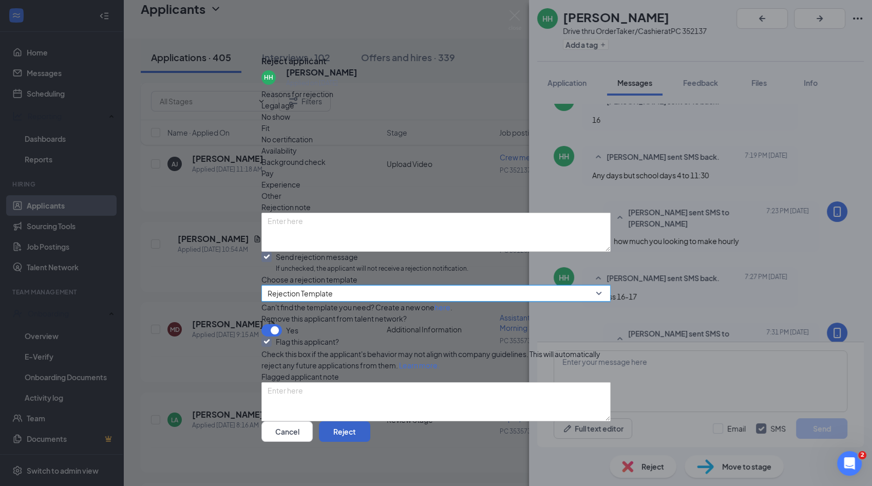
click at [370, 423] on button "Reject" at bounding box center [344, 431] width 51 height 21
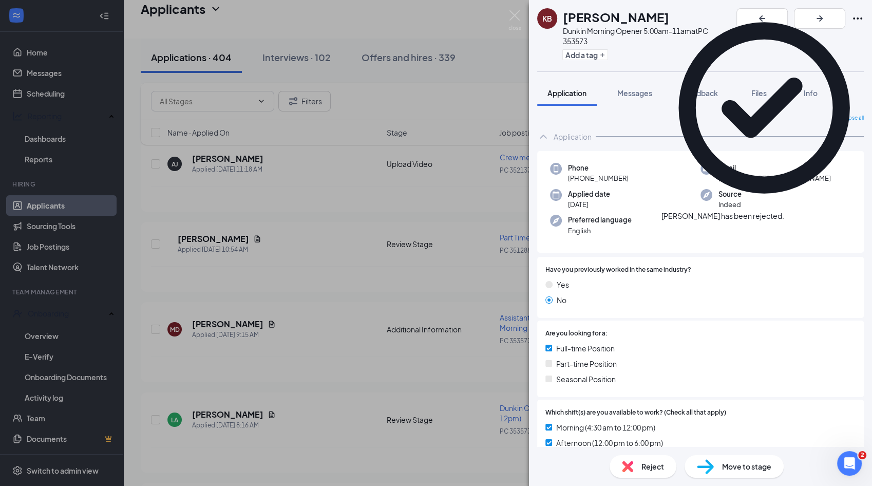
click at [485, 377] on div "KB [PERSON_NAME] Dunkin Morning Opener 5:00am-11am at PC 353573 Add a tag Appli…" at bounding box center [436, 243] width 872 height 486
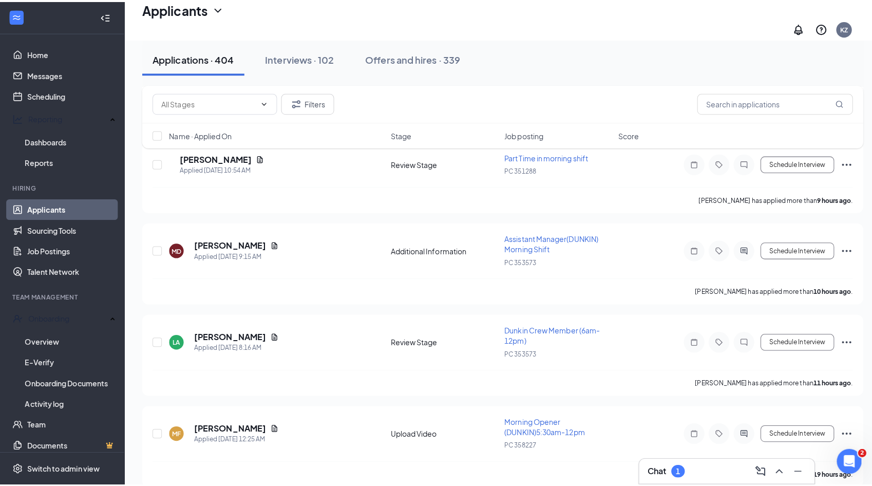
scroll to position [1120, 0]
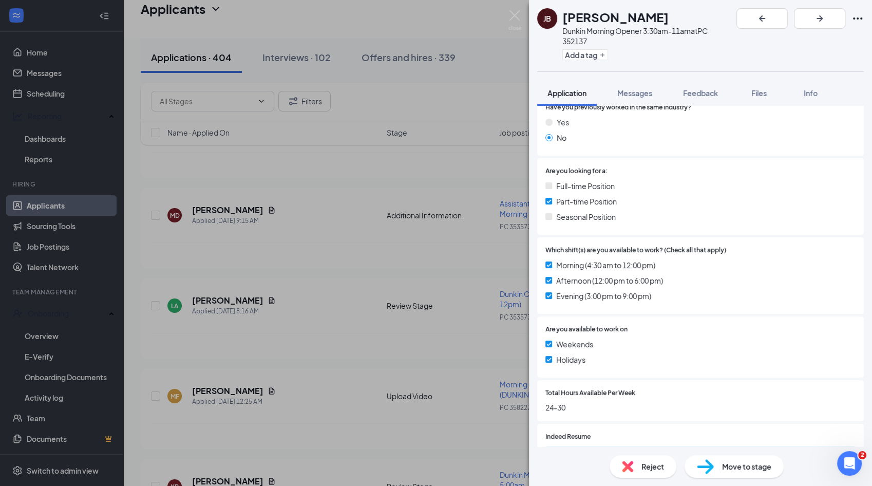
scroll to position [184, 0]
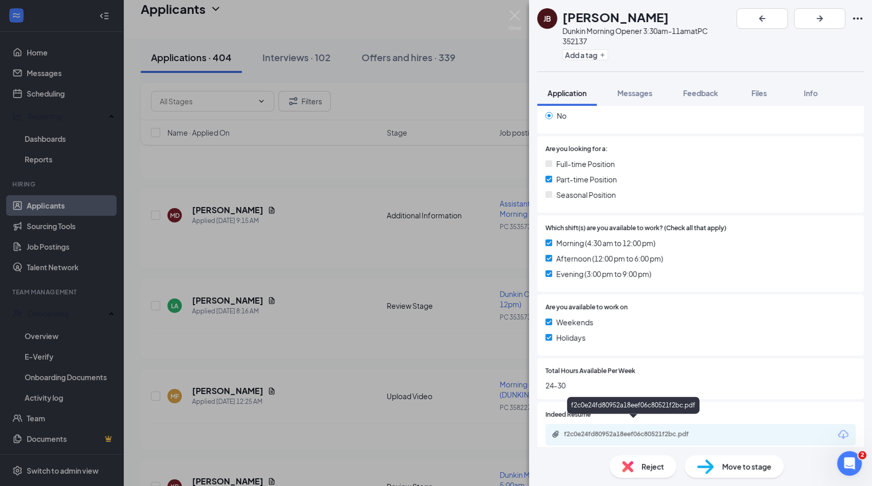
click at [632, 430] on div "f2c0e24fd80952a18eef06c80521f2bc.pdf" at bounding box center [636, 434] width 144 height 8
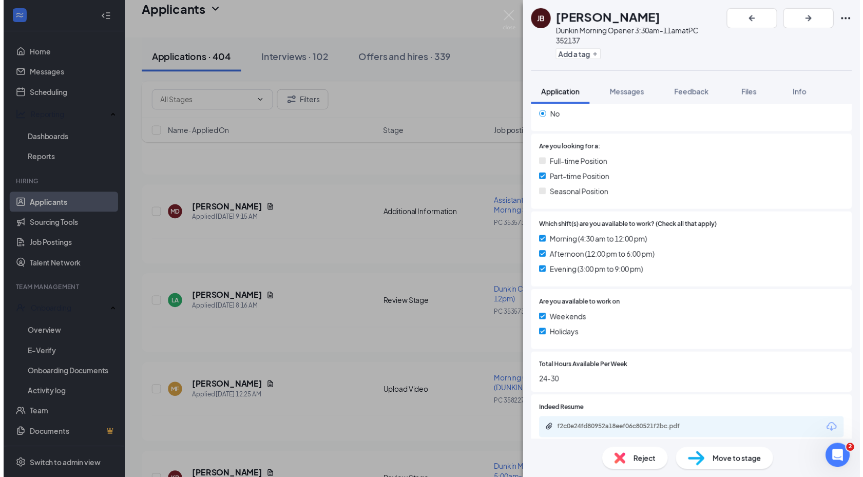
scroll to position [181, 0]
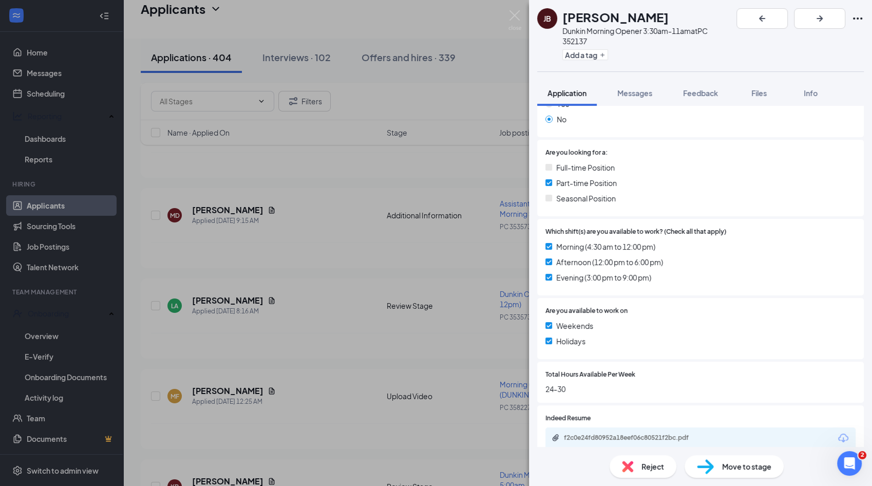
click at [363, 272] on div "[PERSON_NAME] Morning Opener 3:30am-11am at PC 352137 Add a tag Application Mes…" at bounding box center [436, 243] width 872 height 486
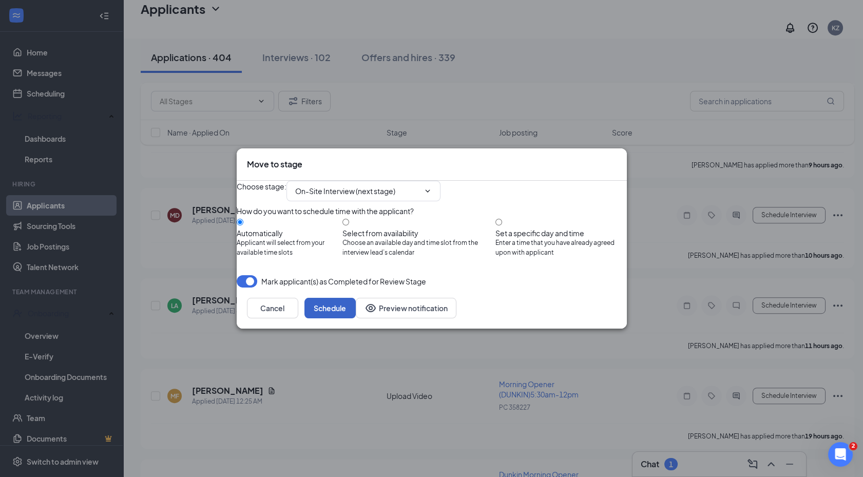
click at [356, 318] on button "Schedule" at bounding box center [330, 308] width 51 height 21
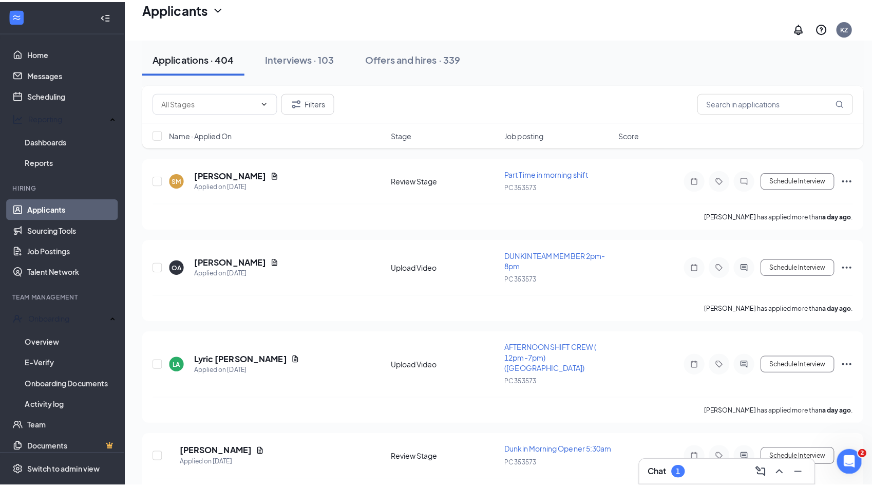
scroll to position [1593, 0]
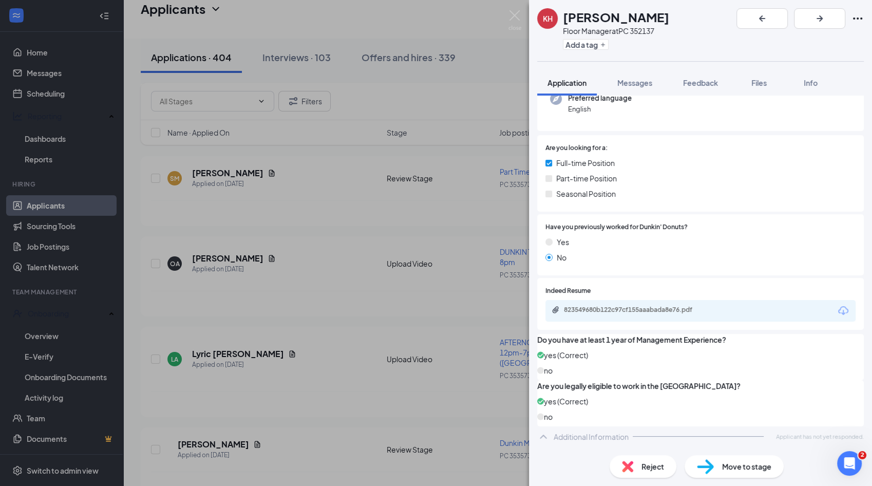
scroll to position [182, 0]
click at [626, 300] on div "823549680b122c97cf155aaabada8e76.pdf" at bounding box center [700, 311] width 310 height 22
click at [631, 306] on div "823549680b122c97cf155aaabada8e76.pdf" at bounding box center [636, 310] width 144 height 8
click at [650, 457] on div "Reject" at bounding box center [643, 466] width 67 height 23
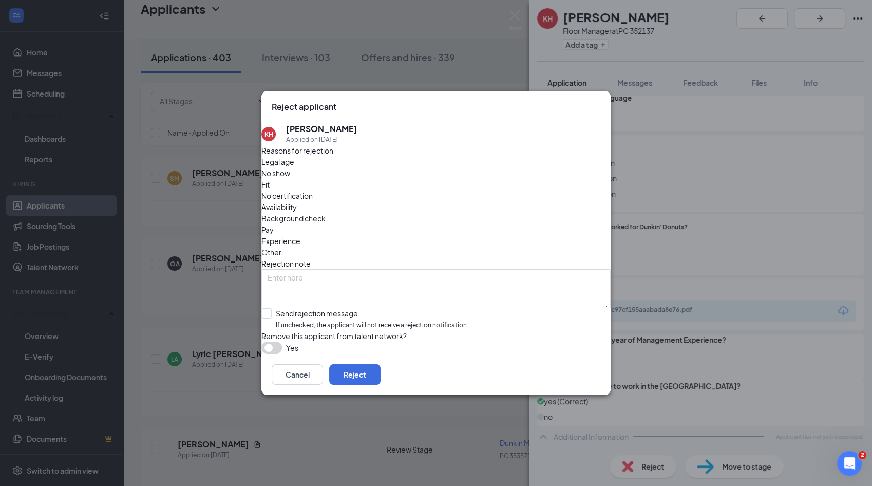
click at [378, 182] on div "Fit" at bounding box center [435, 184] width 349 height 11
click at [289, 308] on input "Send rejection message If unchecked, the applicant will not receive a rejection…" at bounding box center [364, 319] width 207 height 22
checkbox input "true"
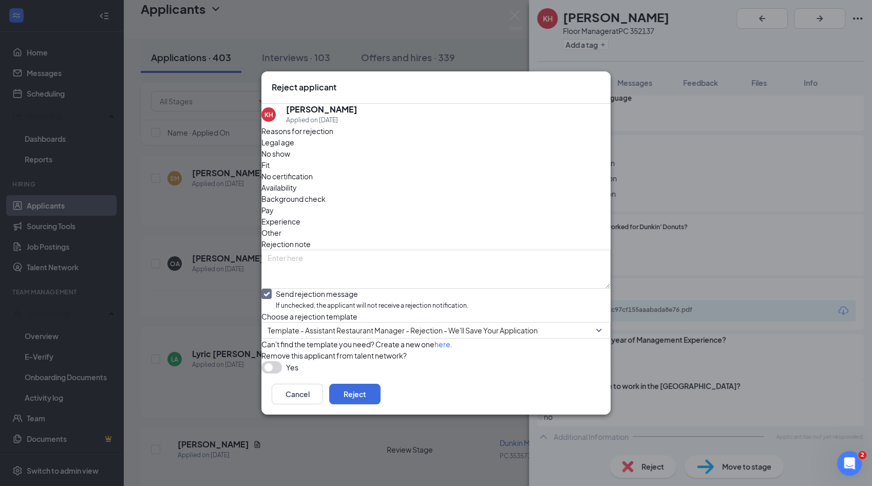
click at [282, 371] on button "button" at bounding box center [271, 367] width 21 height 12
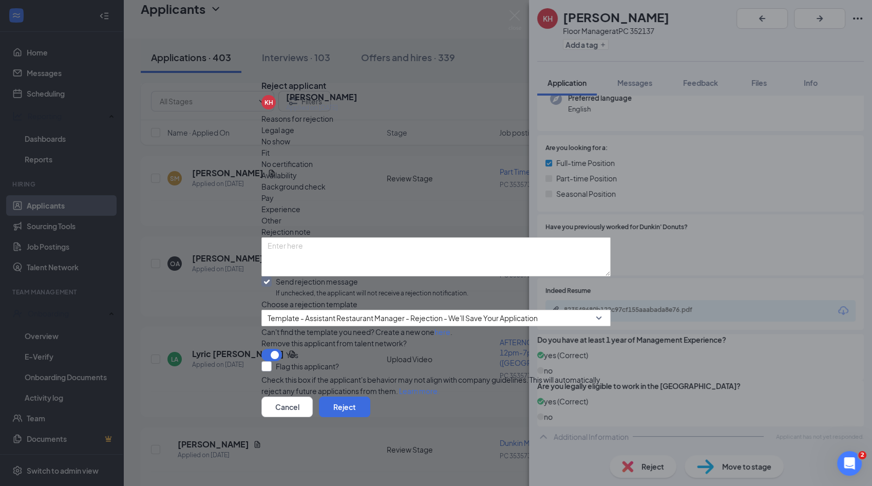
click at [312, 371] on input "Flag this applicant?" at bounding box center [300, 366] width 78 height 10
checkbox input "true"
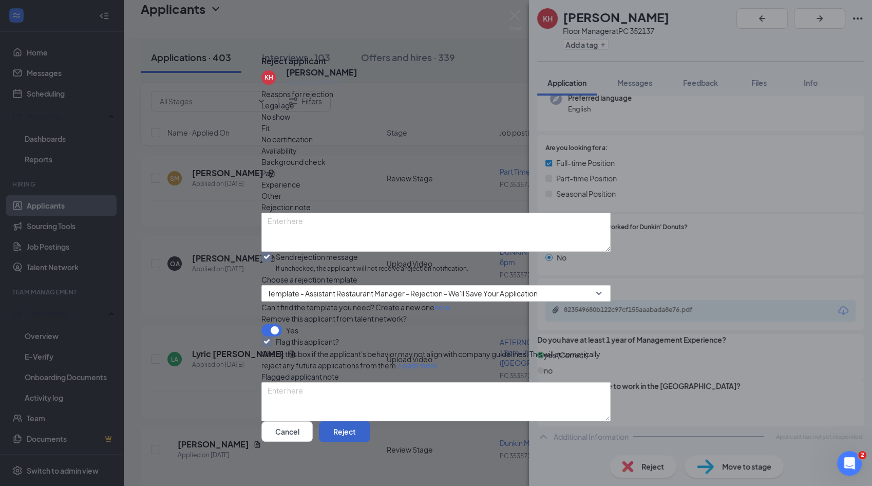
click at [370, 424] on button "Reject" at bounding box center [344, 431] width 51 height 21
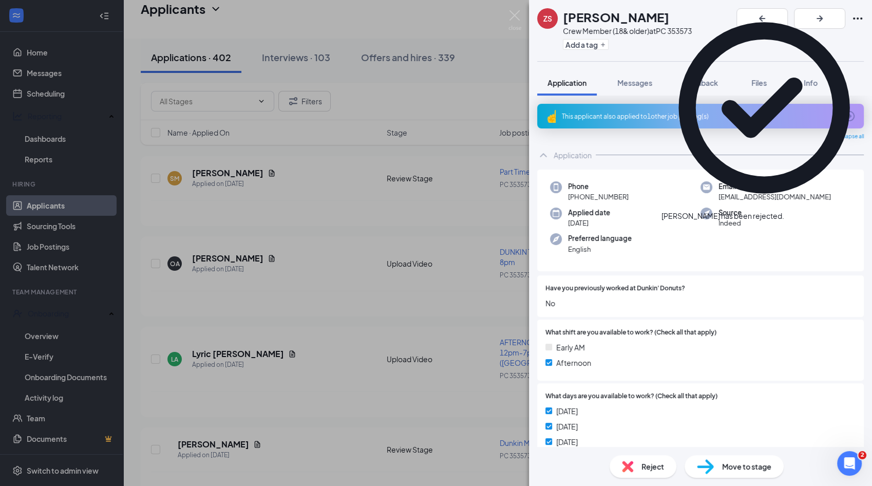
click at [476, 393] on div "ZS [PERSON_NAME] Crew Member (18& older) at PC 353573 Add a tag Application Mes…" at bounding box center [436, 243] width 872 height 486
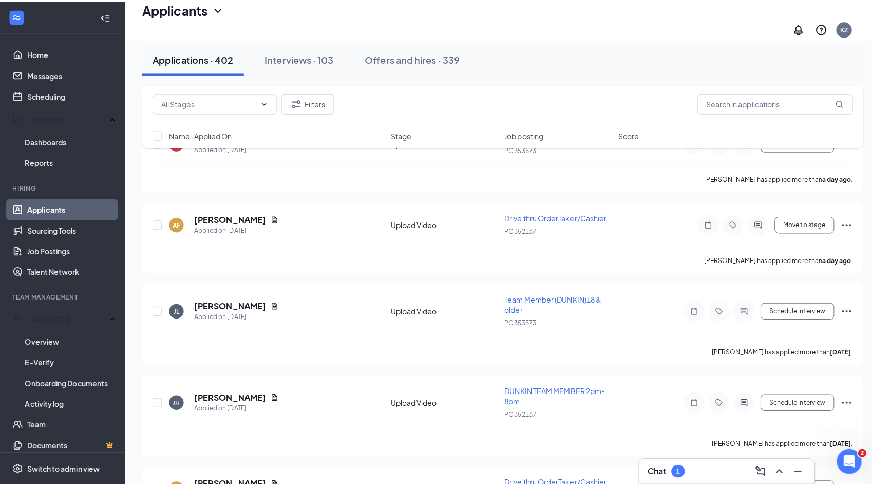
scroll to position [2062, 0]
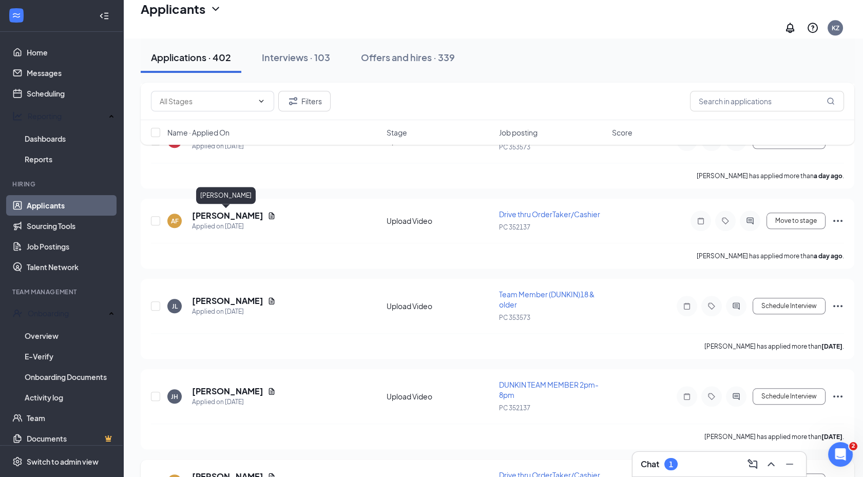
click at [219, 471] on h5 "[PERSON_NAME]" at bounding box center [227, 476] width 71 height 11
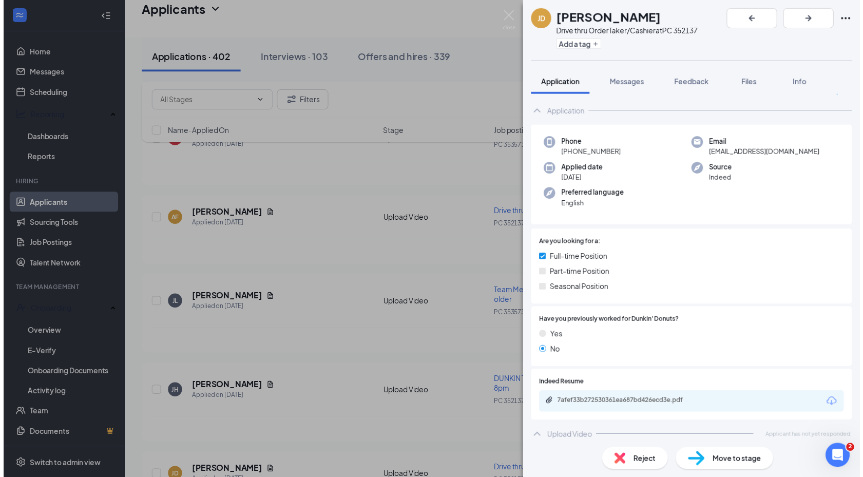
scroll to position [18, 0]
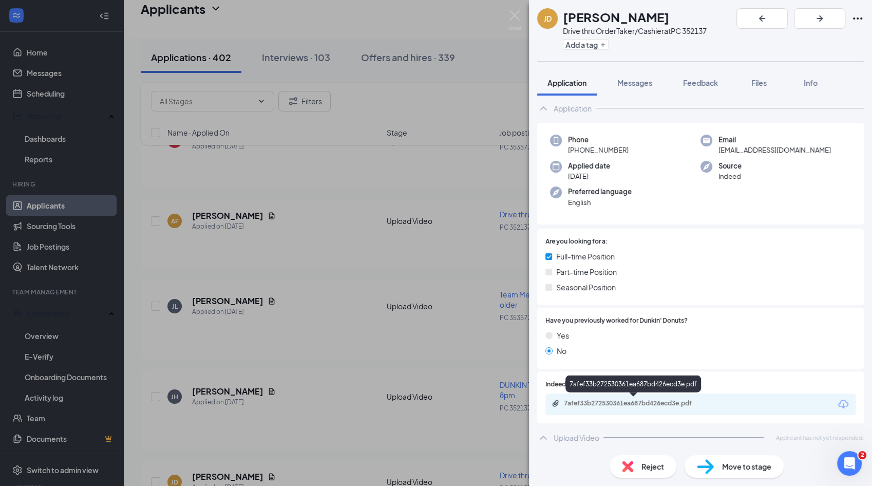
click at [623, 407] on div "7afef33b272530361ea687bd426ecd3e.pdf" at bounding box center [636, 403] width 144 height 8
click at [509, 327] on div "[PERSON_NAME] Drive thru OrderTaker/Cashier at PC 352137 Add a tag Application …" at bounding box center [436, 243] width 872 height 486
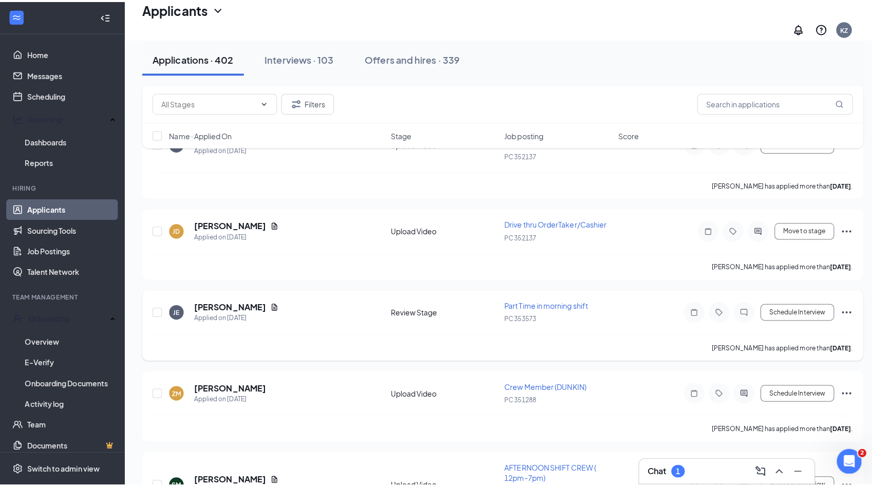
scroll to position [2317, 0]
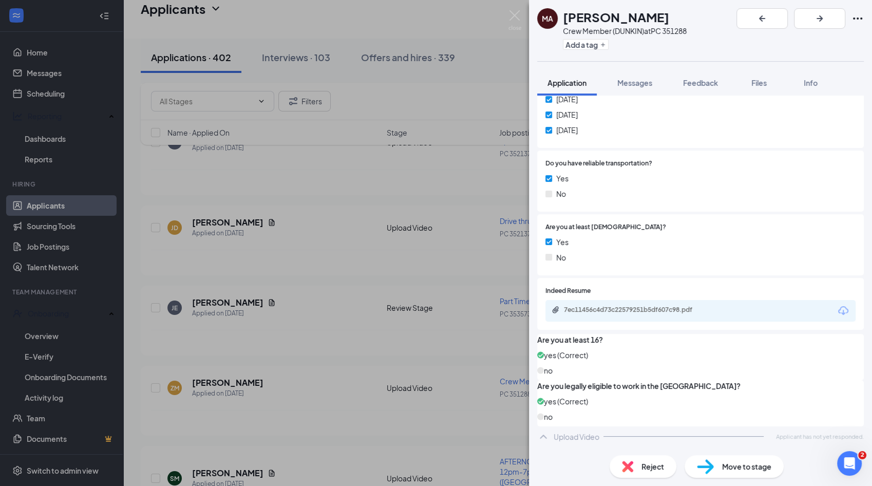
scroll to position [386, 0]
click at [592, 306] on div "7ec11456c4d73c22579251b5df607c98.pdf" at bounding box center [636, 310] width 144 height 8
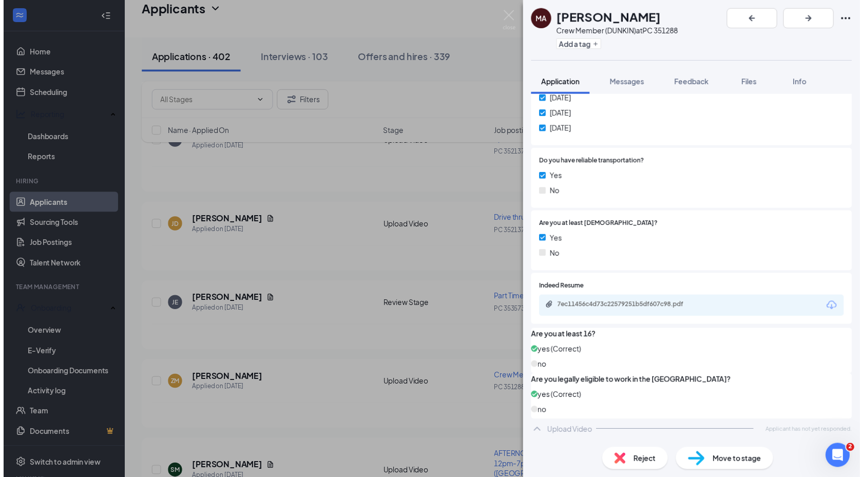
scroll to position [383, 0]
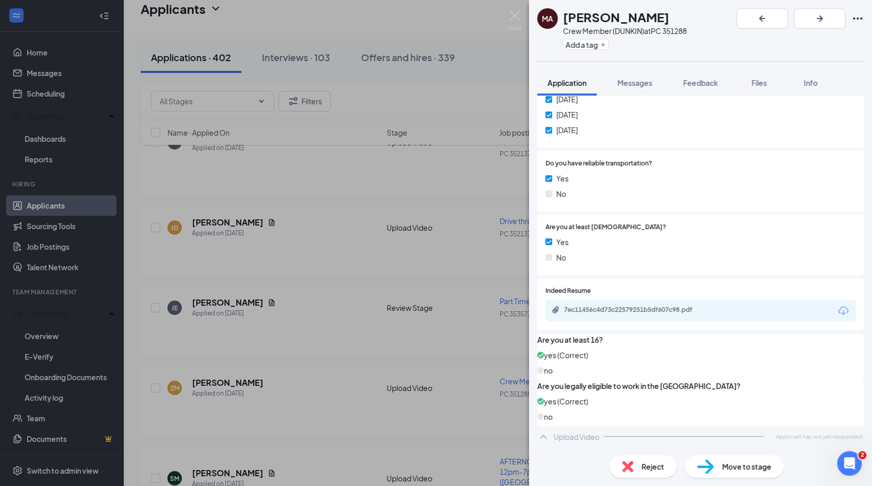
click at [411, 367] on div "MA [PERSON_NAME] Crew Member (DUNKIN) at PC 351288 Add a tag Application Messag…" at bounding box center [436, 243] width 872 height 486
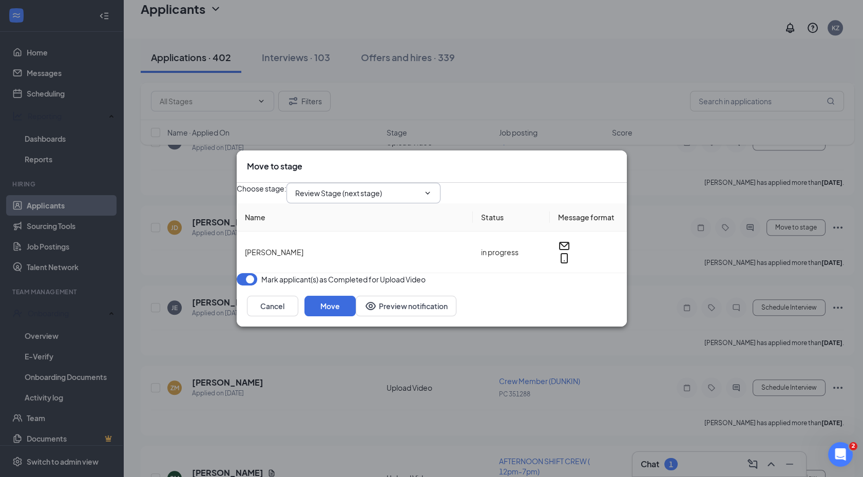
click at [437, 193] on span "Review Stage (next stage)" at bounding box center [364, 193] width 154 height 21
click at [394, 187] on input "Review Stage (next stage)" at bounding box center [357, 192] width 124 height 11
click at [387, 228] on div "onsite interview" at bounding box center [366, 222] width 124 height 11
type input "onsite interview"
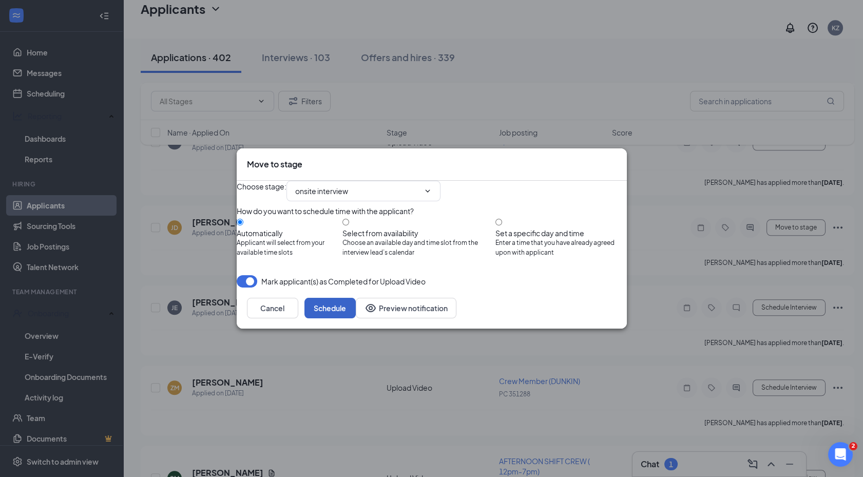
click at [356, 318] on button "Schedule" at bounding box center [330, 308] width 51 height 21
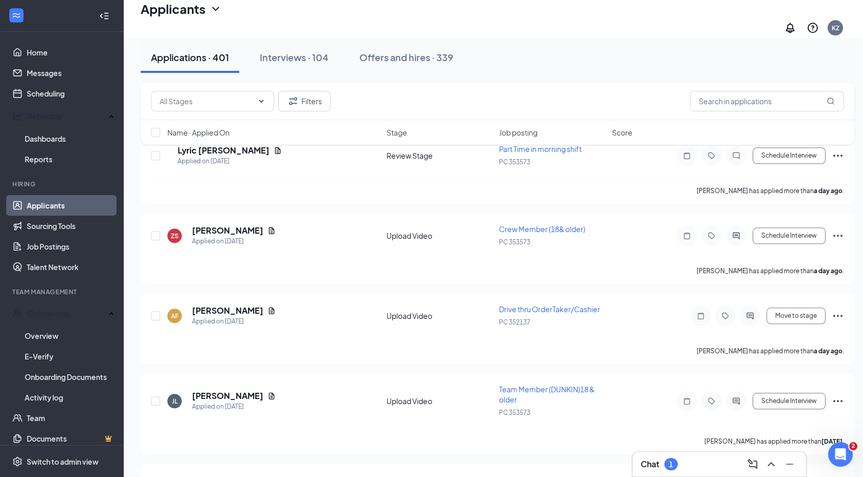
scroll to position [1968, 0]
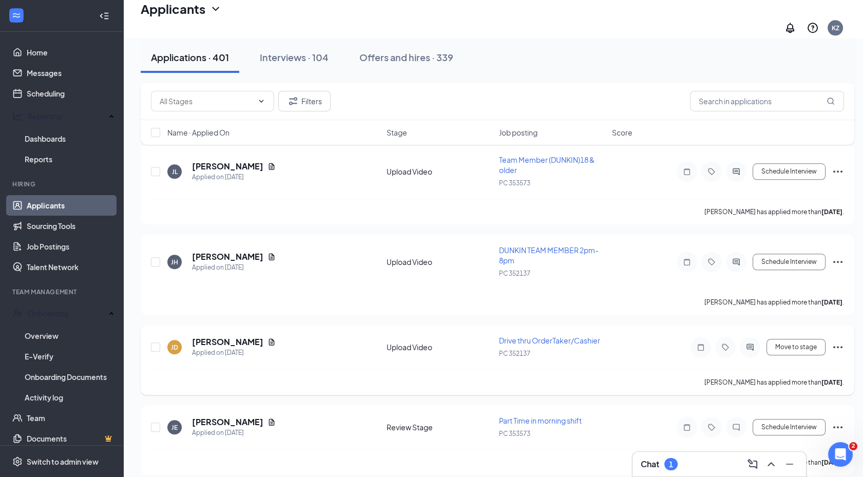
scroll to position [2200, 0]
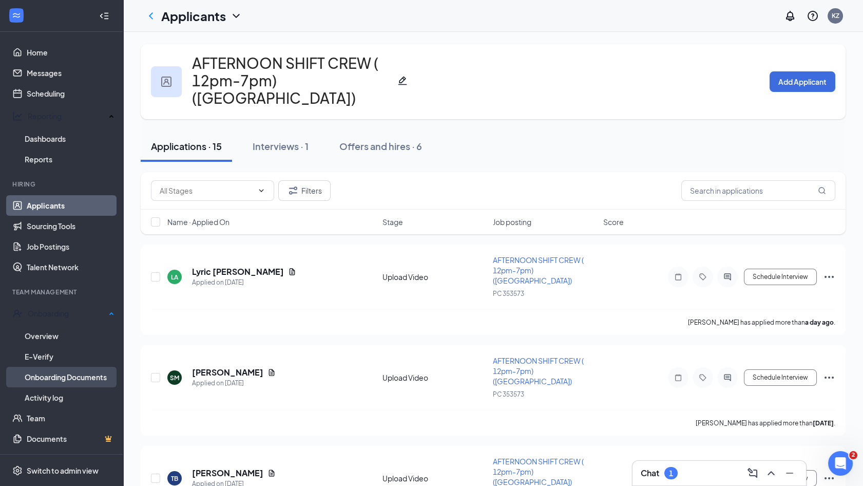
scroll to position [60, 0]
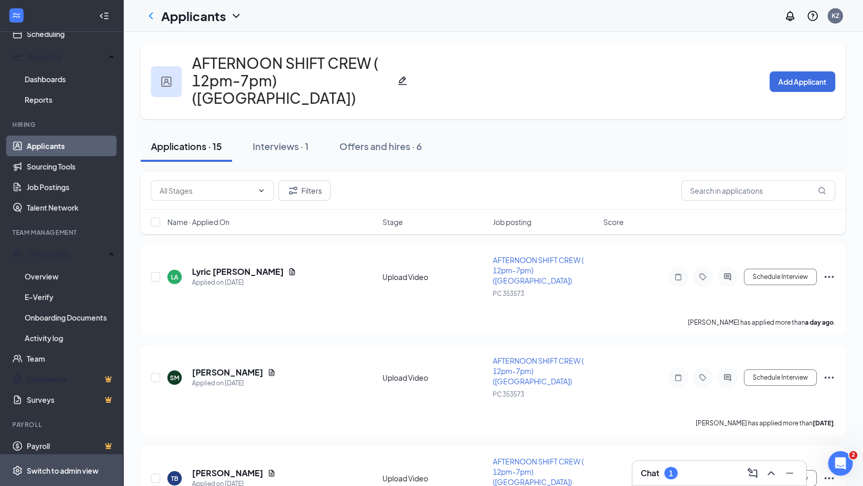
drag, startPoint x: 42, startPoint y: 374, endPoint x: 17, endPoint y: 471, distance: 100.1
click at [42, 374] on link "Documents" at bounding box center [71, 379] width 88 height 21
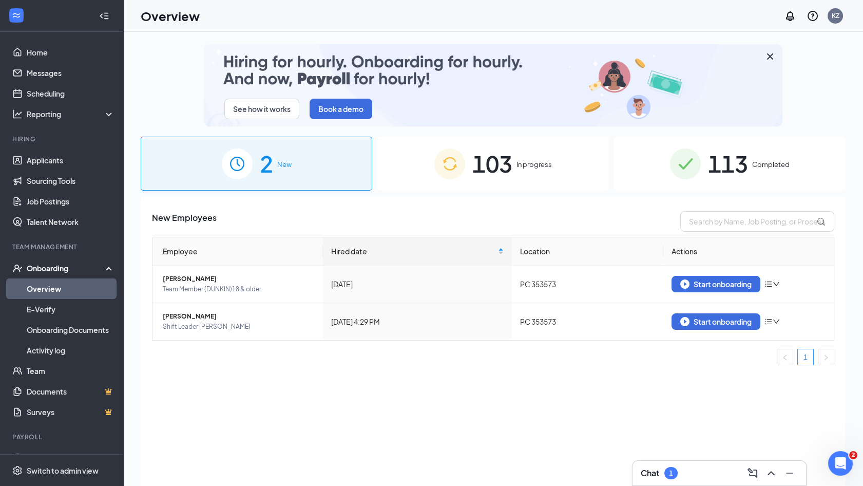
click at [488, 172] on span "103" at bounding box center [492, 163] width 40 height 35
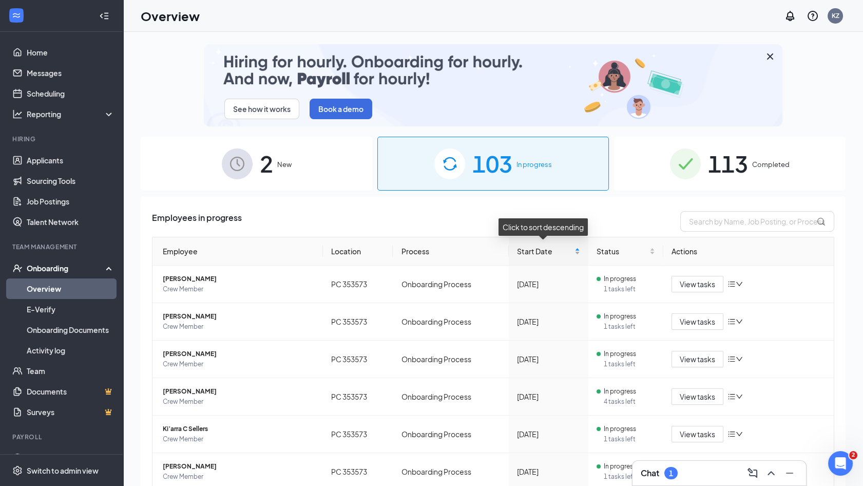
click at [575, 257] on div "Start Date" at bounding box center [548, 250] width 63 height 11
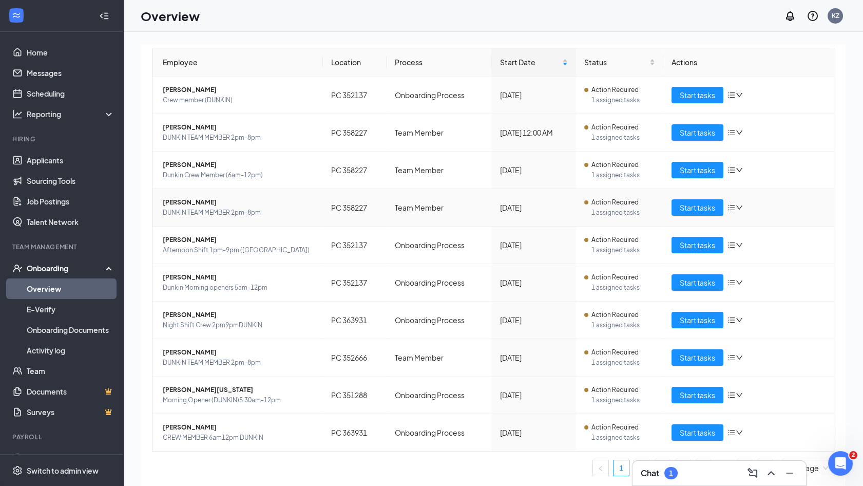
scroll to position [189, 0]
click at [728, 283] on icon "bars" at bounding box center [732, 282] width 8 height 8
click at [607, 240] on span "Action Required" at bounding box center [615, 240] width 47 height 10
click at [711, 277] on button "Start tasks" at bounding box center [698, 282] width 52 height 16
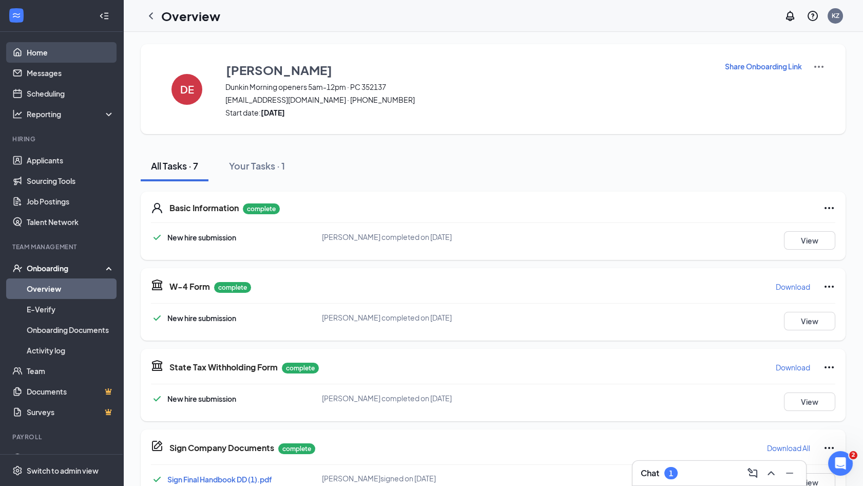
drag, startPoint x: 152, startPoint y: 16, endPoint x: 39, endPoint y: 48, distance: 117.4
drag, startPoint x: 39, startPoint y: 48, endPoint x: 28, endPoint y: 45, distance: 11.7
click at [28, 45] on link "Home" at bounding box center [71, 52] width 88 height 21
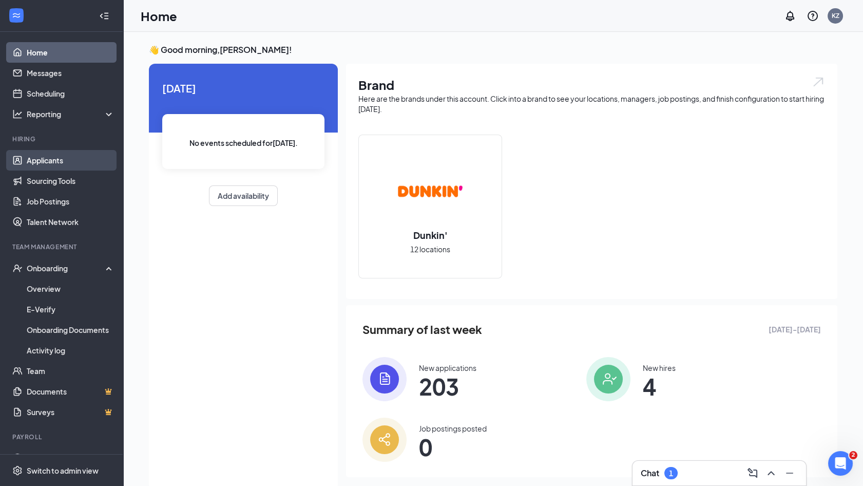
click at [55, 161] on link "Applicants" at bounding box center [71, 160] width 88 height 21
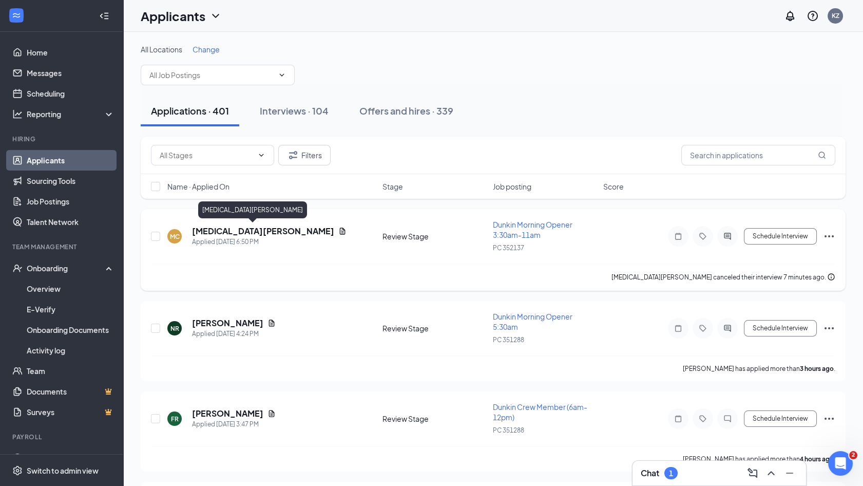
click at [220, 232] on h5 "[MEDICAL_DATA][PERSON_NAME]" at bounding box center [263, 230] width 142 height 11
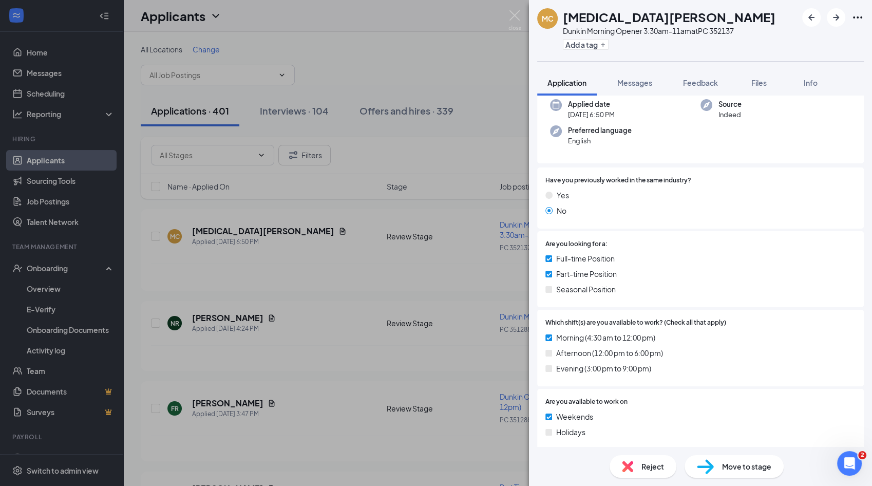
scroll to position [213, 0]
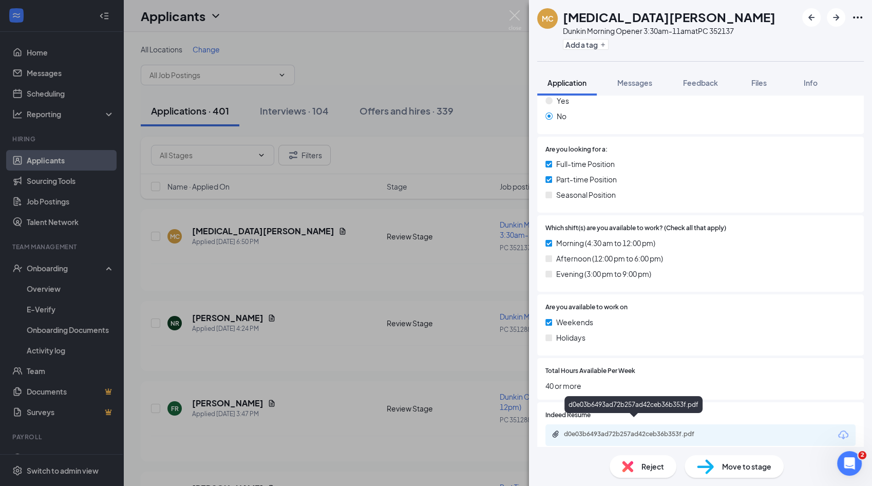
click at [604, 430] on div "d0e03b6493ad72b257ad42ceb36b353f.pdf" at bounding box center [636, 434] width 144 height 8
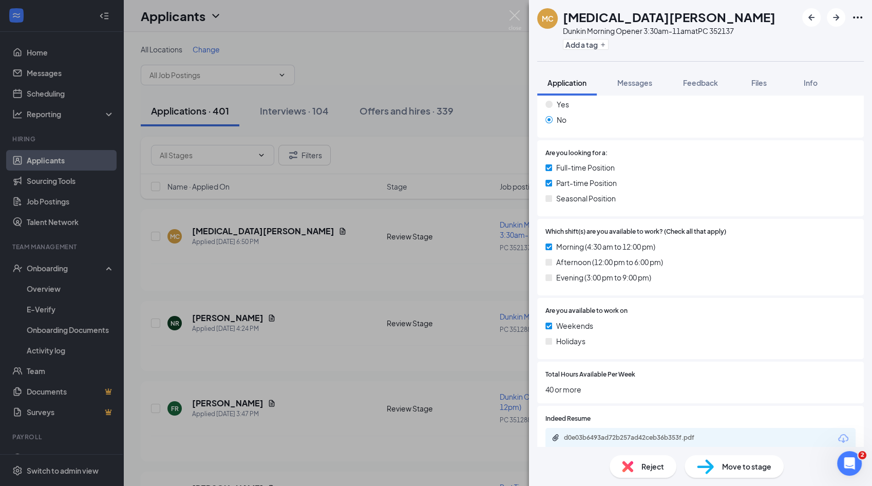
click at [398, 255] on div "MC [MEDICAL_DATA][PERSON_NAME] Dunkin Morning Opener 3:30am-11am at PC 352137 A…" at bounding box center [436, 243] width 872 height 486
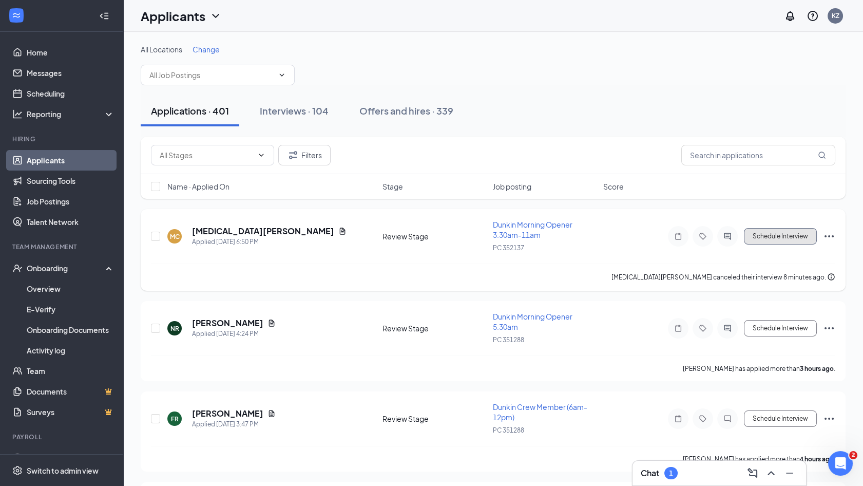
click at [789, 235] on button "Schedule Interview" at bounding box center [780, 236] width 73 height 16
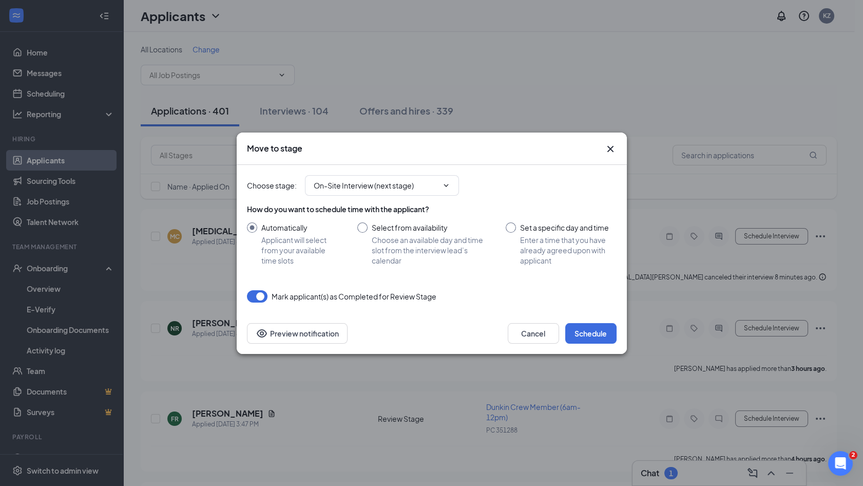
drag, startPoint x: 610, startPoint y: 150, endPoint x: 584, endPoint y: 150, distance: 25.7
click at [610, 146] on icon "Cross" at bounding box center [610, 149] width 12 height 12
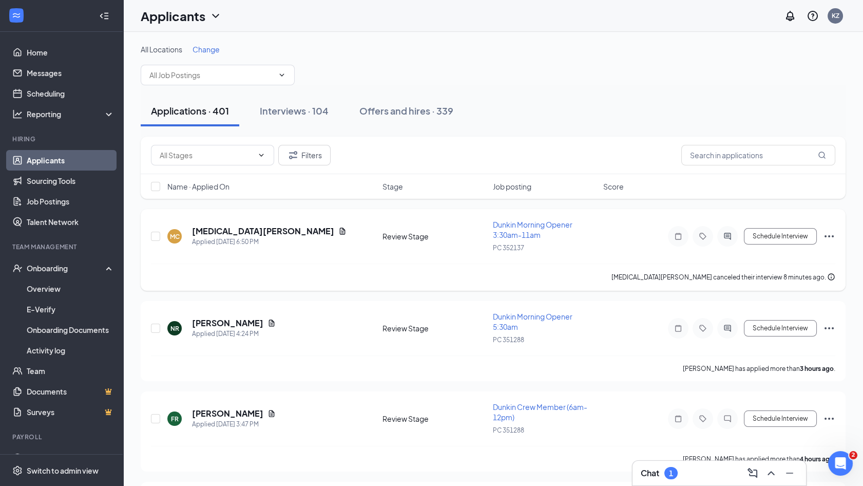
click at [725, 230] on div at bounding box center [727, 236] width 21 height 21
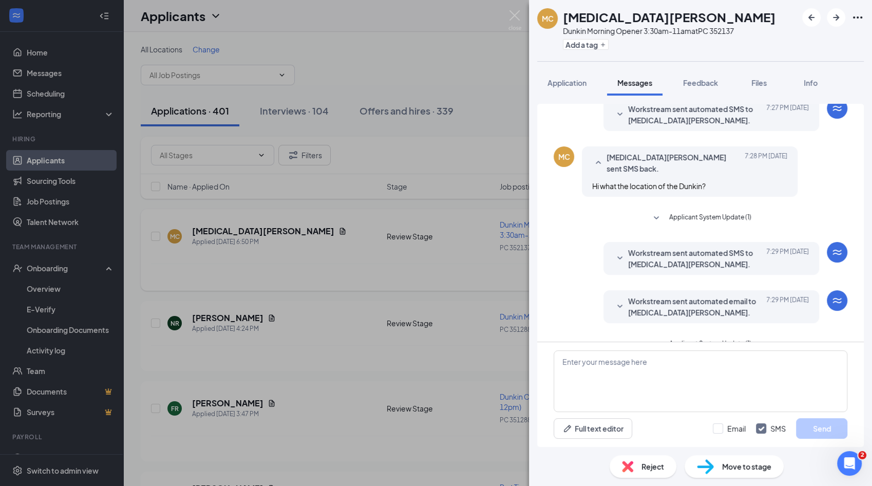
scroll to position [230, 0]
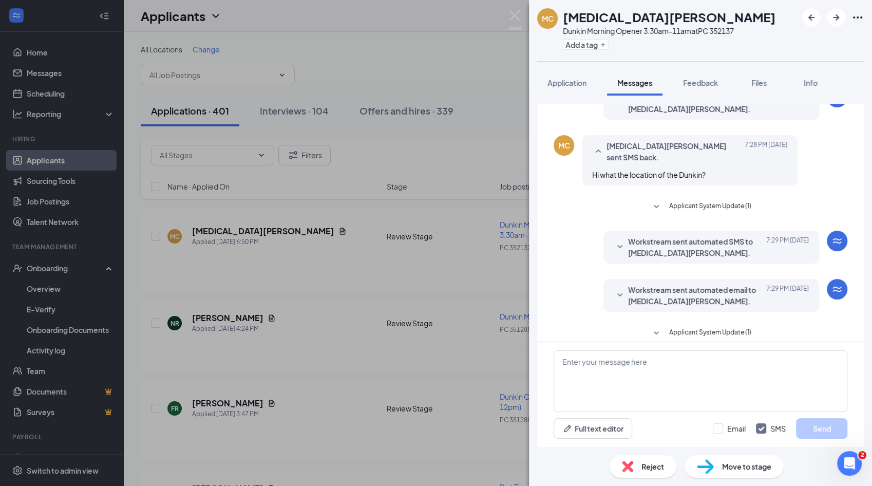
click at [709, 327] on span "Applicant System Update (1)" at bounding box center [710, 333] width 82 height 12
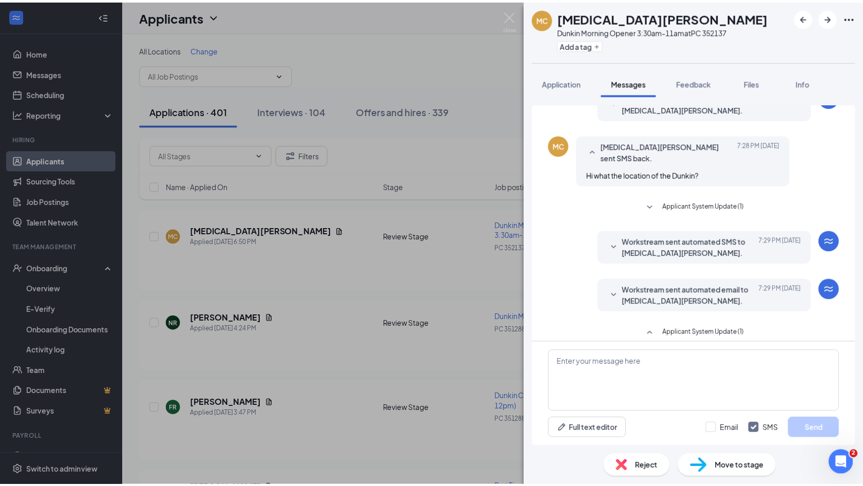
scroll to position [257, 0]
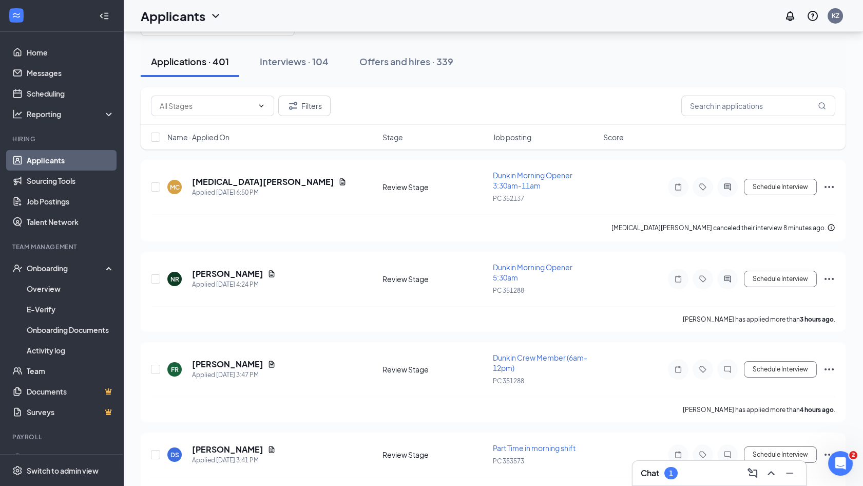
scroll to position [45, 0]
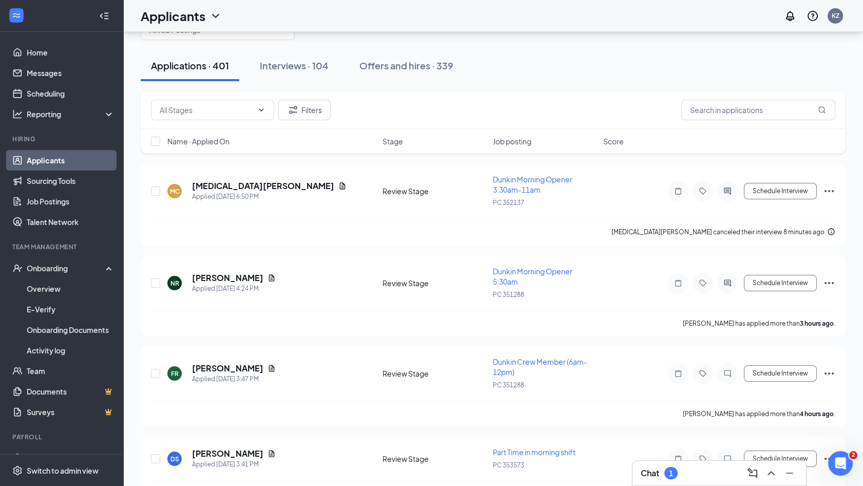
click at [591, 389] on div "FR Fredericka Roberts Applied Today 3:47 PM Review Stage Dunkin Crew Member (6a…" at bounding box center [493, 378] width 685 height 44
click at [63, 198] on link "Job Postings" at bounding box center [71, 201] width 88 height 21
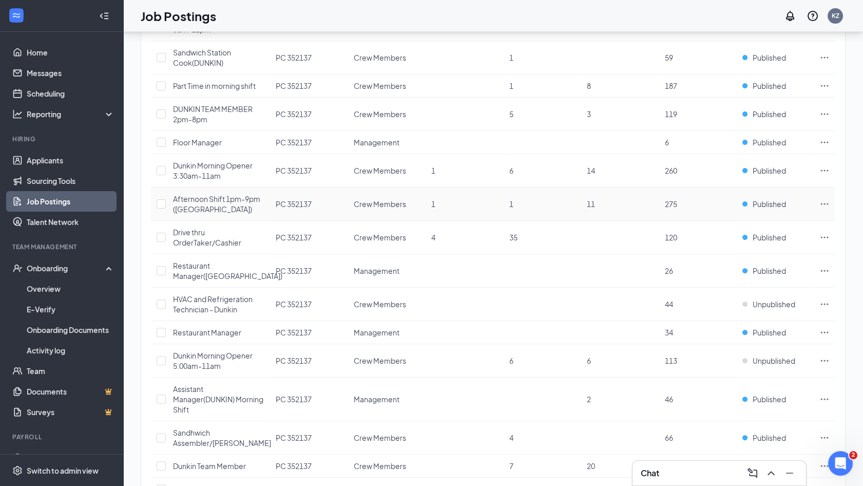
scroll to position [705, 0]
click at [762, 346] on td "Unpublished" at bounding box center [775, 362] width 77 height 33
click at [761, 357] on span "Unpublished" at bounding box center [774, 362] width 43 height 10
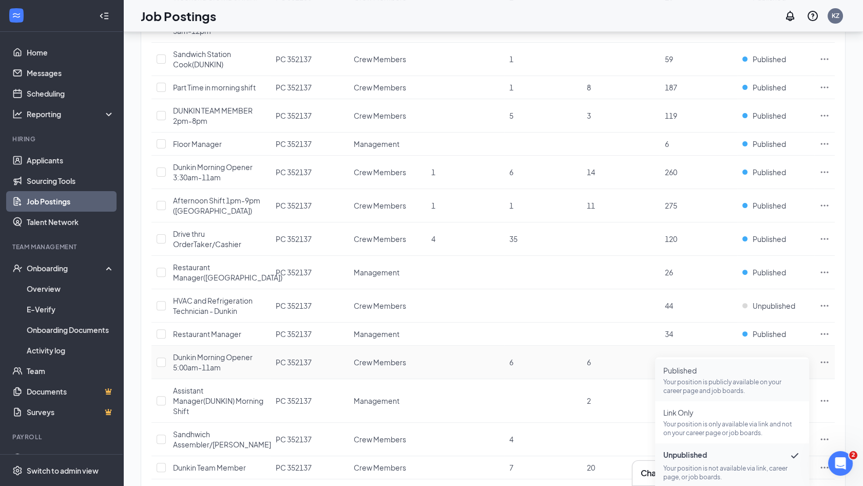
click at [732, 382] on p "Your position is publicly available on your career page and job boards." at bounding box center [732, 385] width 138 height 17
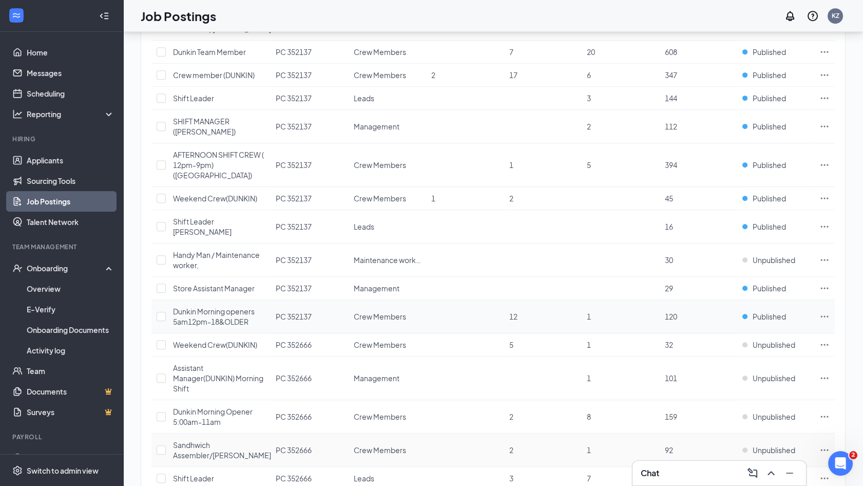
scroll to position [1227, 0]
